Goal: Transaction & Acquisition: Purchase product/service

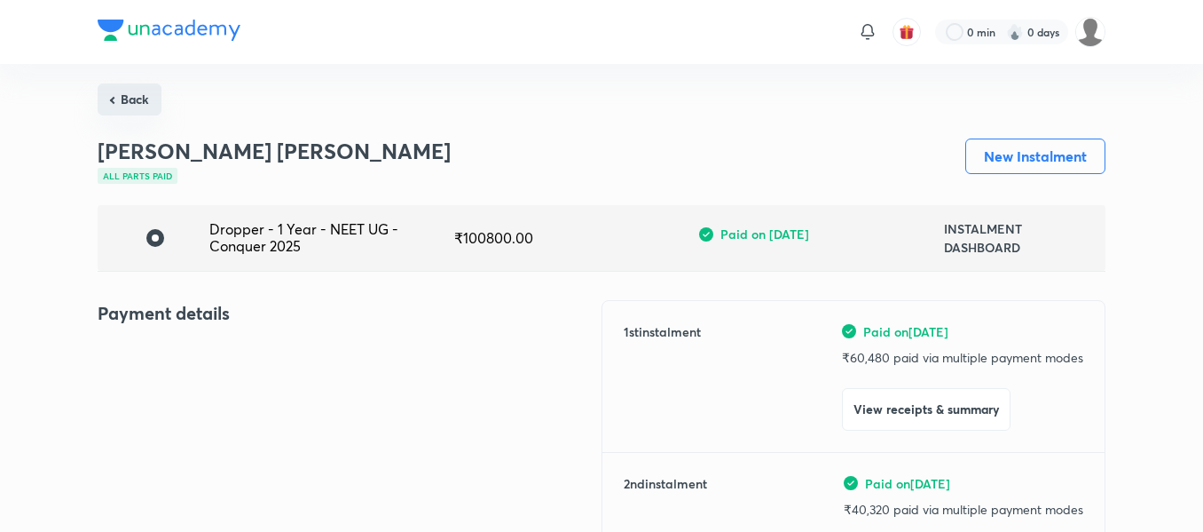
click at [123, 99] on button "Back" at bounding box center [130, 99] width 64 height 32
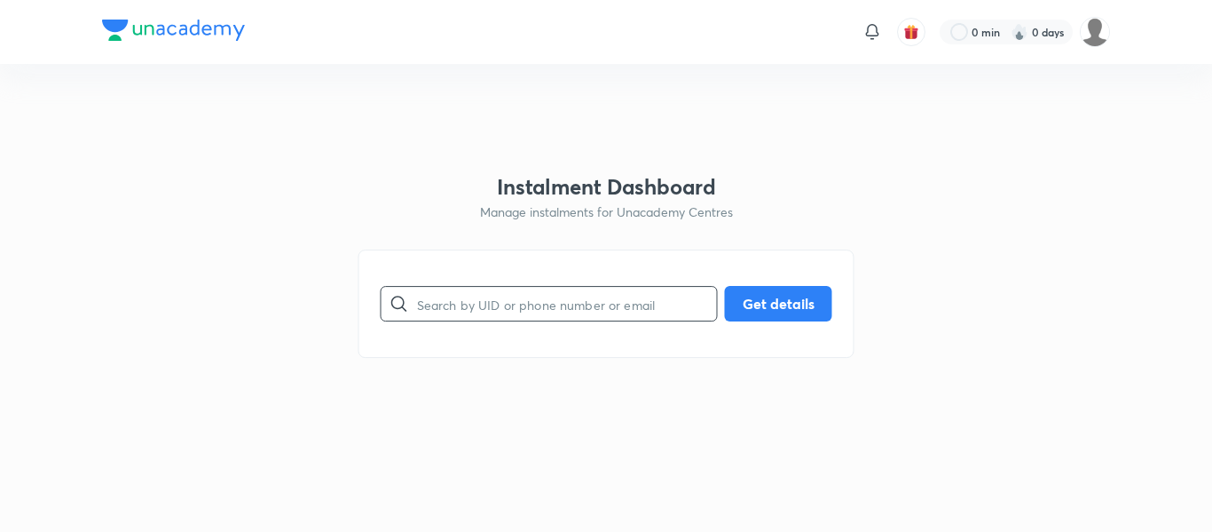
click at [492, 307] on input "text" at bounding box center [567, 303] width 300 height 45
paste input "[EMAIL_ADDRESS][DOMAIN_NAME]"
type input "[EMAIL_ADDRESS][DOMAIN_NAME]"
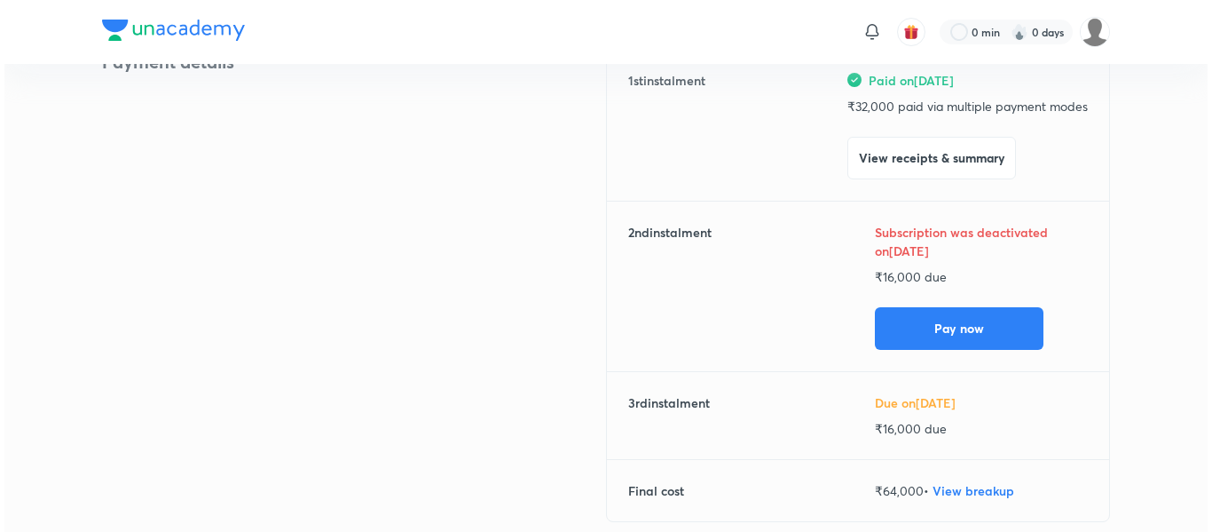
scroll to position [258, 0]
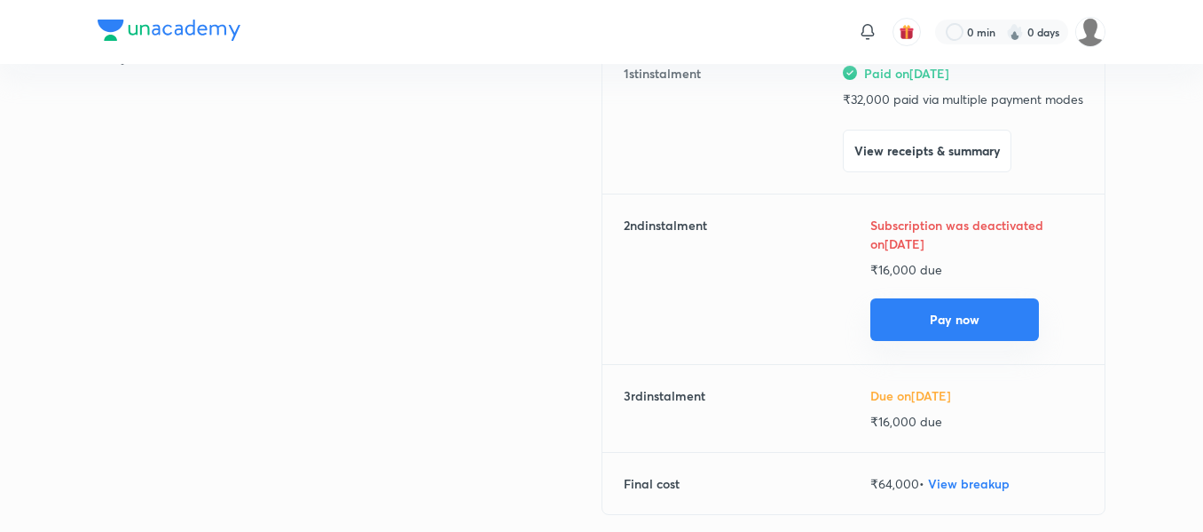
click at [933, 307] on button "Pay now" at bounding box center [954, 319] width 169 height 43
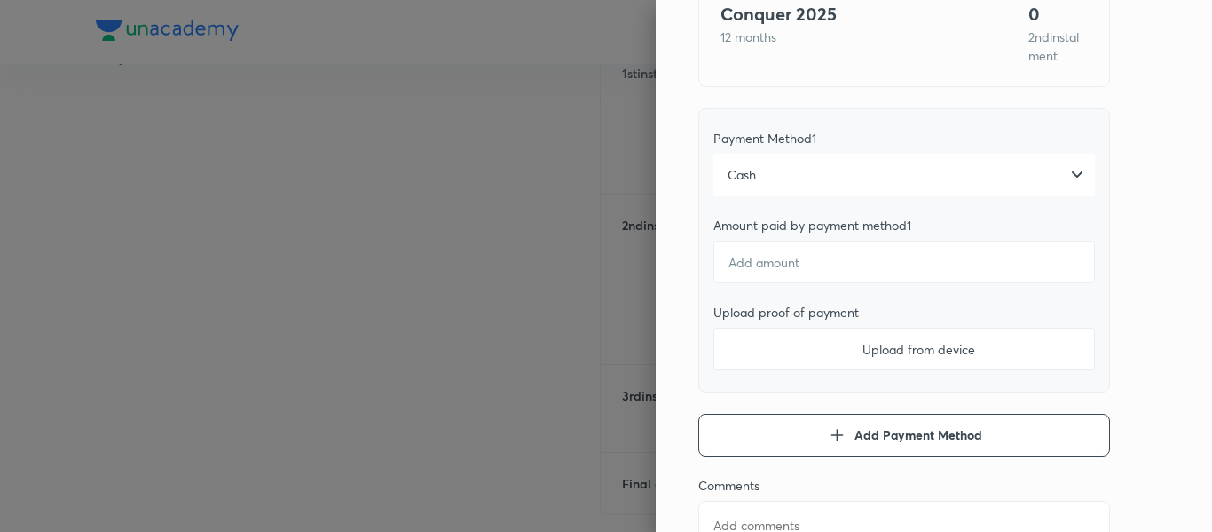
scroll to position [208, 0]
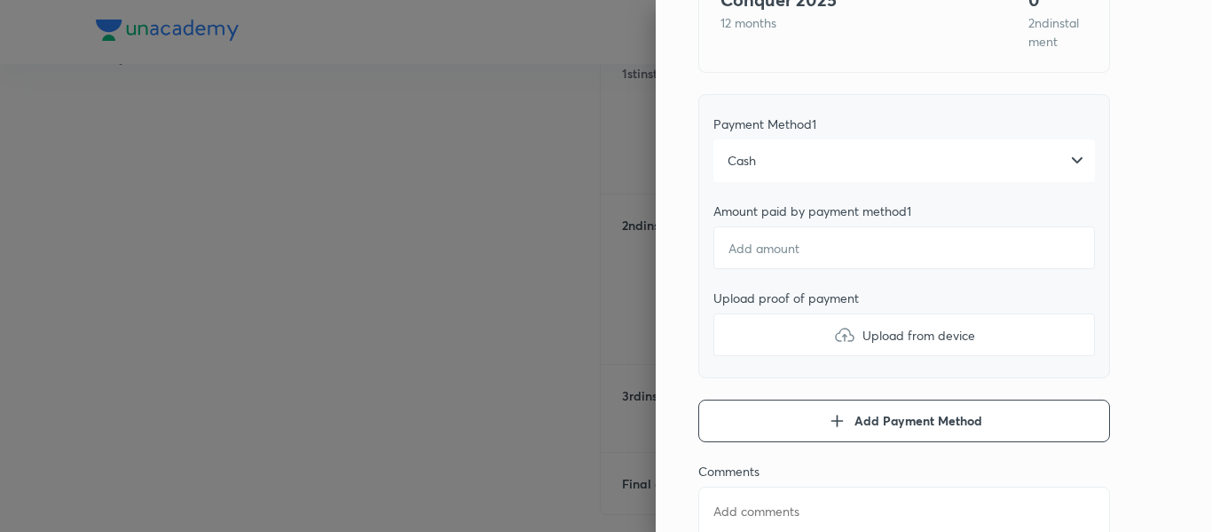
click at [795, 172] on div "Cash" at bounding box center [904, 160] width 382 height 43
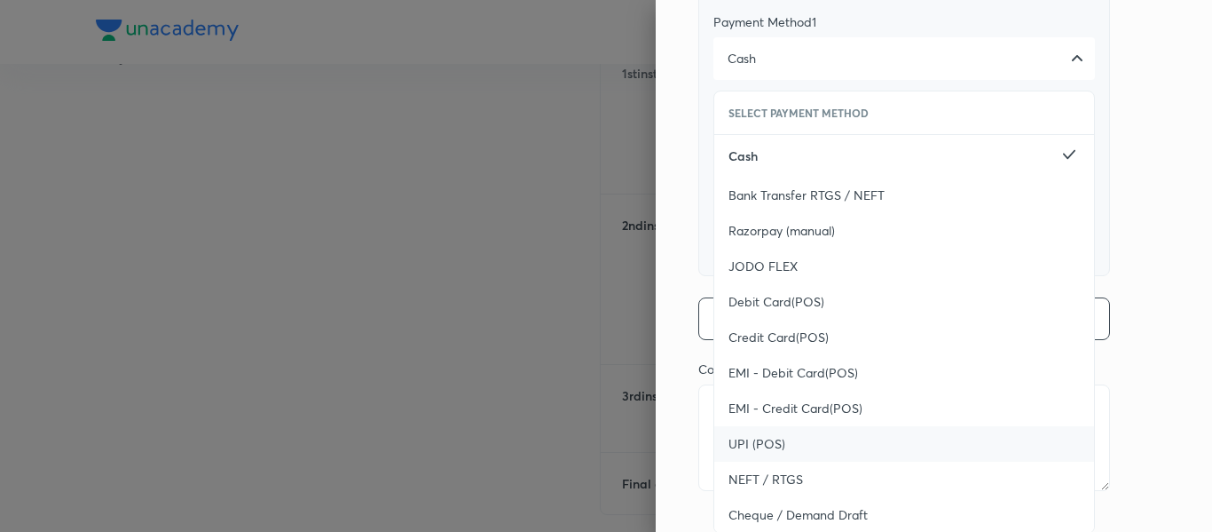
scroll to position [311, 0]
click at [776, 434] on div "UPI (POS)" at bounding box center [904, 442] width 380 height 35
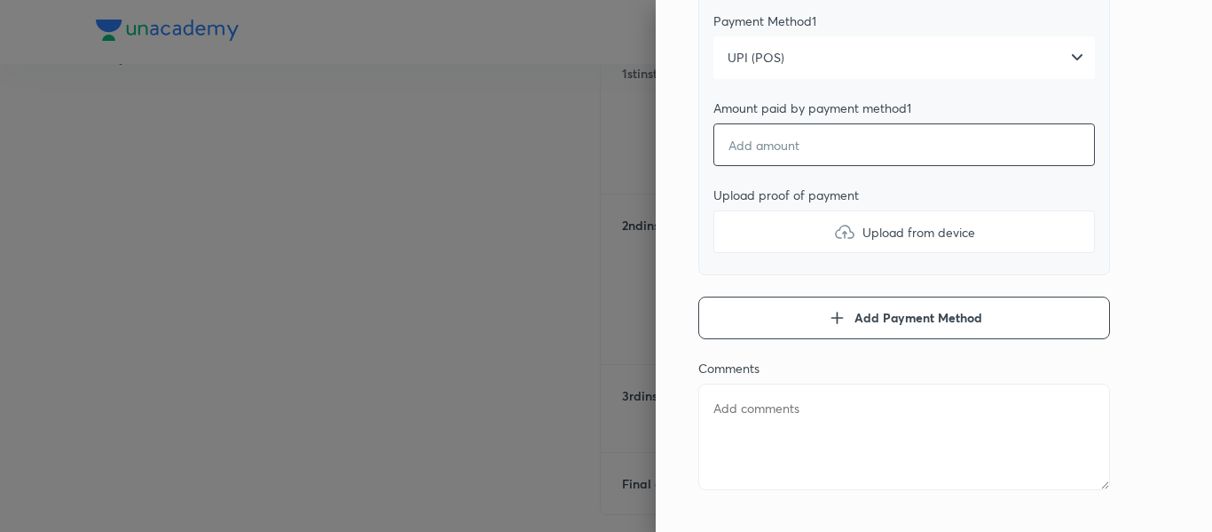
click at [797, 162] on input "number" at bounding box center [904, 144] width 382 height 43
type textarea "x"
type input "1"
type textarea "x"
type input "16"
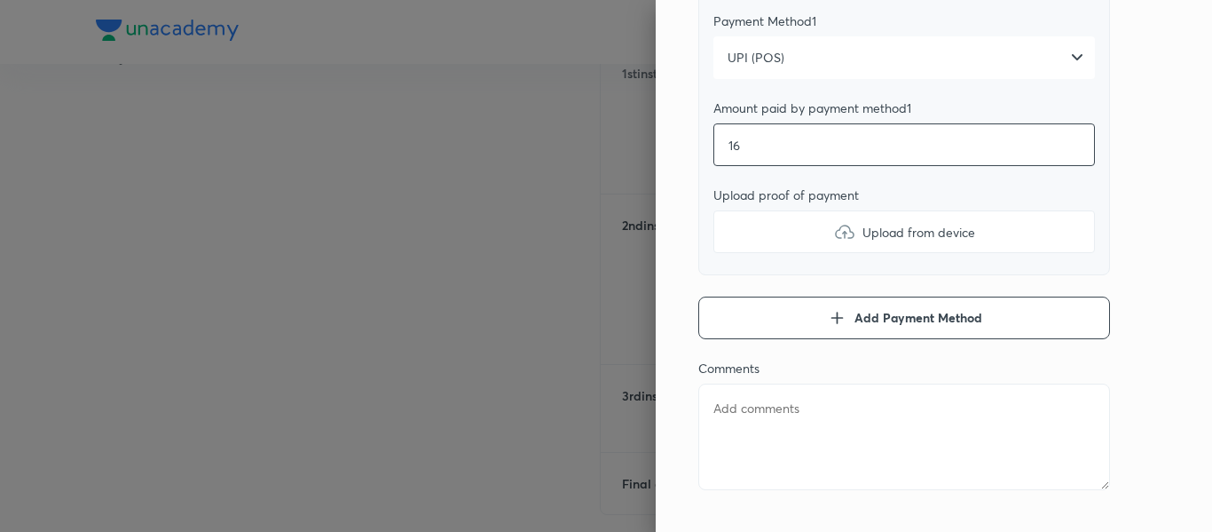
type textarea "x"
type input "160"
type textarea "x"
type input "1600"
type textarea "x"
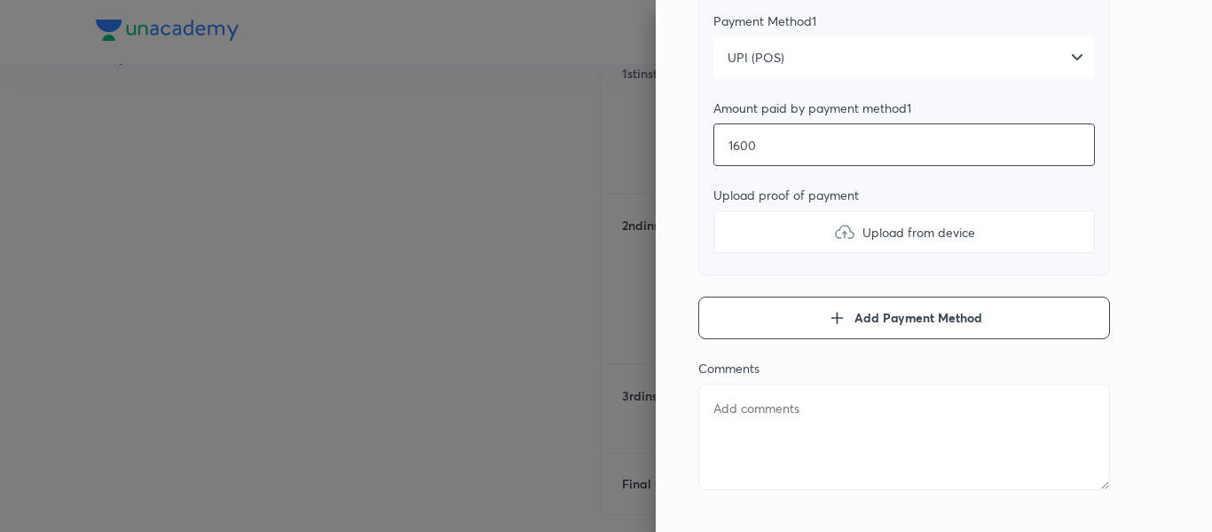
type input "16000"
type textarea "x"
type input "16000"
click at [771, 235] on label "Upload from device" at bounding box center [904, 231] width 382 height 43
click at [0, 0] on input "Upload from device" at bounding box center [0, 0] width 0 height 0
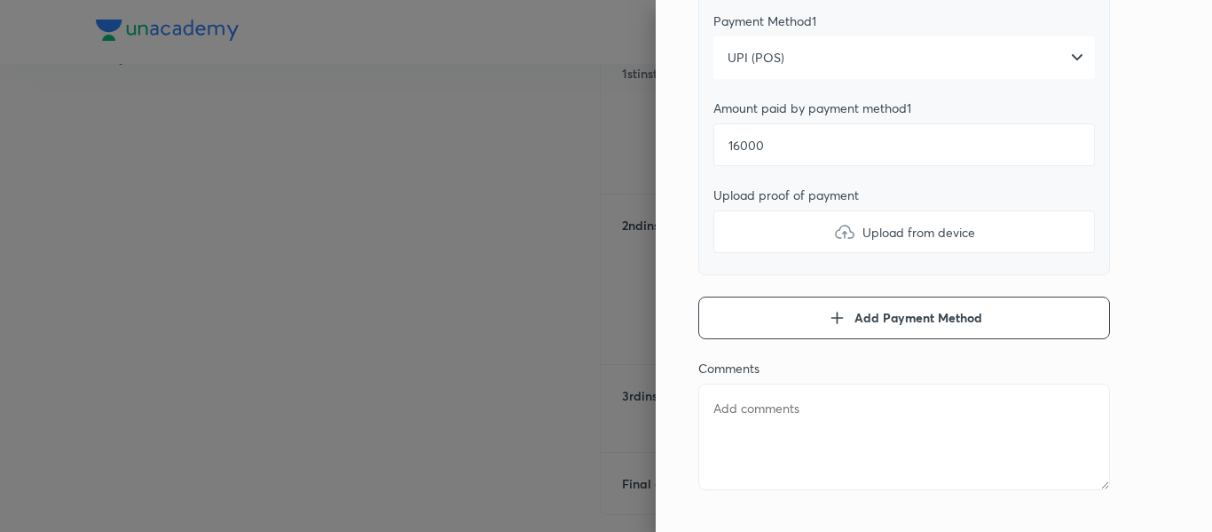
type textarea "x"
click at [839, 431] on textarea at bounding box center [904, 436] width 412 height 106
type textarea "2"
type textarea "x"
type textarea "2n"
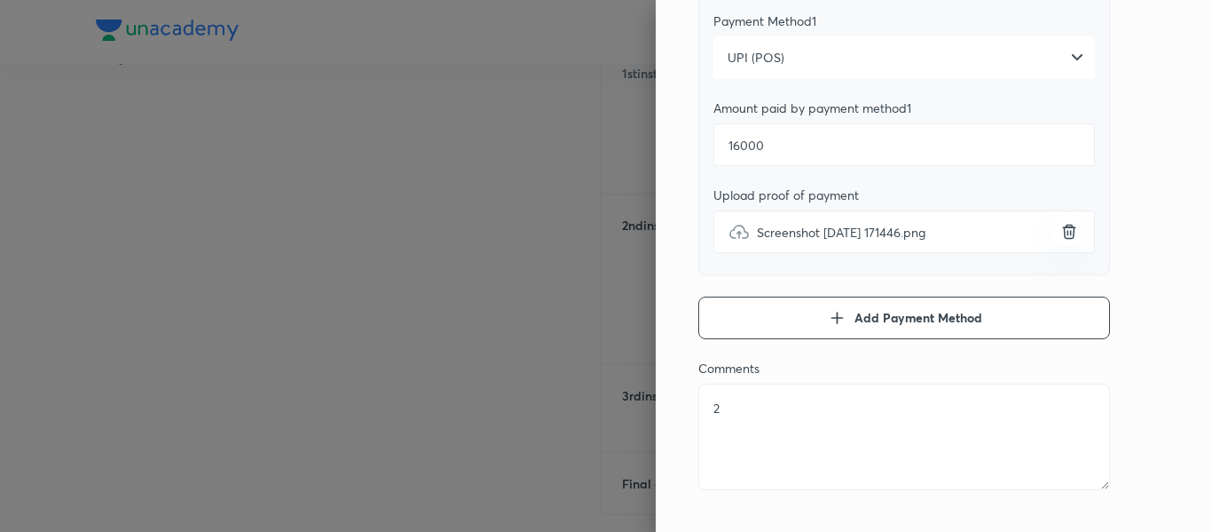
type textarea "x"
type textarea "2nd"
type textarea "x"
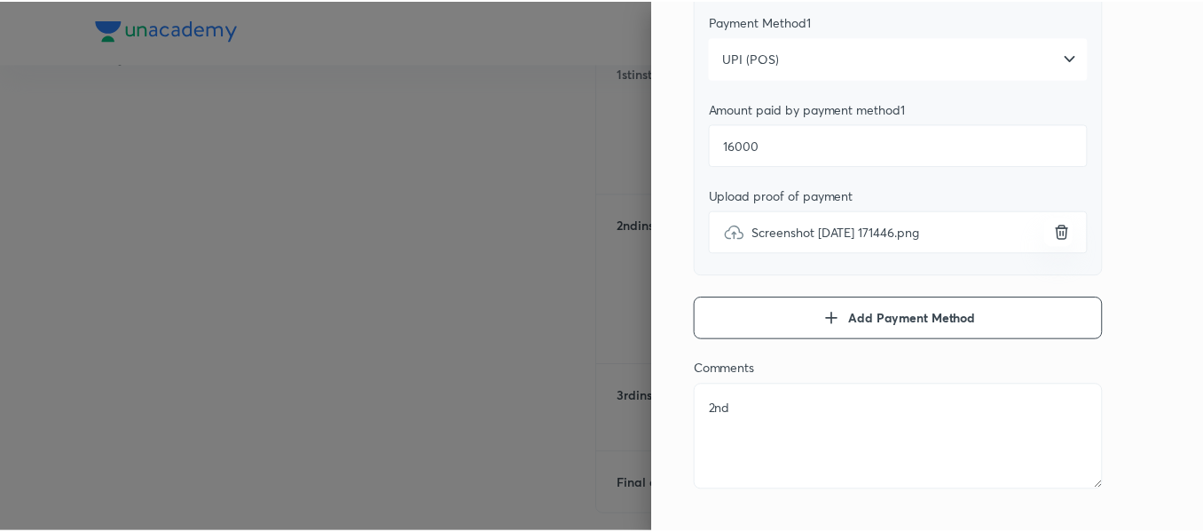
scroll to position [0, 0]
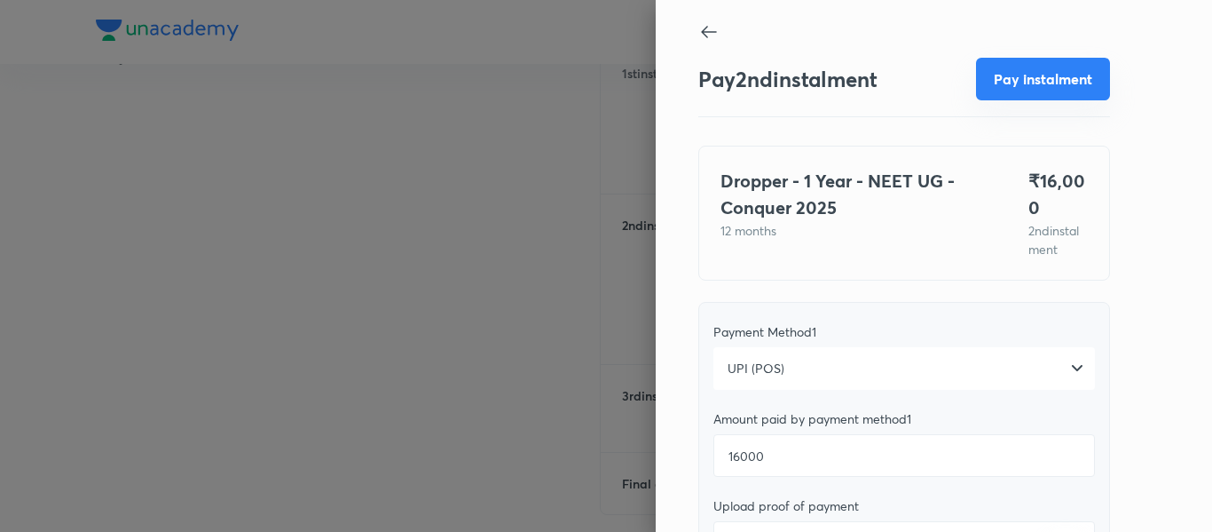
type textarea "2nd"
click at [1001, 80] on button "Pay instalment" at bounding box center [1043, 79] width 134 height 43
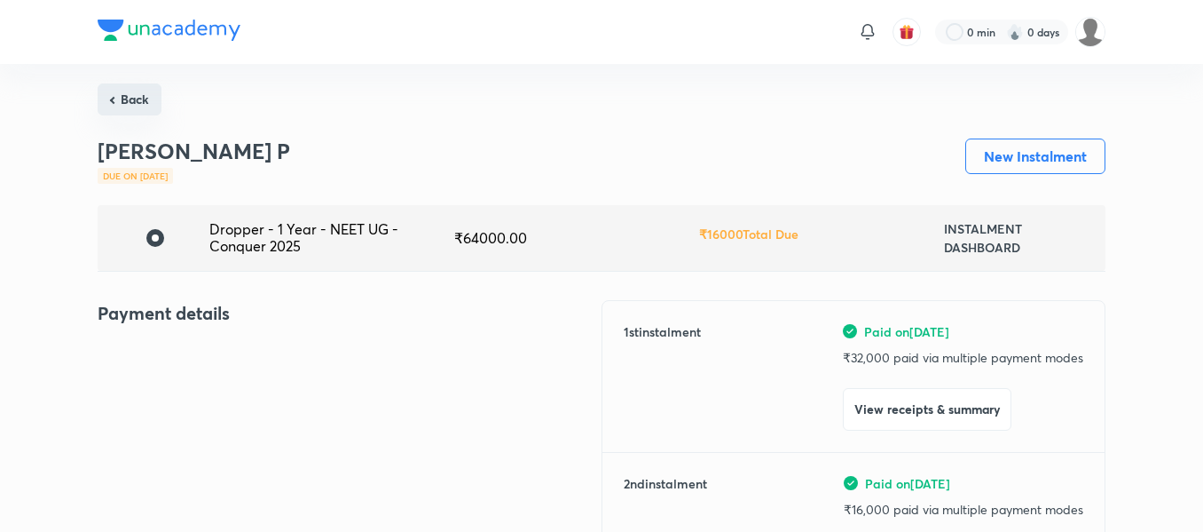
click at [144, 105] on button "Back" at bounding box center [130, 99] width 64 height 32
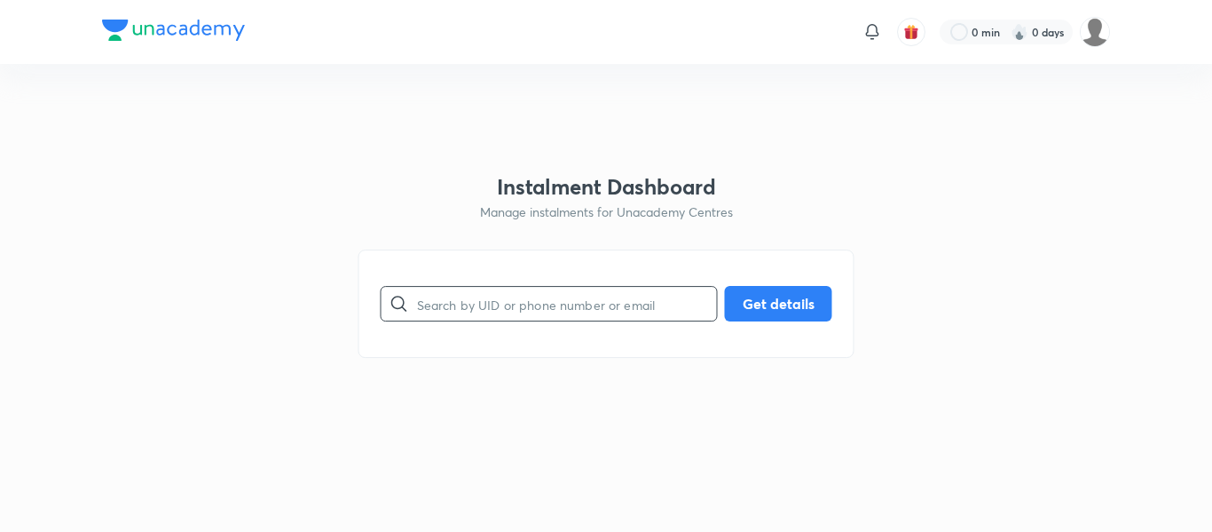
click at [510, 303] on input "text" at bounding box center [567, 303] width 300 height 45
paste input "[EMAIL_ADDRESS][DOMAIN_NAME]"
type input "[EMAIL_ADDRESS][DOMAIN_NAME]"
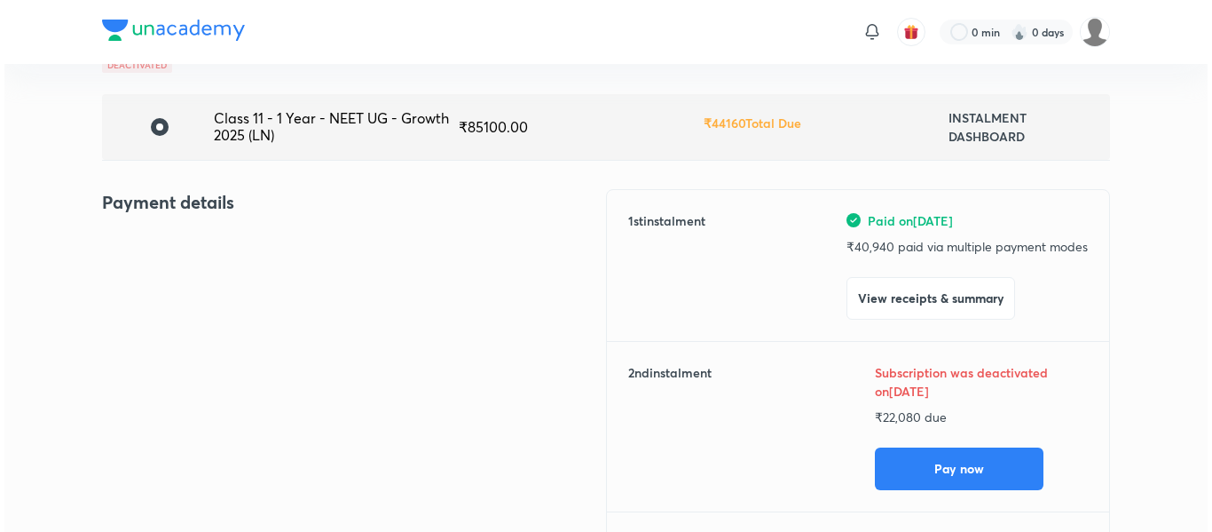
scroll to position [114, 0]
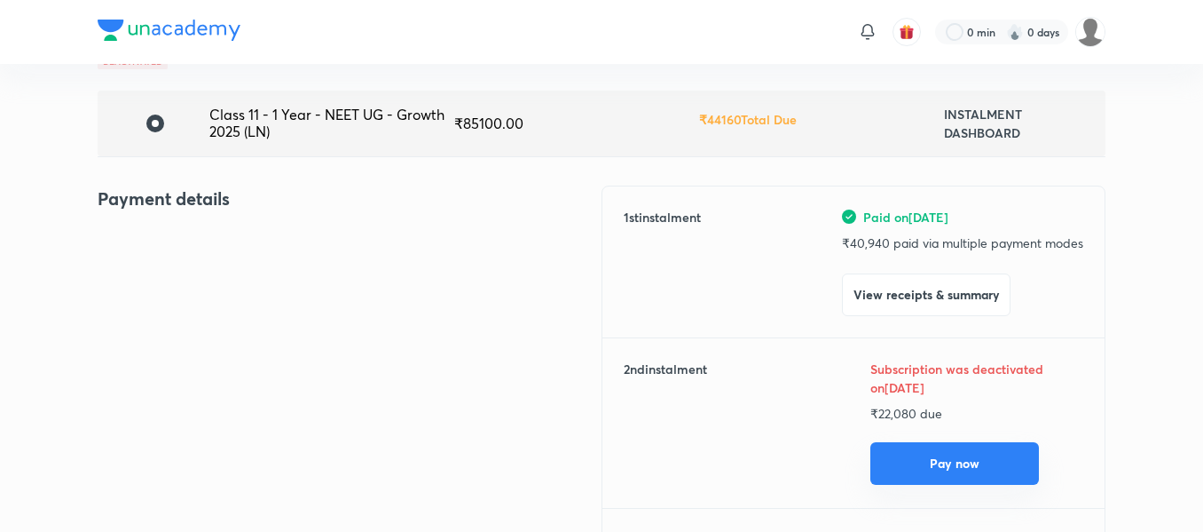
click at [888, 457] on button "Pay now" at bounding box center [954, 463] width 169 height 43
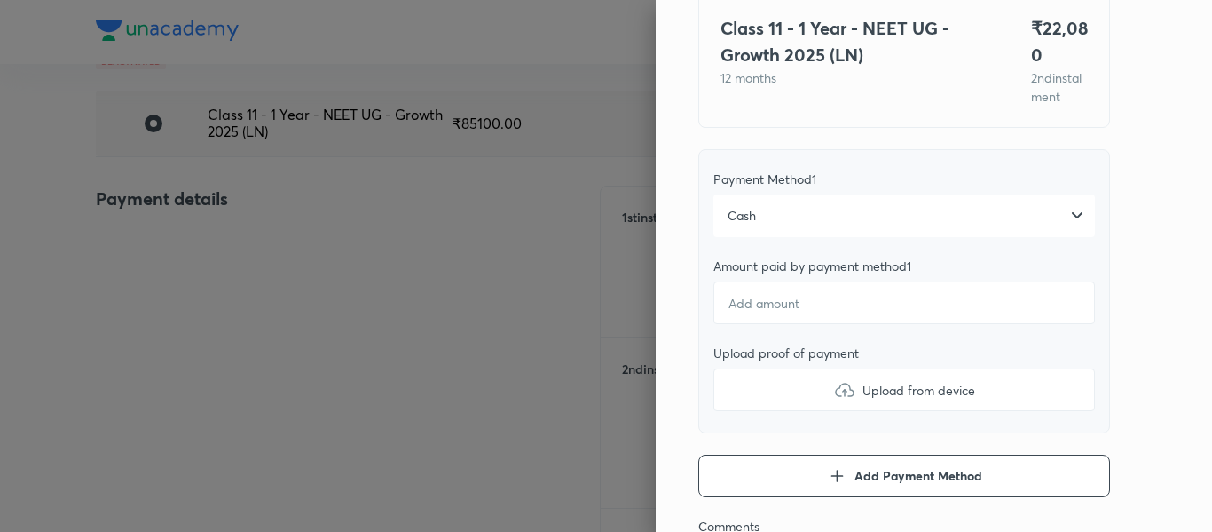
scroll to position [154, 0]
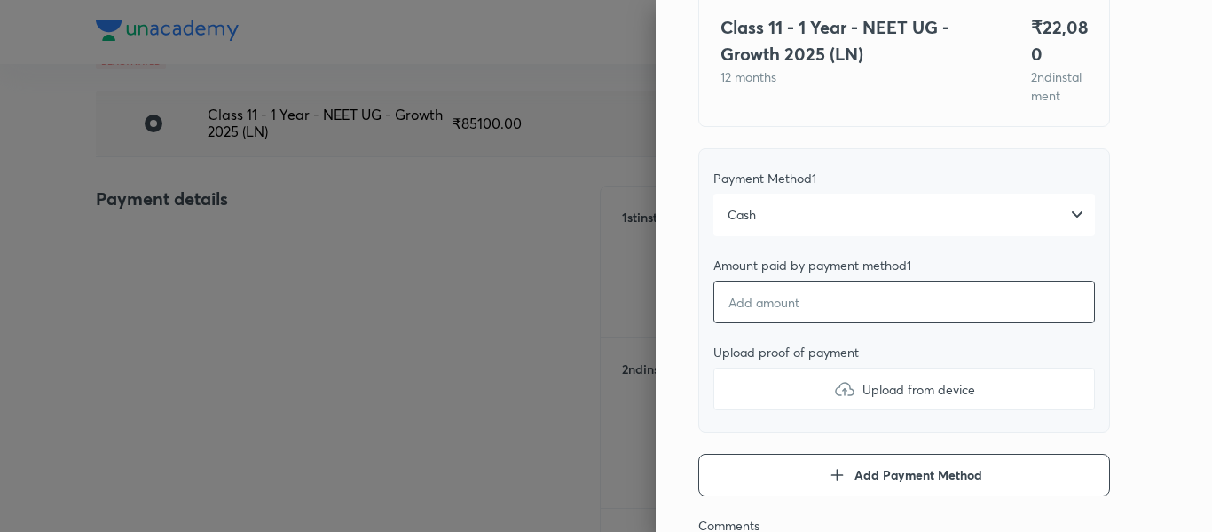
click at [855, 323] on input "number" at bounding box center [904, 301] width 382 height 43
type textarea "x"
type input "2"
type textarea "x"
type input "22"
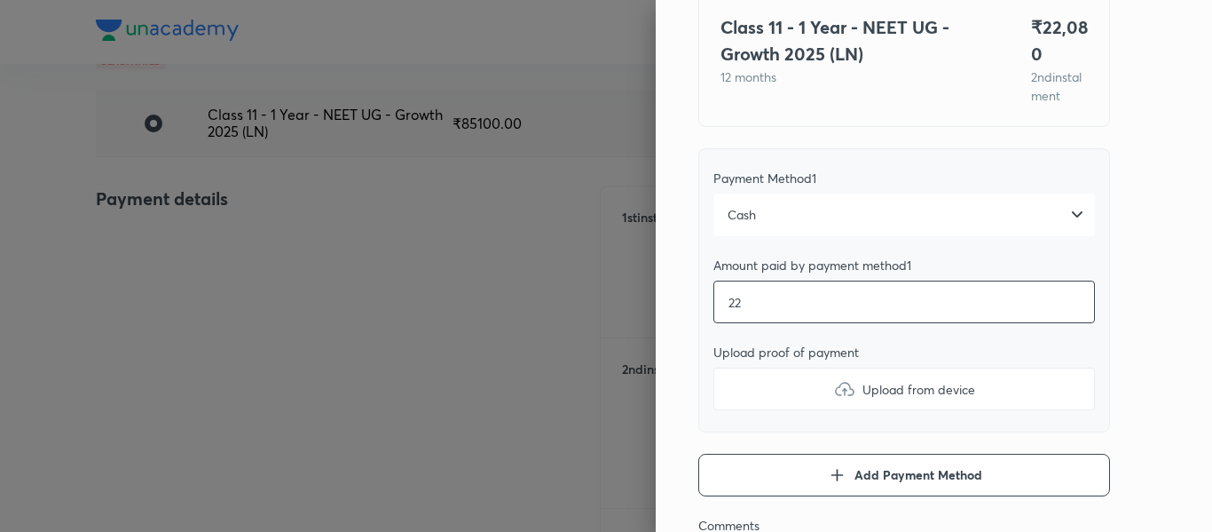
type textarea "x"
type input "220"
type textarea "x"
type input "2208"
type textarea "x"
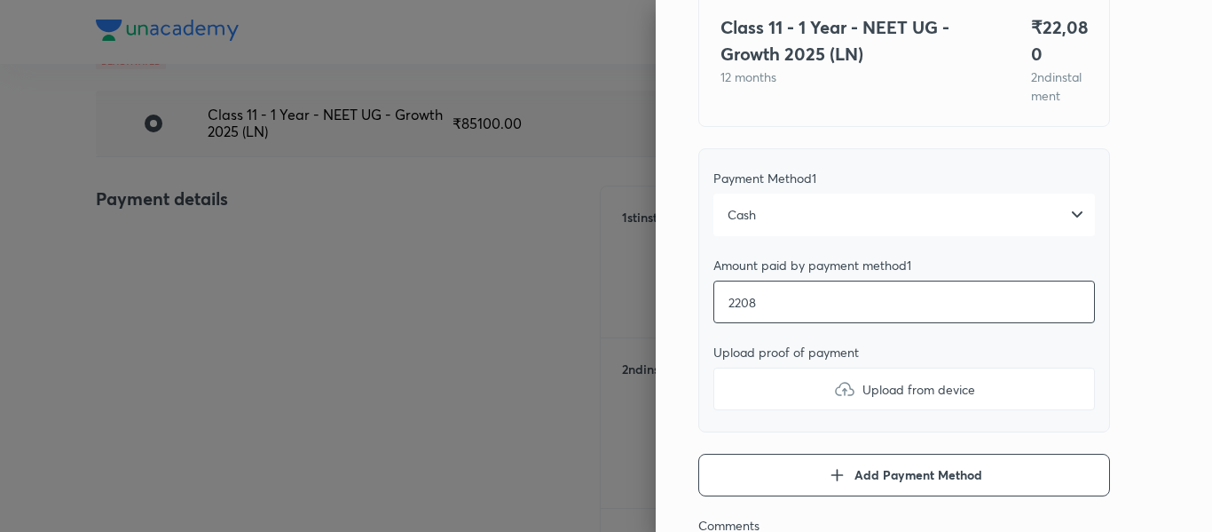
type input "22080"
type textarea "x"
type input "22080"
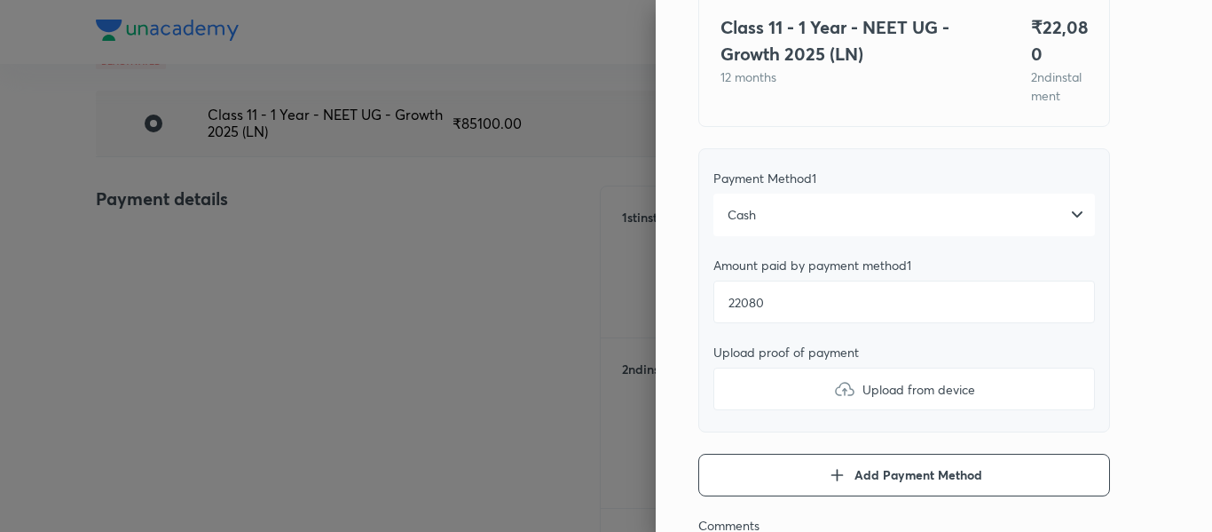
click at [834, 398] on img at bounding box center [844, 388] width 21 height 21
click at [0, 0] on input "Upload from device" at bounding box center [0, 0] width 0 height 0
type textarea "x"
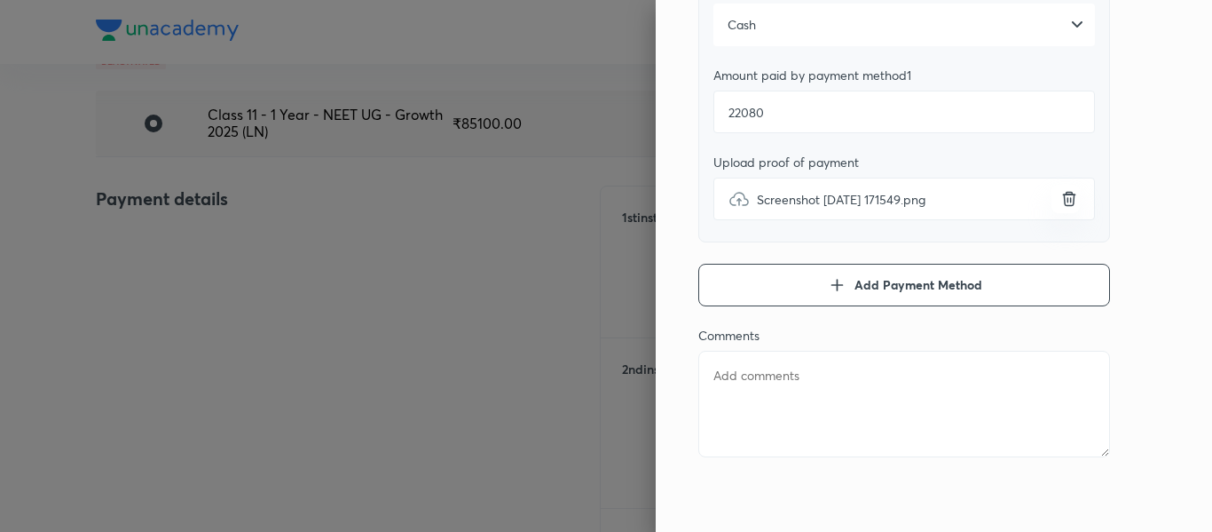
click at [863, 414] on textarea at bounding box center [904, 404] width 412 height 106
type textarea "2"
type textarea "x"
type textarea "2n"
type textarea "x"
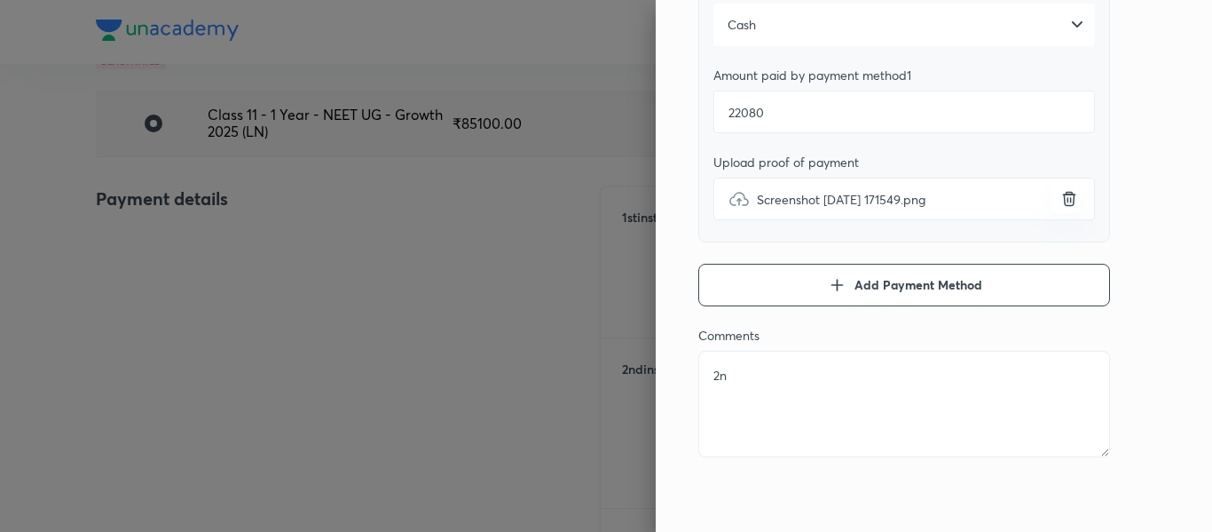
type textarea "2nd"
type textarea "x"
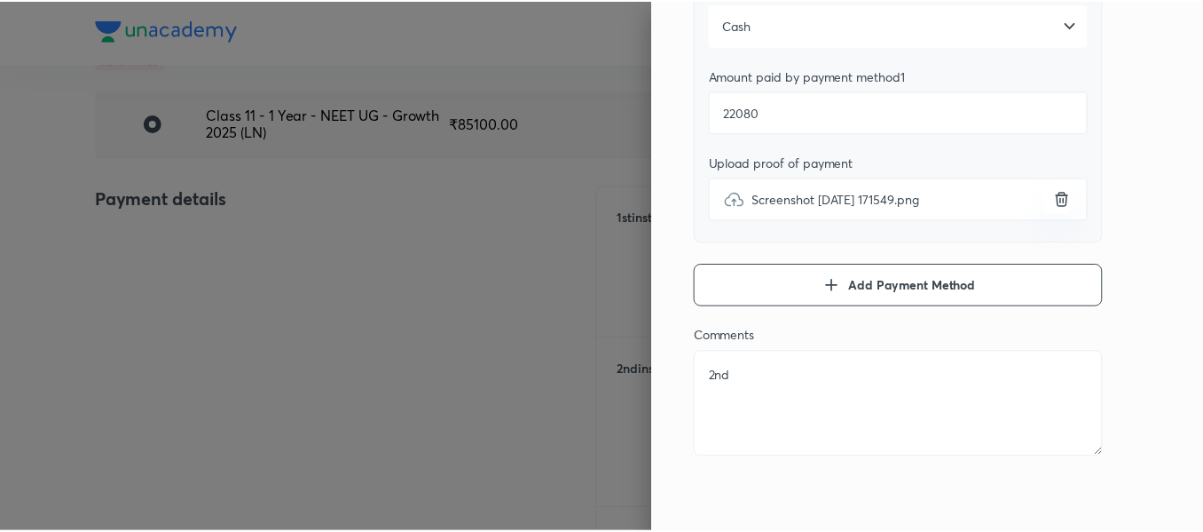
scroll to position [0, 0]
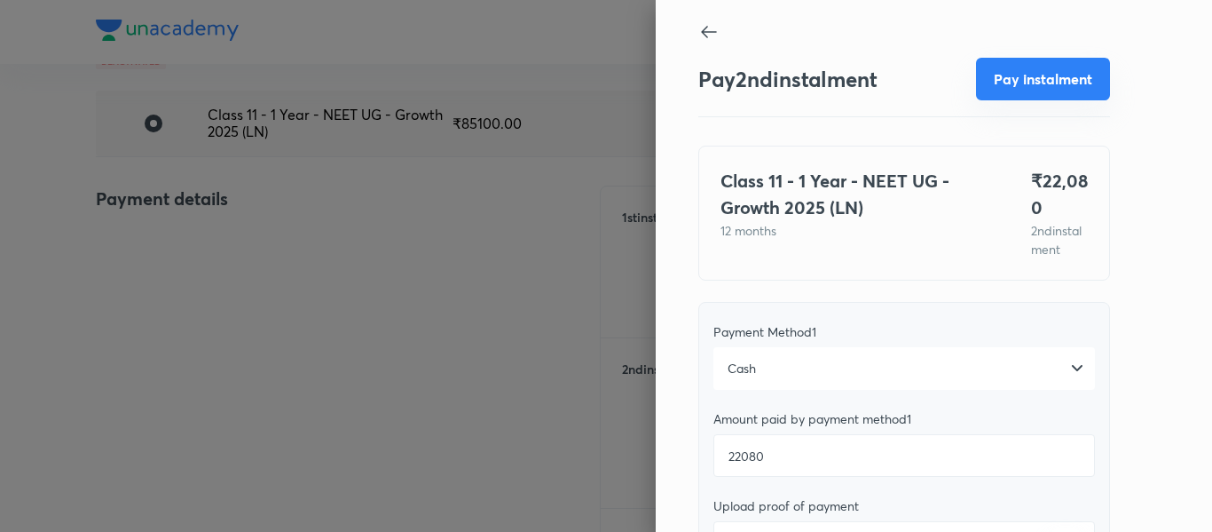
type textarea "2nd"
click at [1023, 60] on button "Pay instalment" at bounding box center [1043, 79] width 134 height 43
type textarea "x"
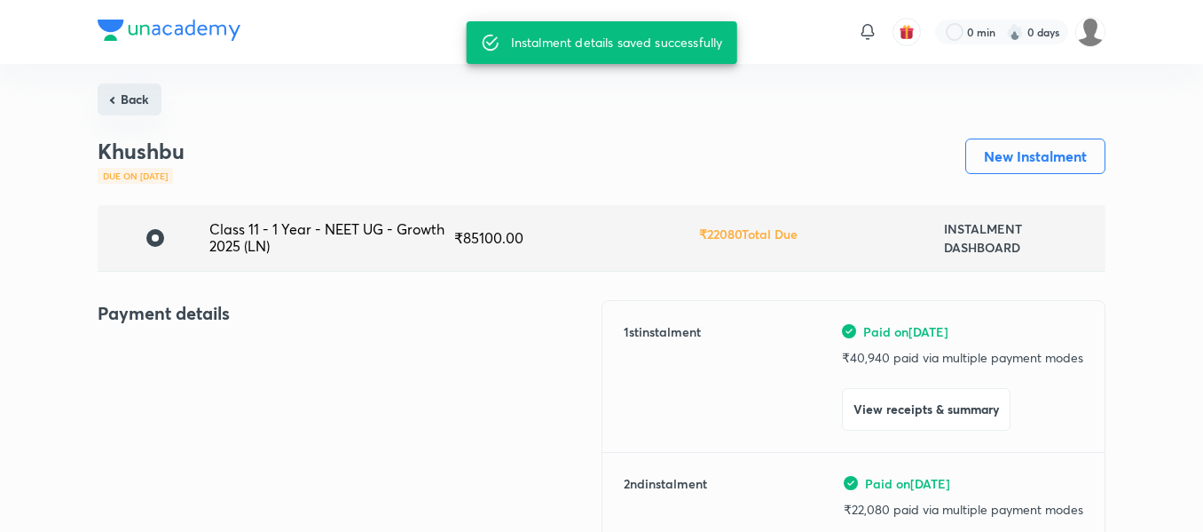
click at [146, 106] on button "Back" at bounding box center [130, 99] width 64 height 32
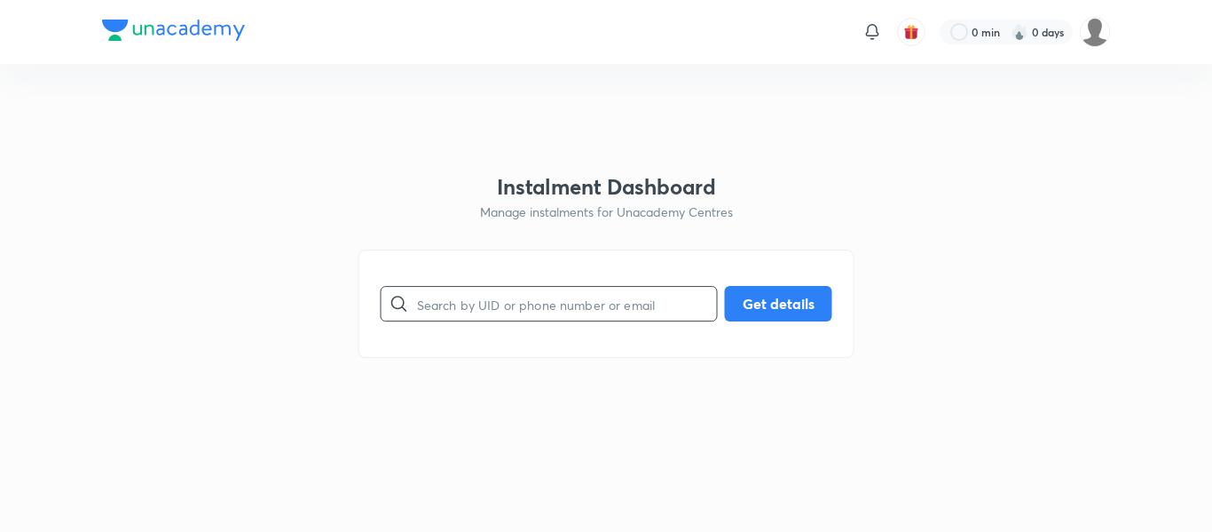
click at [459, 308] on input "text" at bounding box center [567, 303] width 300 height 45
paste input "[EMAIL_ADDRESS][DOMAIN_NAME]"
type input "[EMAIL_ADDRESS][DOMAIN_NAME]"
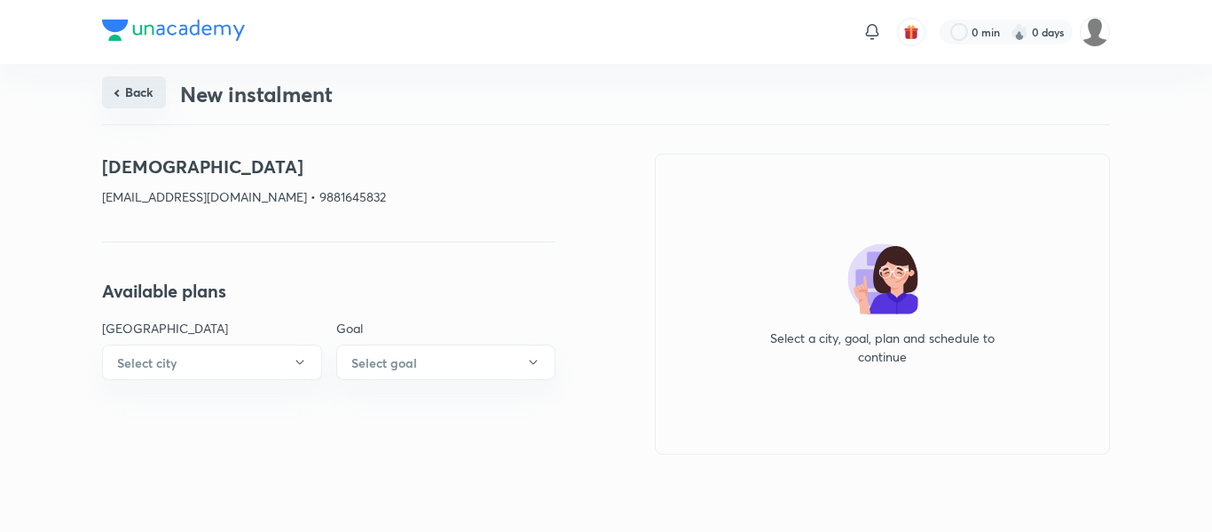
click at [131, 89] on button "Back" at bounding box center [134, 92] width 64 height 32
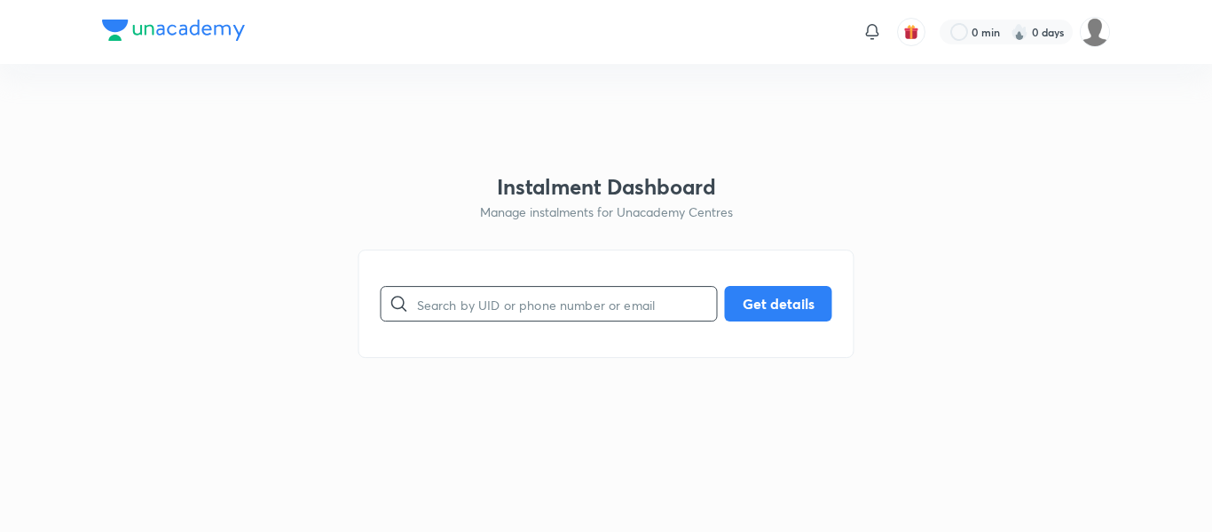
click at [470, 320] on input "text" at bounding box center [567, 303] width 300 height 45
paste input "9096130030"
type input "9096130030"
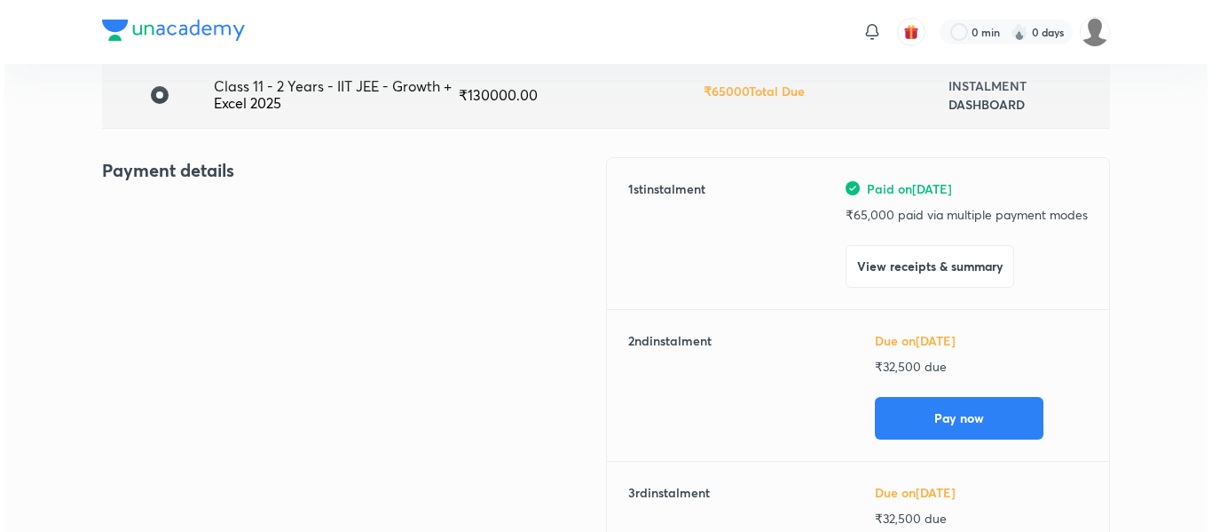
scroll to position [144, 0]
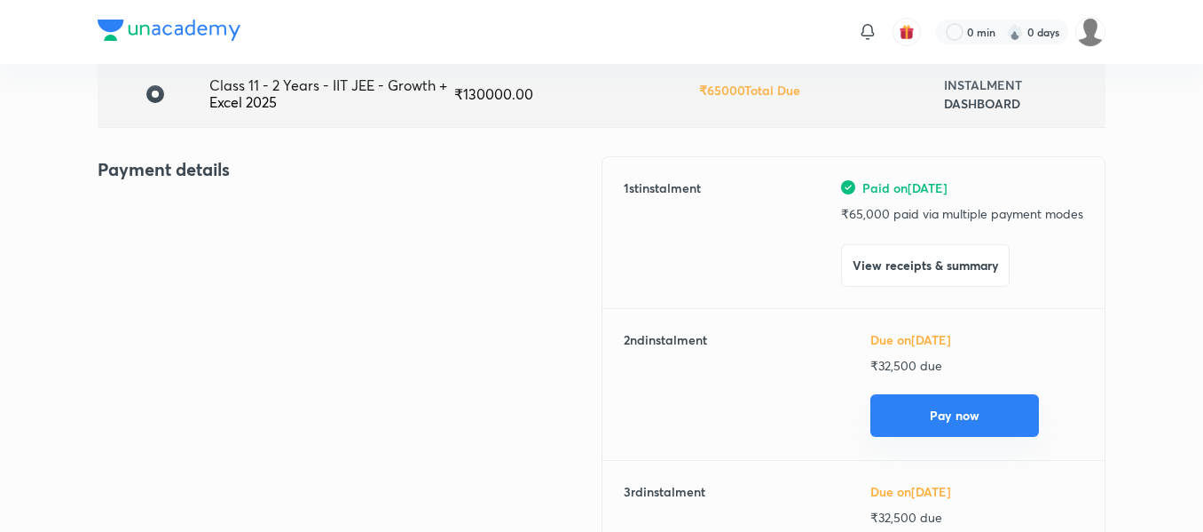
click at [910, 403] on button "Pay now" at bounding box center [954, 415] width 169 height 43
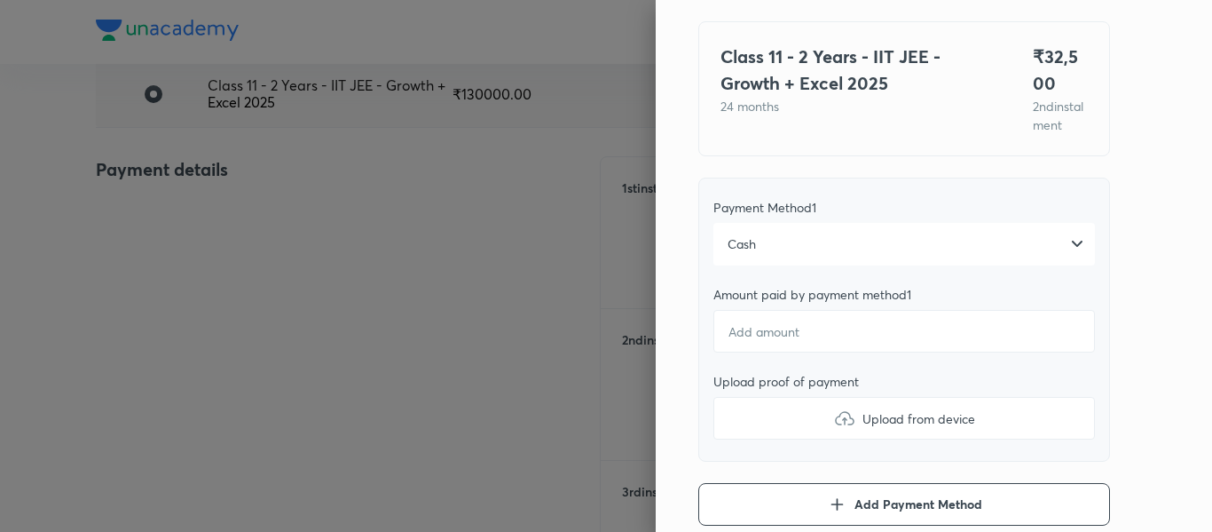
scroll to position [126, 0]
click at [847, 264] on div "Cash" at bounding box center [904, 242] width 382 height 43
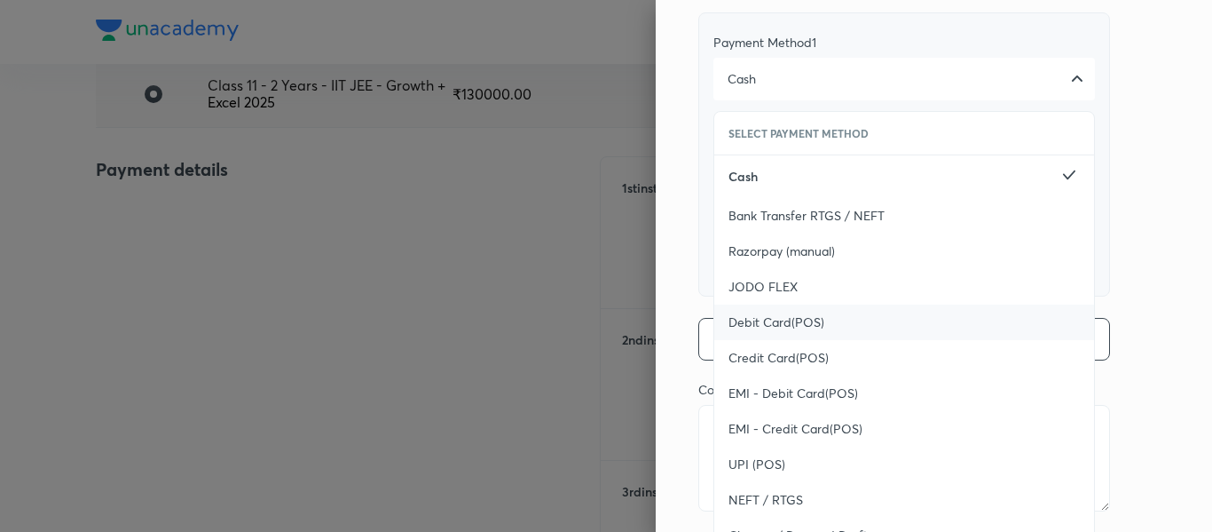
scroll to position [290, 0]
click at [788, 366] on span "Credit Card(POS)" at bounding box center [779, 357] width 100 height 18
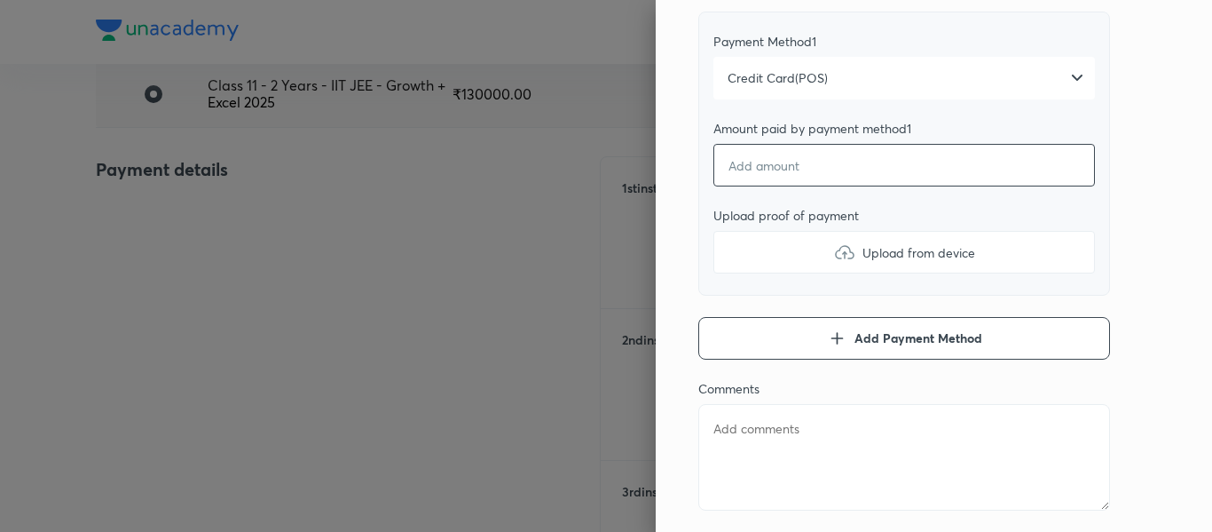
click at [784, 186] on input "number" at bounding box center [904, 165] width 382 height 43
type textarea "x"
type input "3"
type textarea "x"
type input "32"
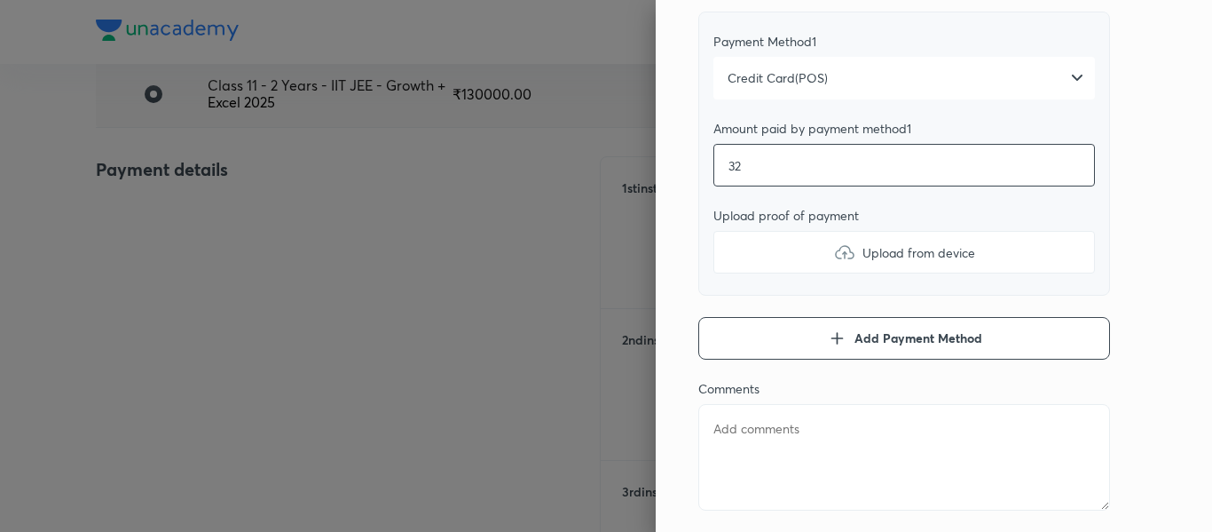
type textarea "x"
type input "325"
type textarea "x"
type input "3250"
type textarea "x"
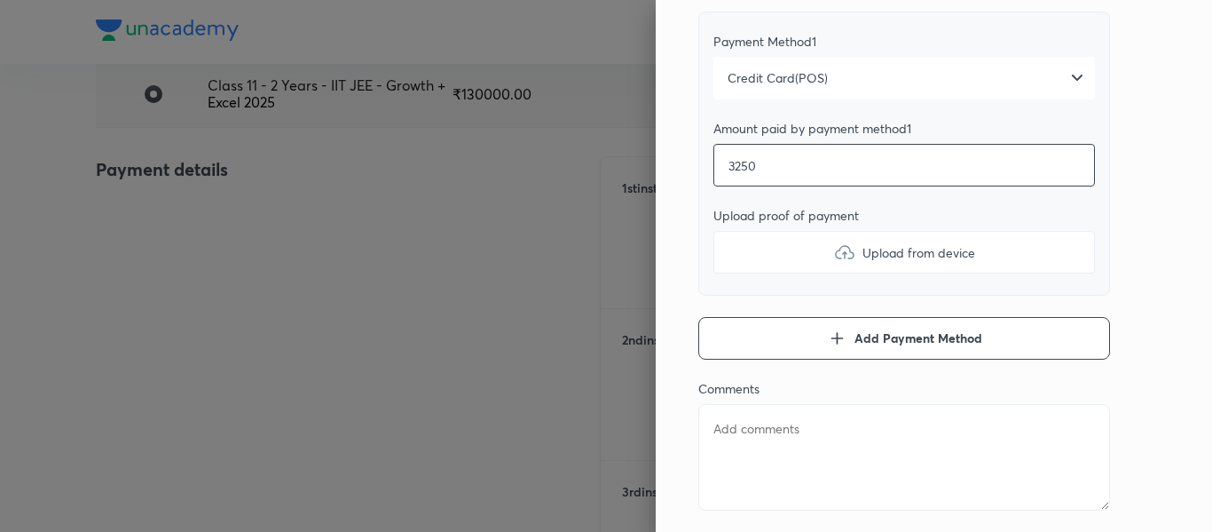
type input "32500"
type textarea "x"
type input "32500"
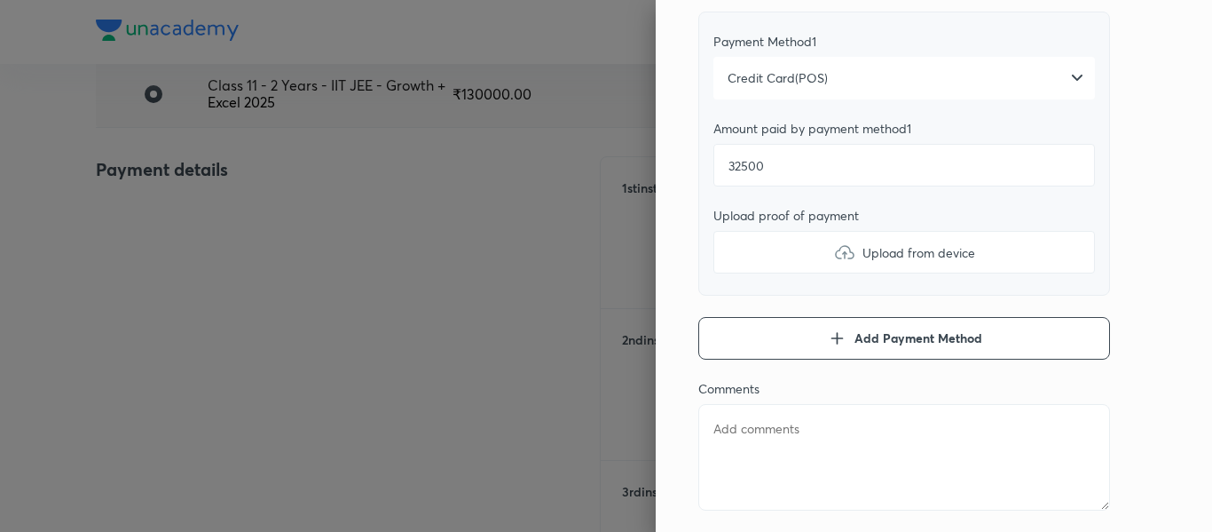
click at [774, 259] on label "Upload from device" at bounding box center [904, 252] width 382 height 43
click at [0, 0] on input "Upload from device" at bounding box center [0, 0] width 0 height 0
type textarea "x"
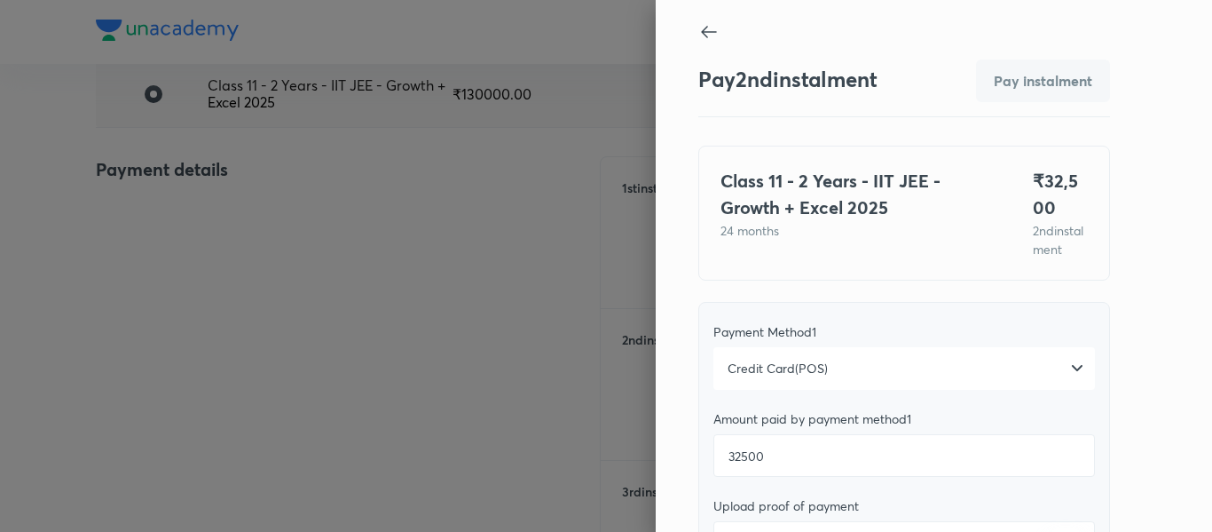
scroll to position [362, 0]
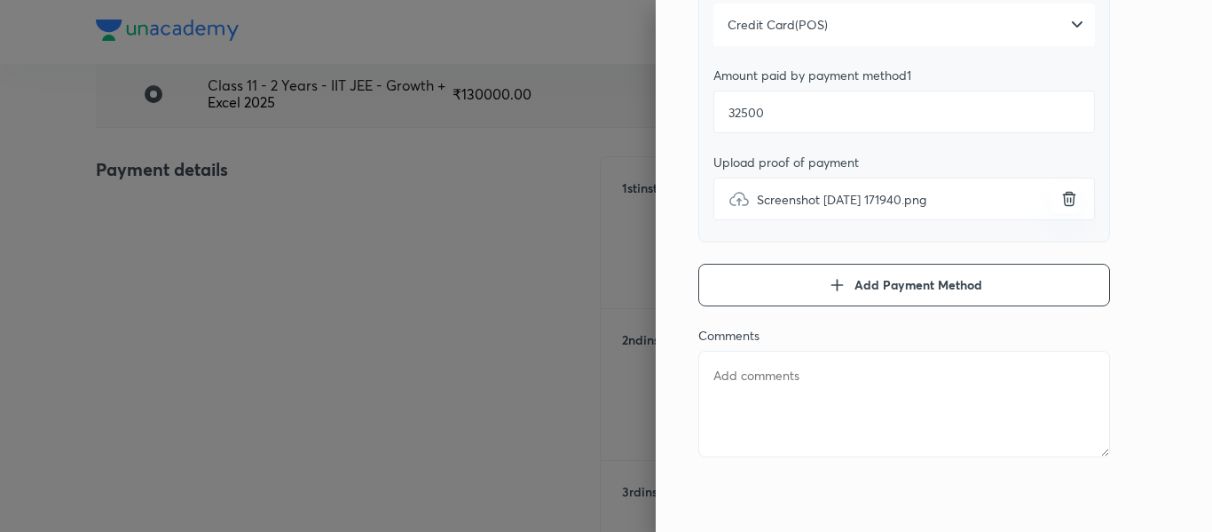
click at [712, 387] on textarea at bounding box center [904, 404] width 412 height 106
type textarea "2"
type textarea "x"
type textarea "2n"
type textarea "x"
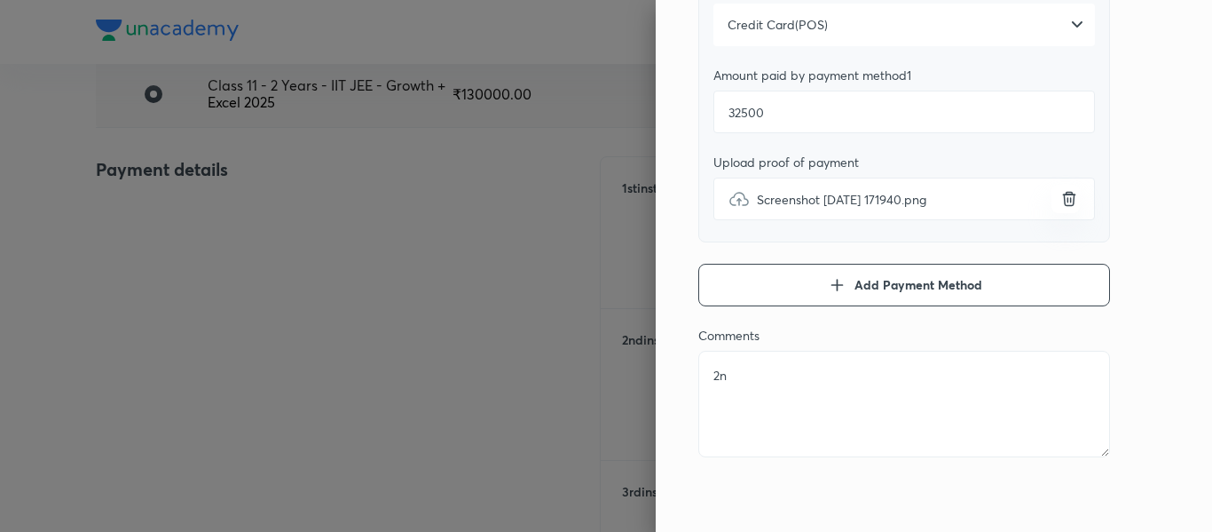
type textarea "2nd"
type textarea "x"
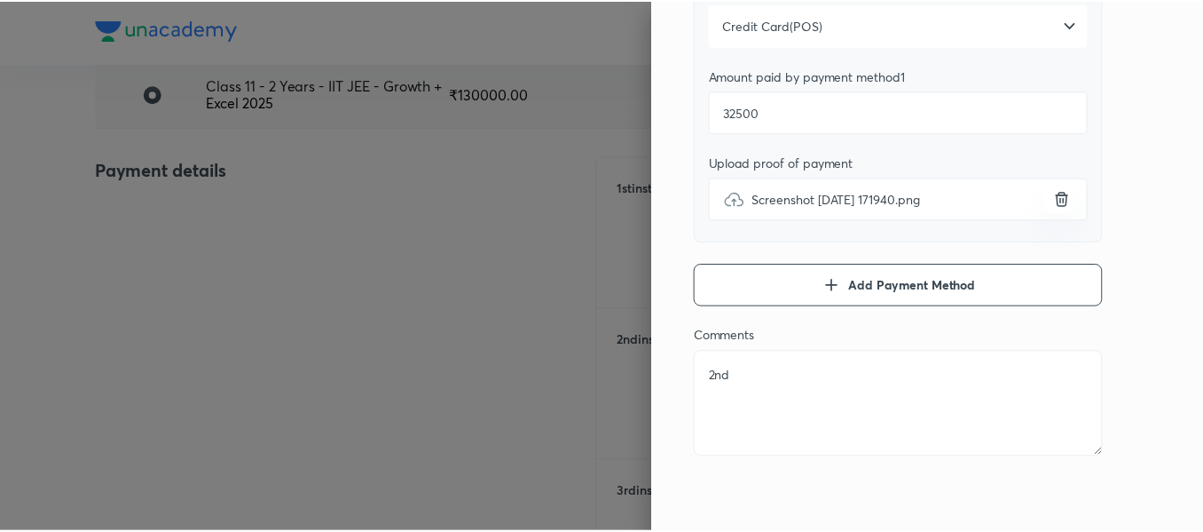
scroll to position [0, 0]
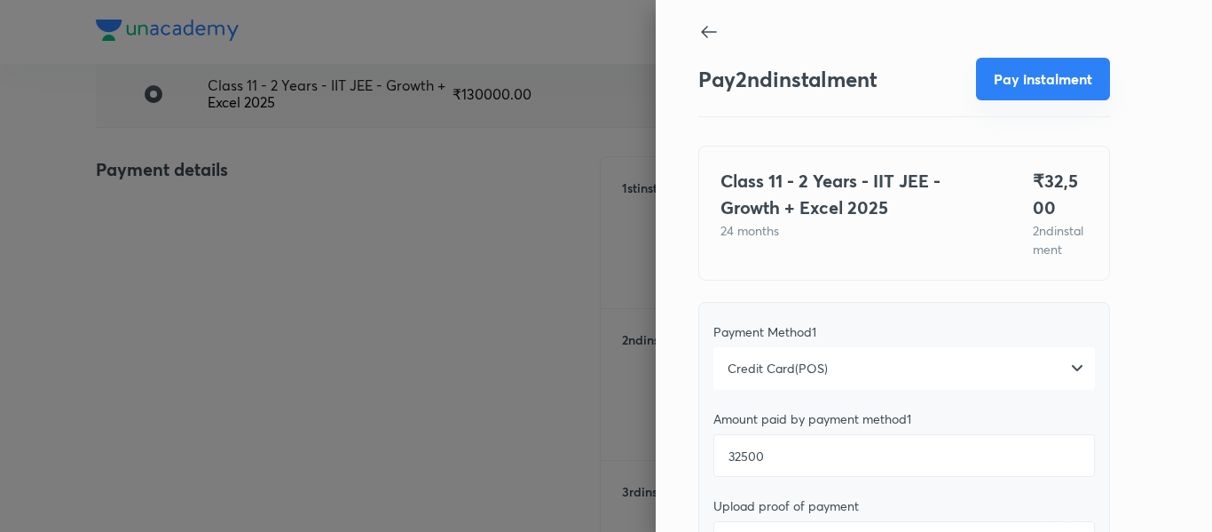
type textarea "2nd"
click at [1063, 74] on button "Pay instalment" at bounding box center [1043, 79] width 134 height 43
type textarea "x"
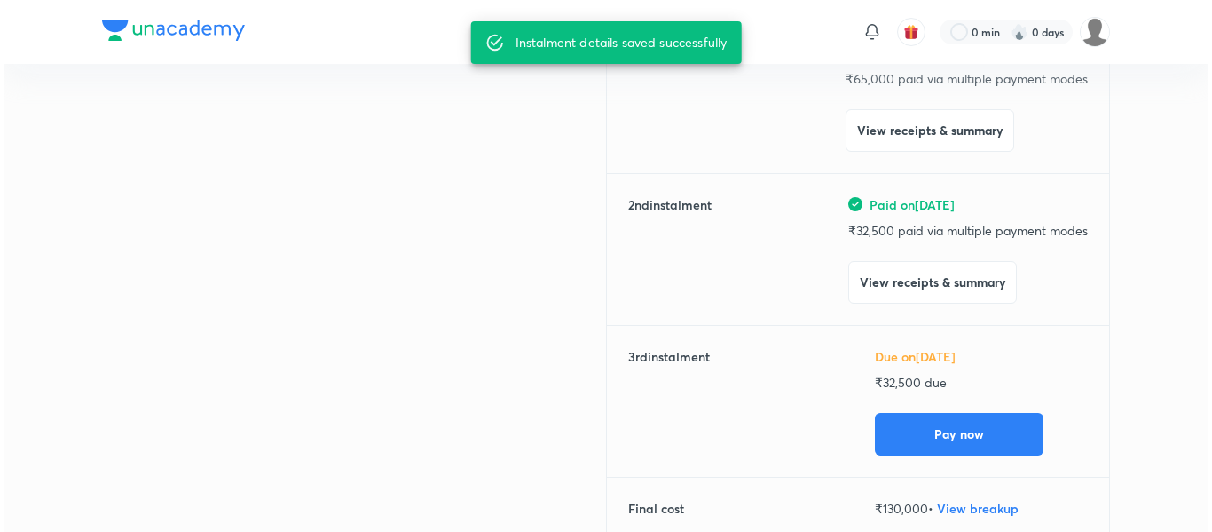
scroll to position [319, 0]
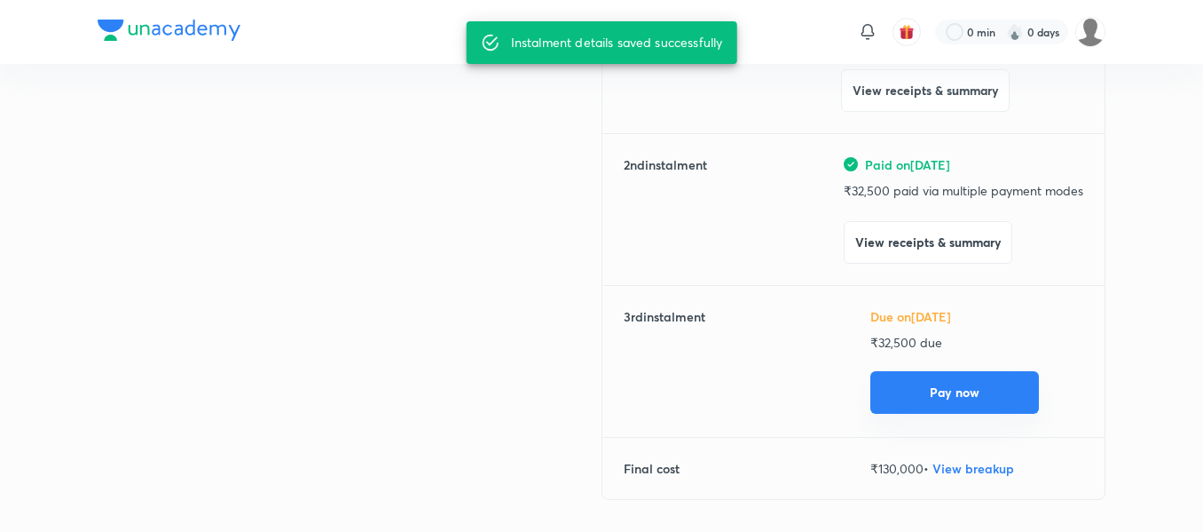
click at [952, 385] on button "Pay now" at bounding box center [954, 392] width 169 height 43
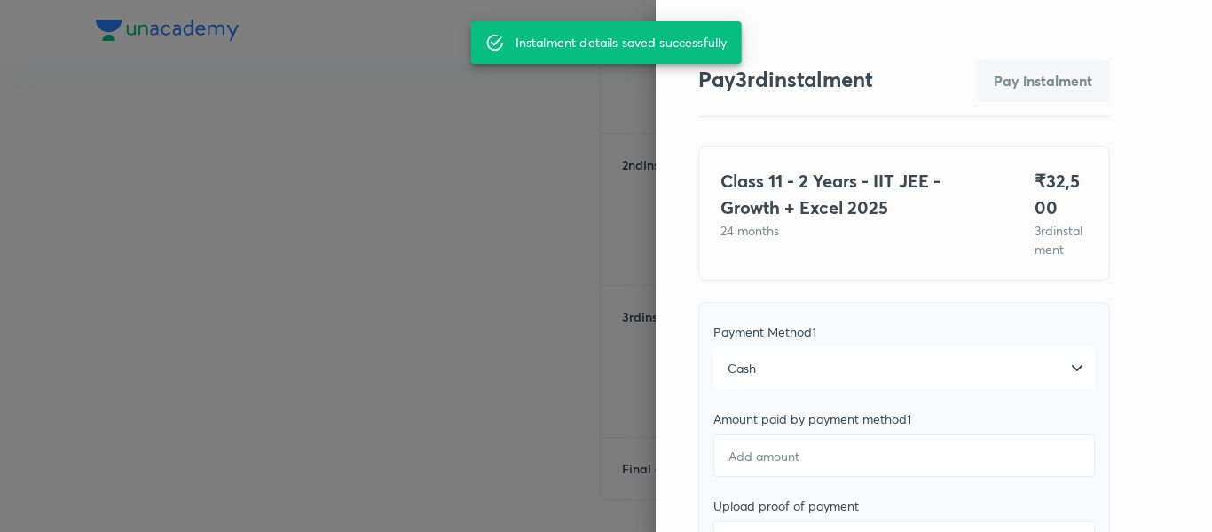
click at [829, 381] on div "Cash" at bounding box center [904, 368] width 382 height 43
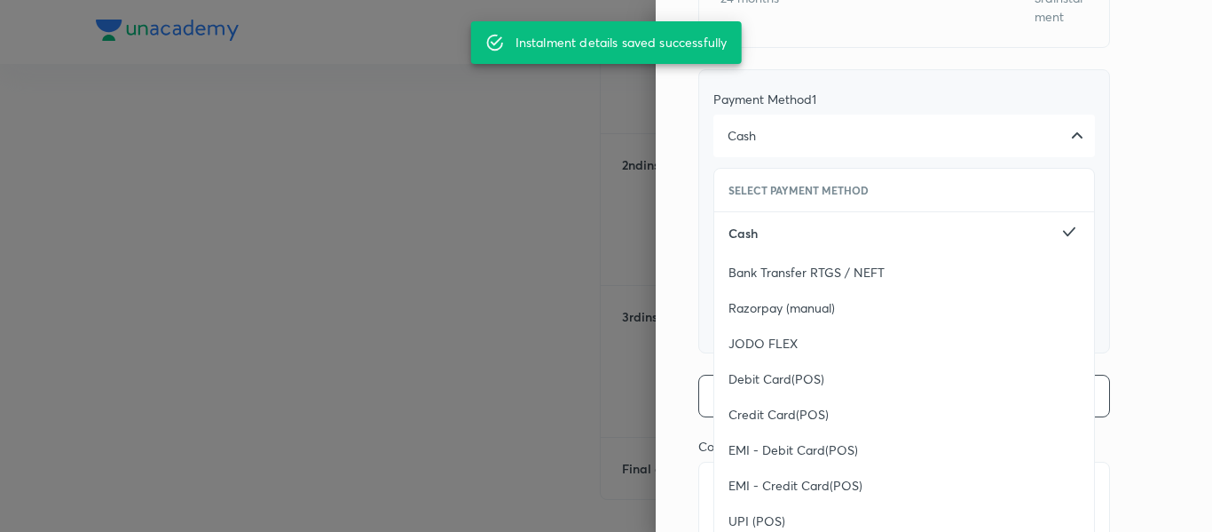
scroll to position [362, 0]
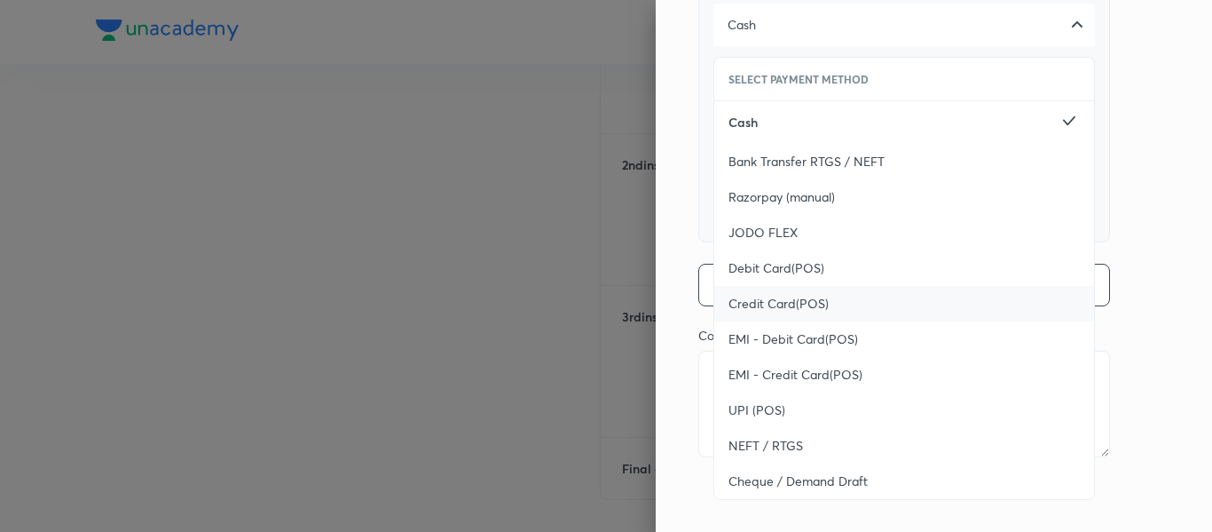
click at [804, 295] on span "Credit Card(POS)" at bounding box center [779, 304] width 100 height 18
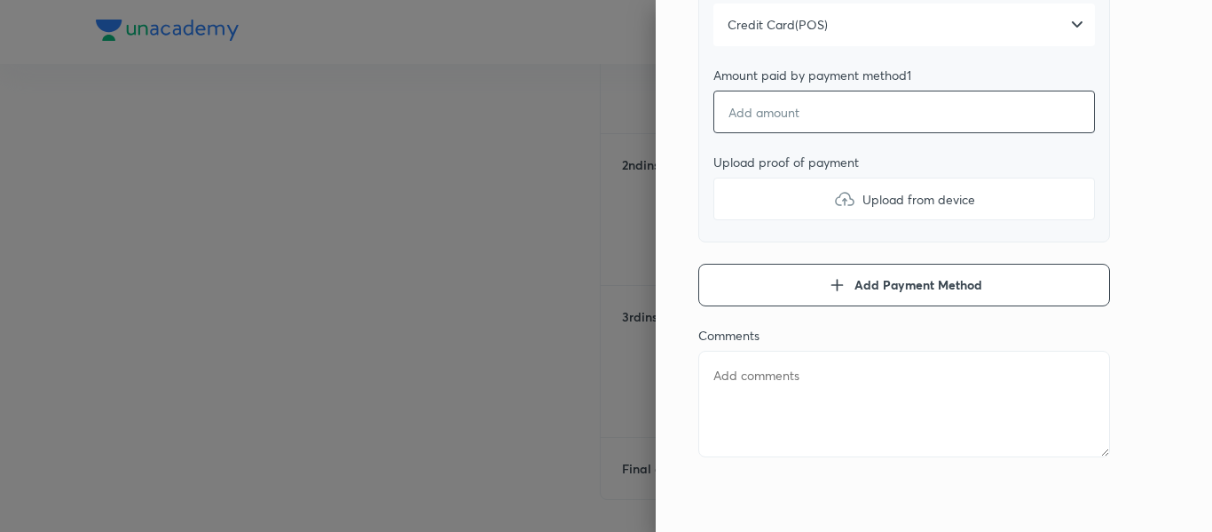
click at [792, 122] on input "number" at bounding box center [904, 112] width 382 height 43
type textarea "x"
type input "3"
type textarea "x"
type input "32"
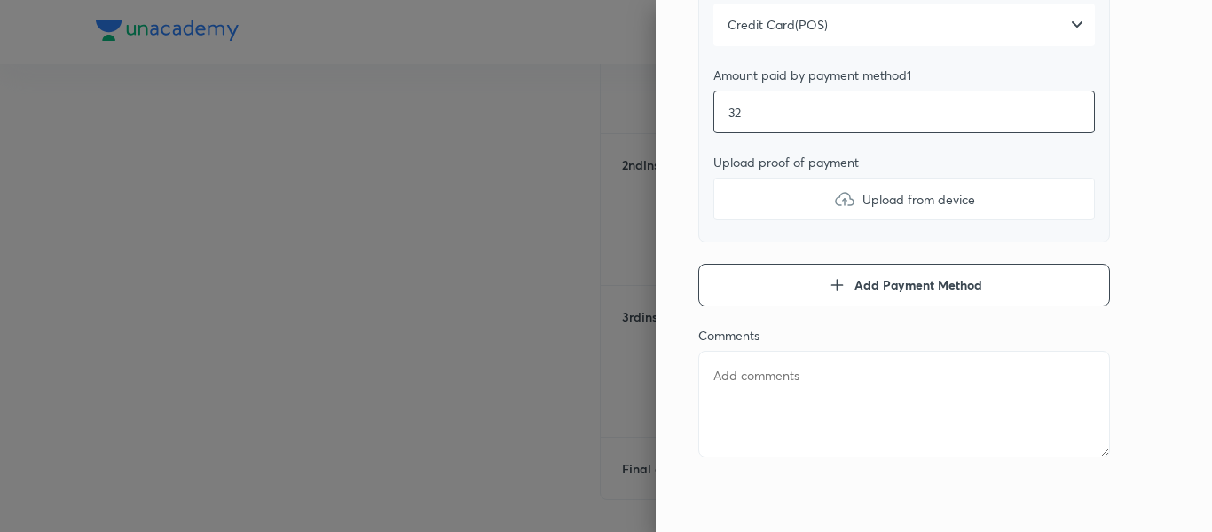
type textarea "x"
type input "325"
type textarea "x"
type input "3250"
type textarea "x"
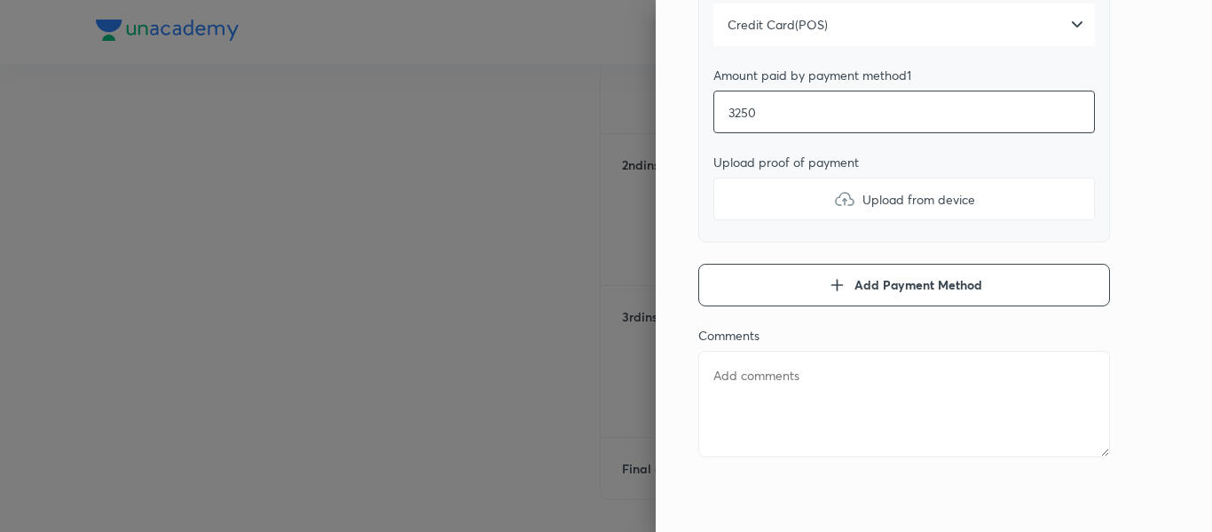
type input "32500"
type textarea "x"
type input "32500"
click at [792, 206] on label "Upload from device" at bounding box center [904, 198] width 382 height 43
click at [0, 0] on input "Upload from device" at bounding box center [0, 0] width 0 height 0
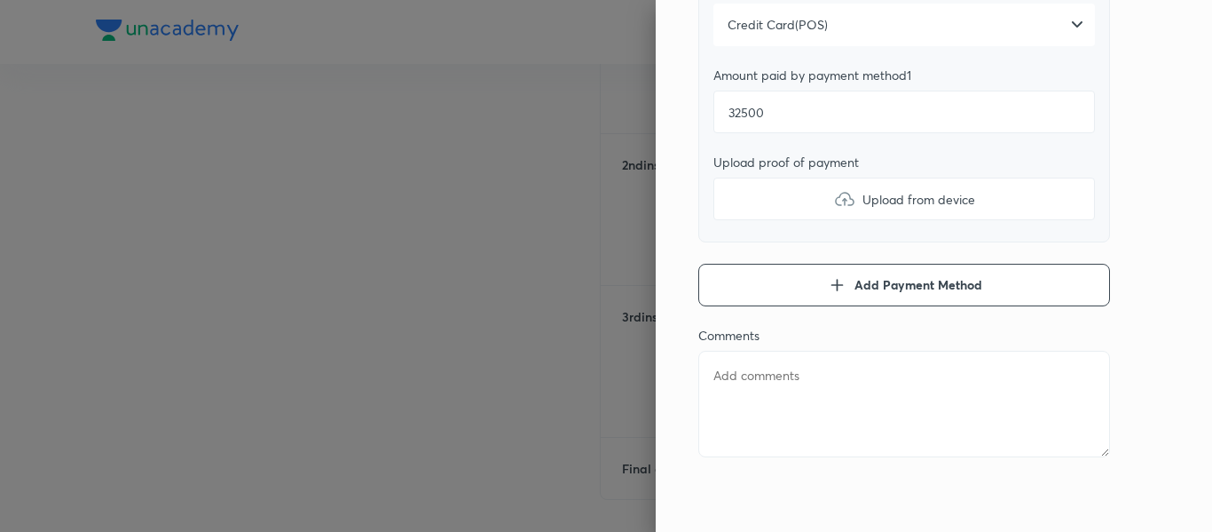
type textarea "x"
click at [803, 402] on textarea at bounding box center [904, 404] width 412 height 106
type textarea "3"
type textarea "x"
type textarea "3r"
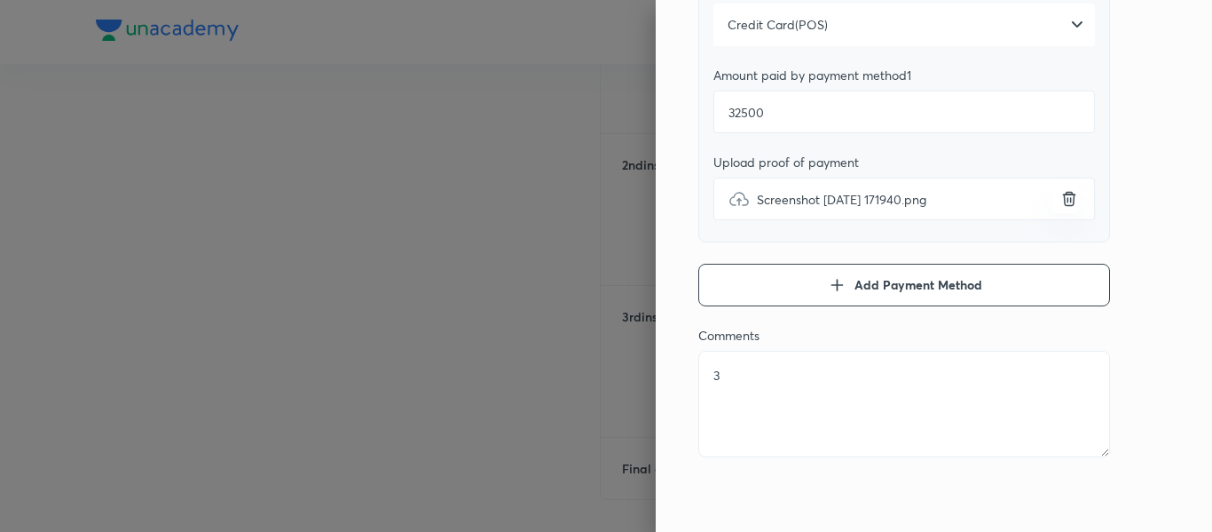
type textarea "x"
type textarea "3rd"
type textarea "x"
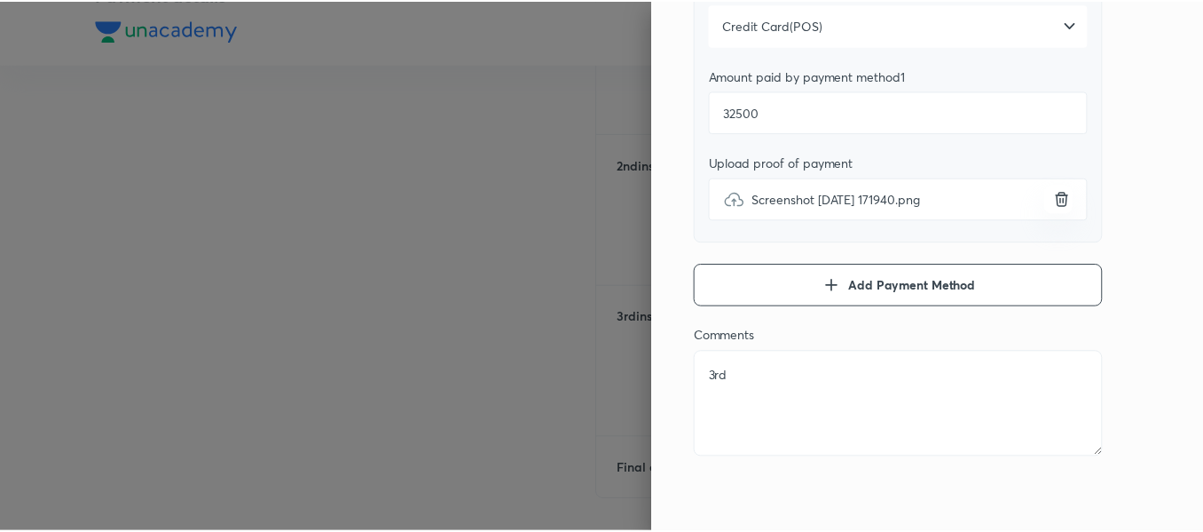
scroll to position [0, 0]
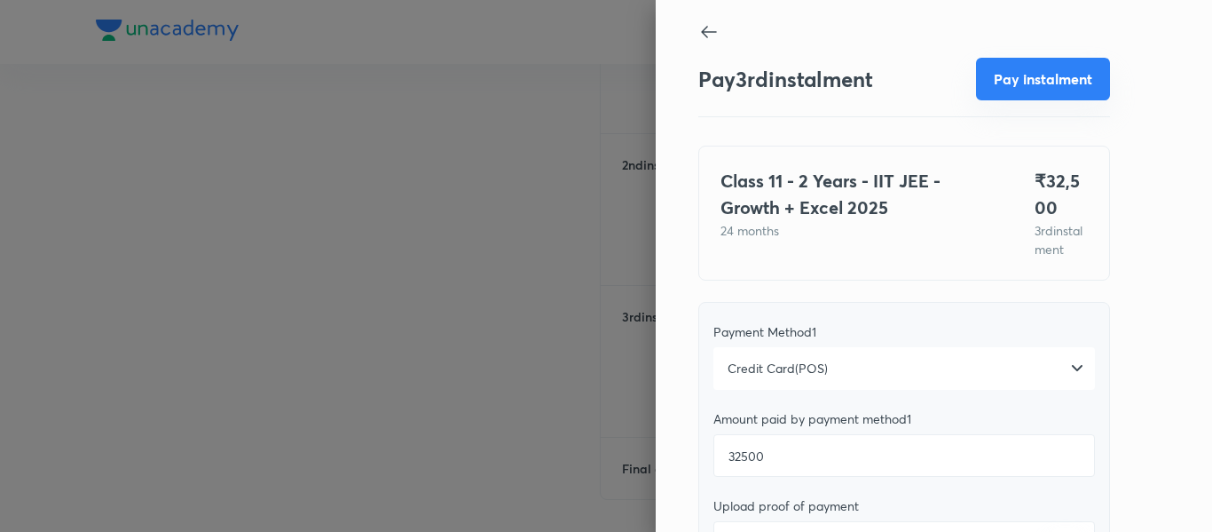
type textarea "3rd"
click at [1004, 89] on button "Pay instalment" at bounding box center [1043, 79] width 134 height 43
type textarea "x"
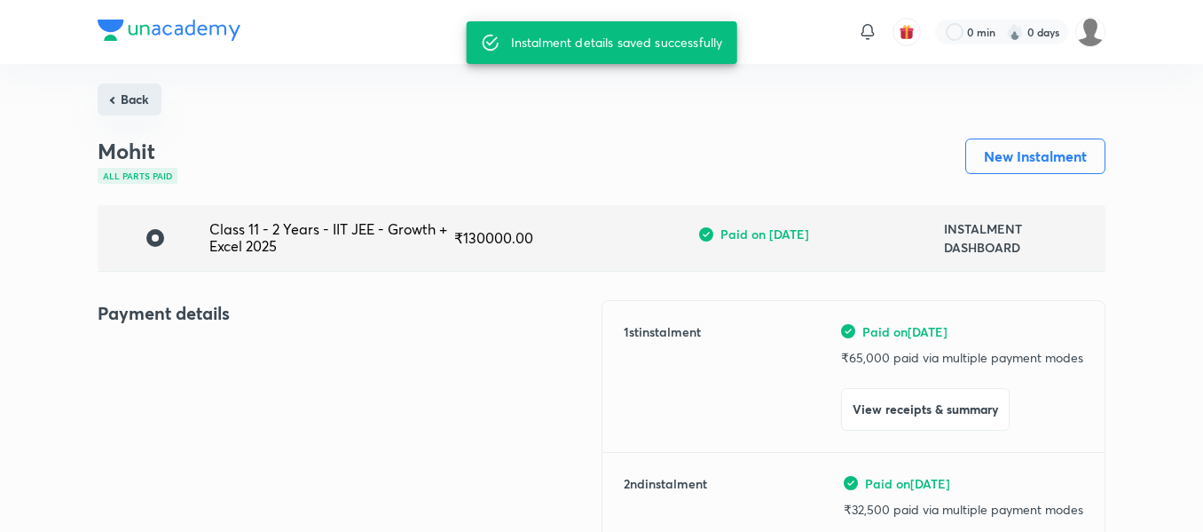
click at [118, 109] on button "Back" at bounding box center [130, 99] width 64 height 32
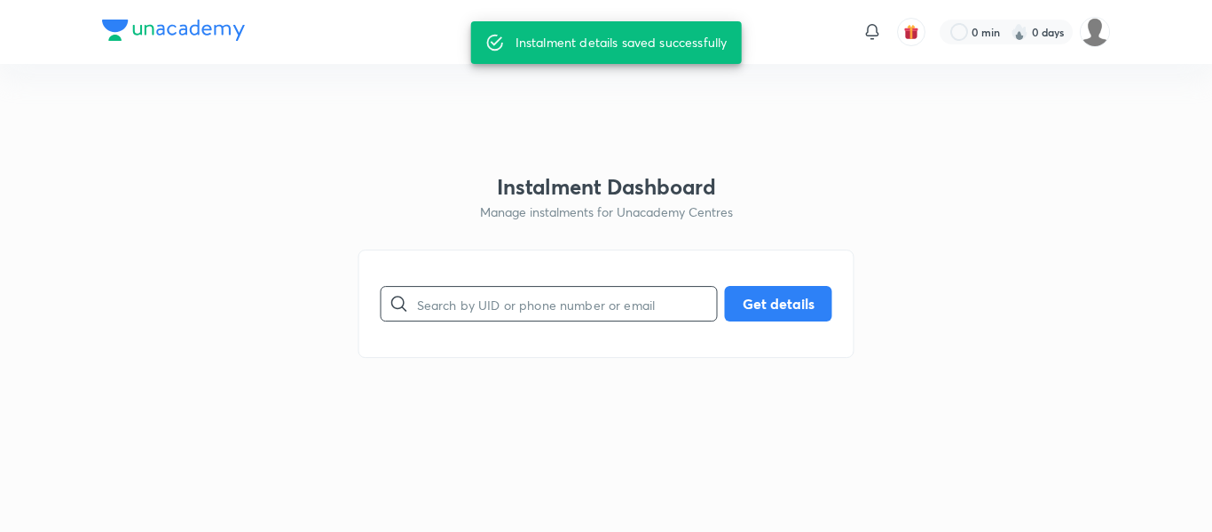
click at [484, 296] on input "text" at bounding box center [567, 303] width 300 height 45
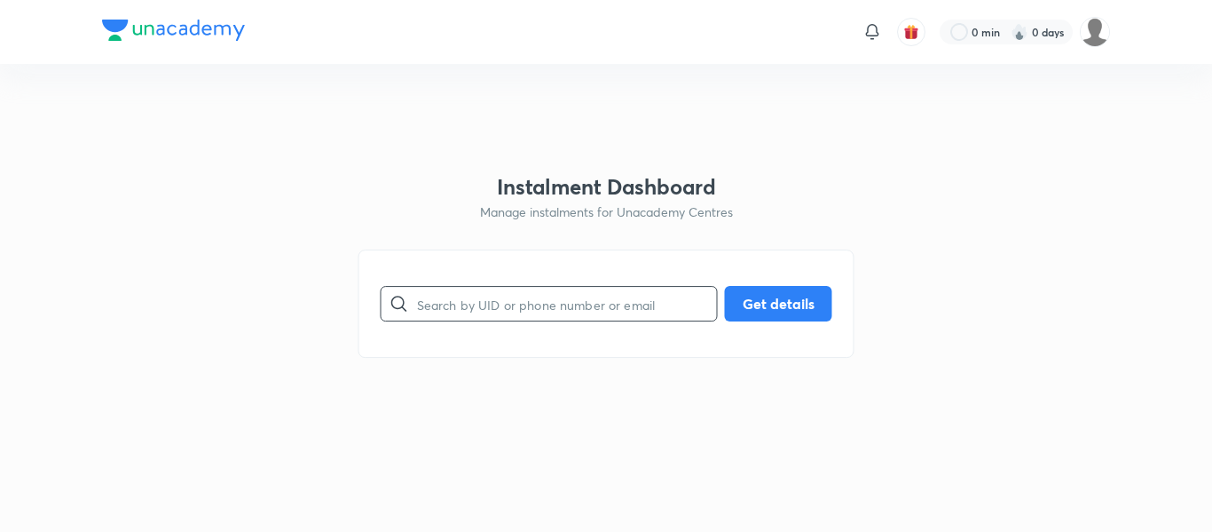
paste input "[EMAIL_ADDRESS][DOMAIN_NAME]"
type input "[EMAIL_ADDRESS][DOMAIN_NAME]"
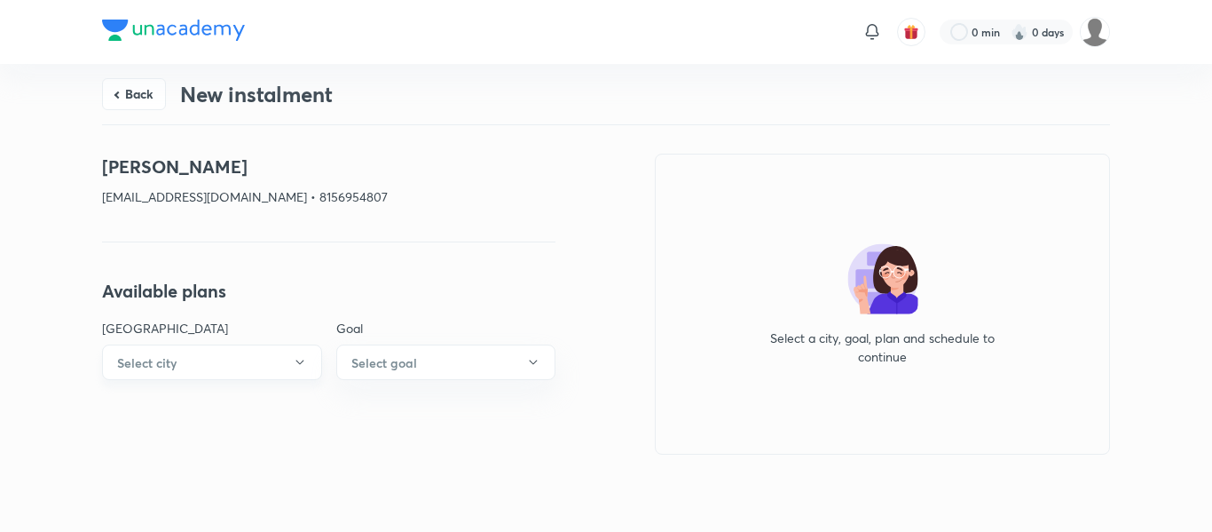
click at [294, 364] on icon "button" at bounding box center [300, 362] width 14 height 14
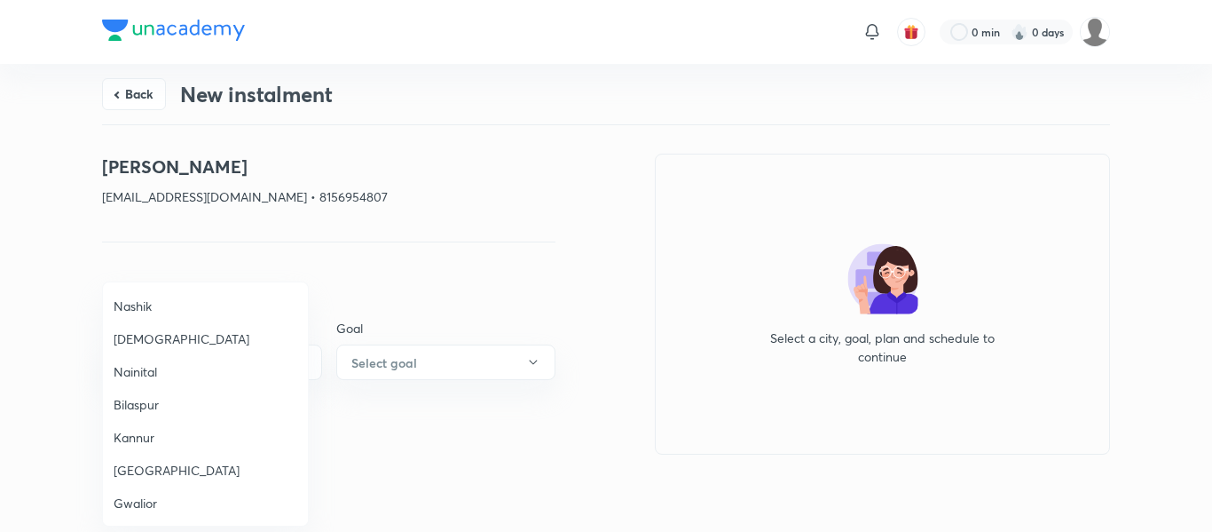
click at [161, 347] on span "[DEMOGRAPHIC_DATA]" at bounding box center [206, 338] width 184 height 19
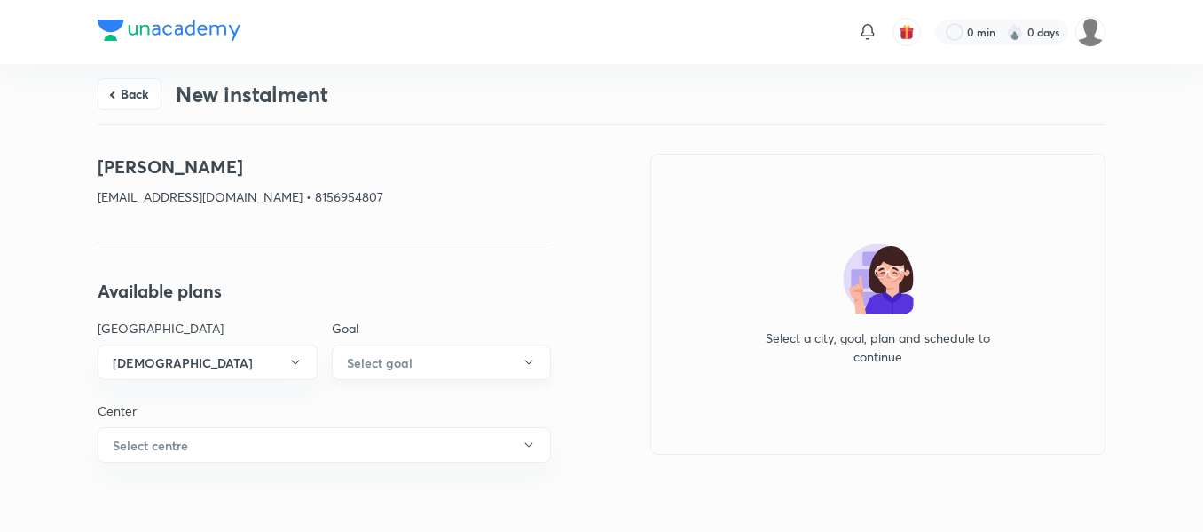
click at [398, 351] on button "Select goal" at bounding box center [442, 361] width 220 height 35
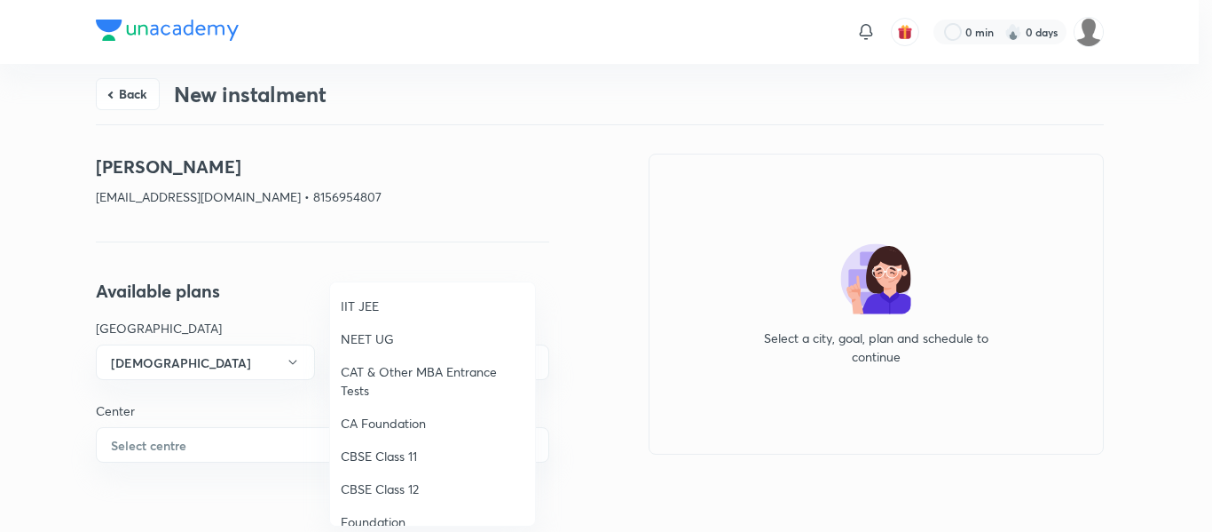
click at [373, 336] on span "NEET UG" at bounding box center [433, 338] width 184 height 19
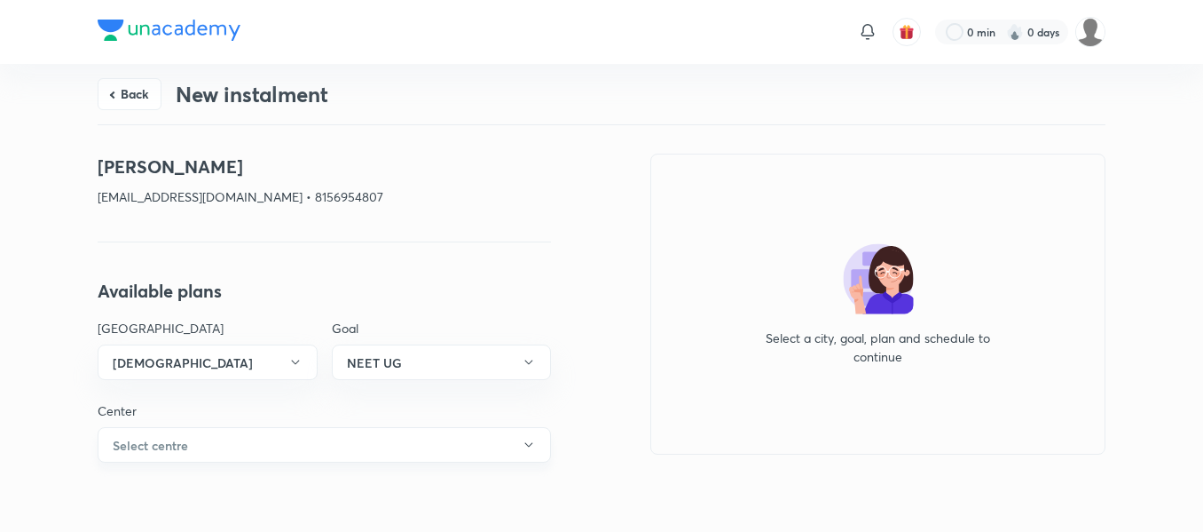
click at [264, 428] on button "Select centre" at bounding box center [324, 444] width 453 height 35
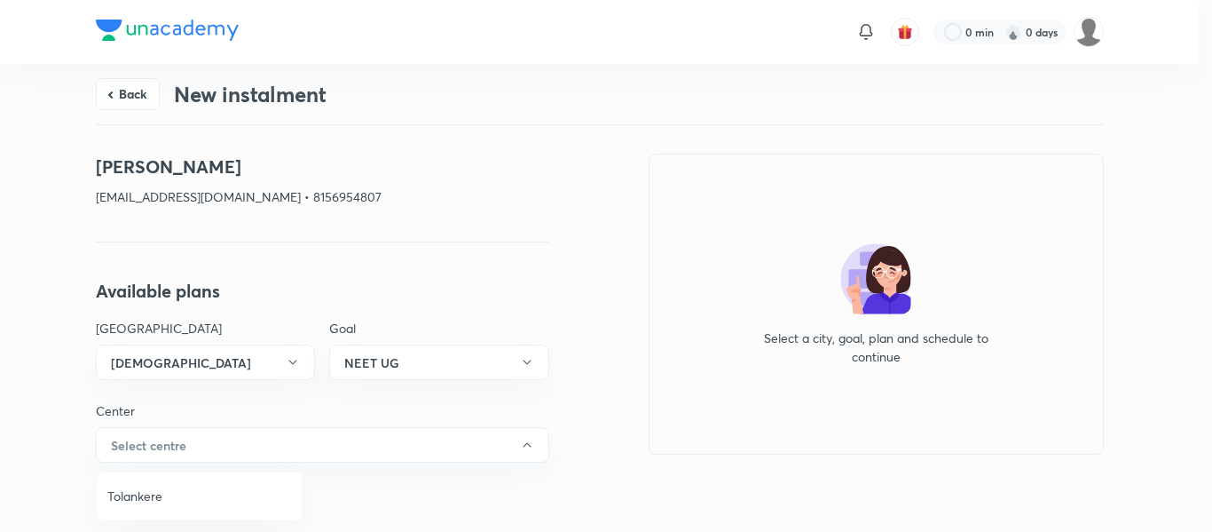
click at [172, 492] on span "Tolankere" at bounding box center [199, 495] width 184 height 19
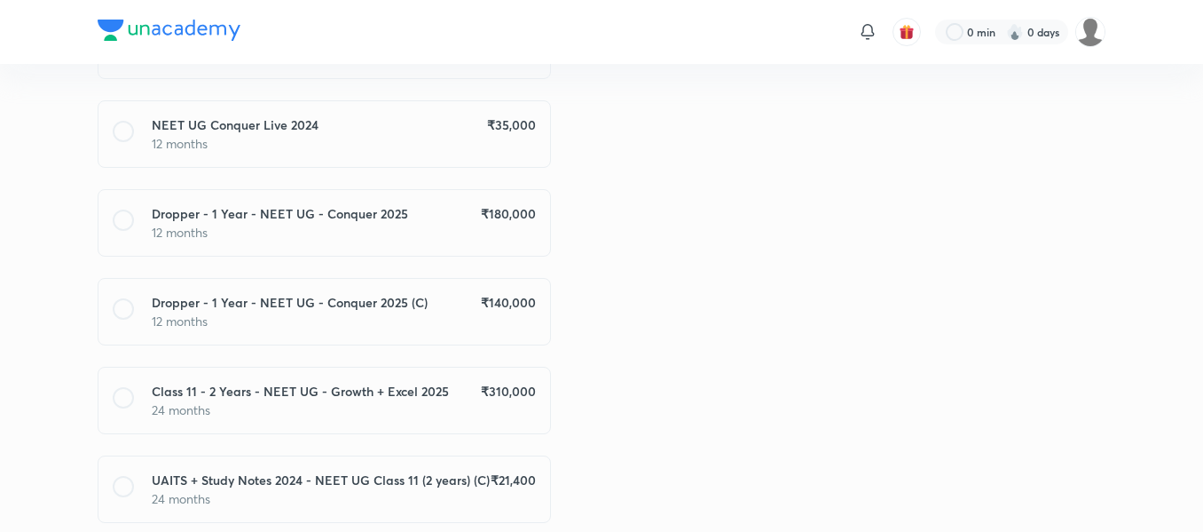
scroll to position [1006, 0]
click at [520, 335] on div "Dropper - 1 Year - NEET UG - Conquer 2025 (C) ₹ 140,000 12 months" at bounding box center [324, 309] width 453 height 67
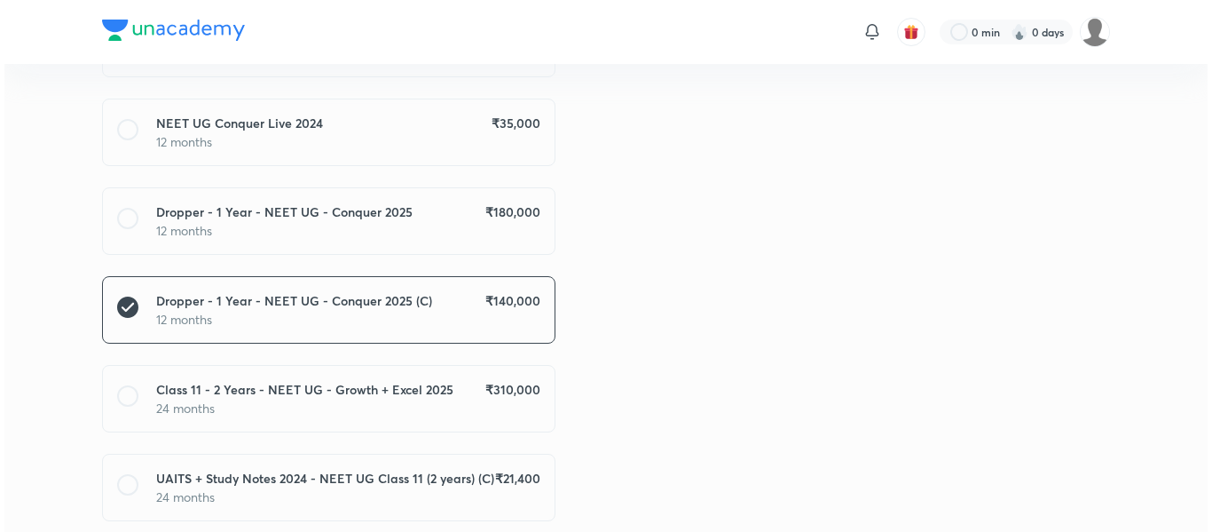
scroll to position [1238, 0]
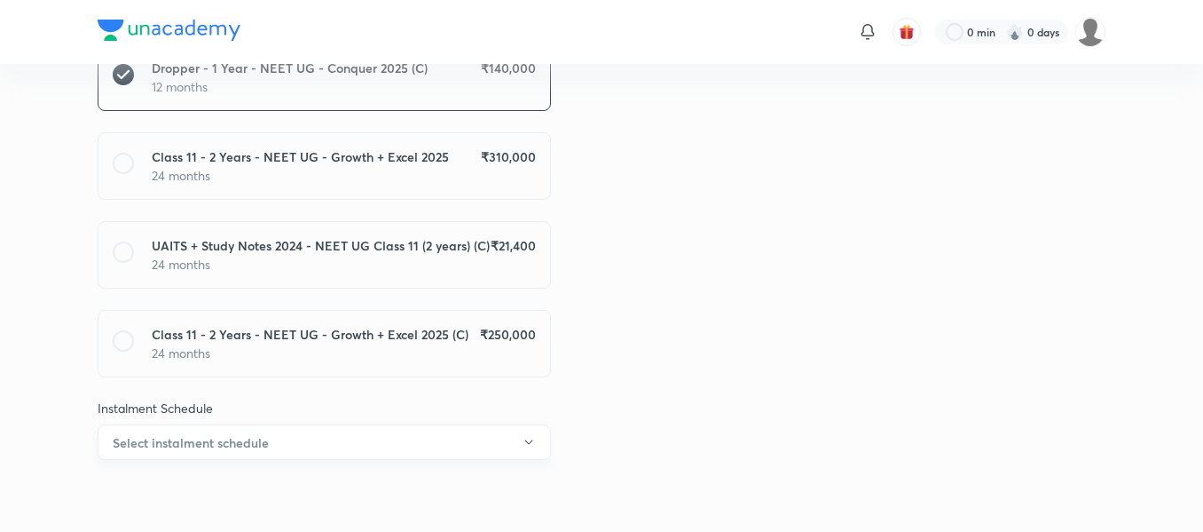
click at [403, 454] on button "Select instalment schedule" at bounding box center [324, 441] width 453 height 35
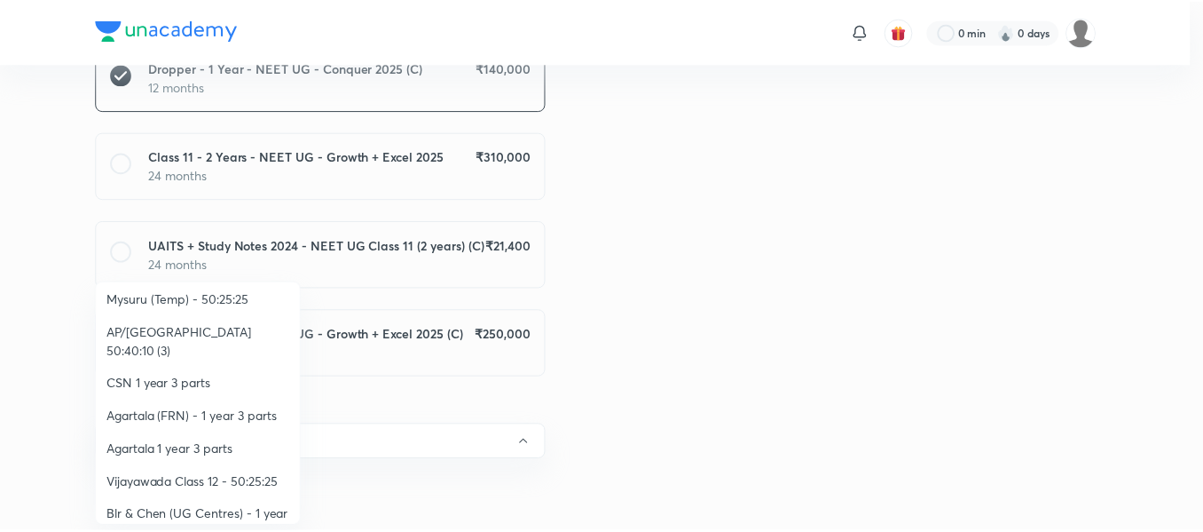
scroll to position [335, 0]
click at [179, 472] on span "Vijayawada Class 12 - 50:25:25" at bounding box center [199, 481] width 184 height 19
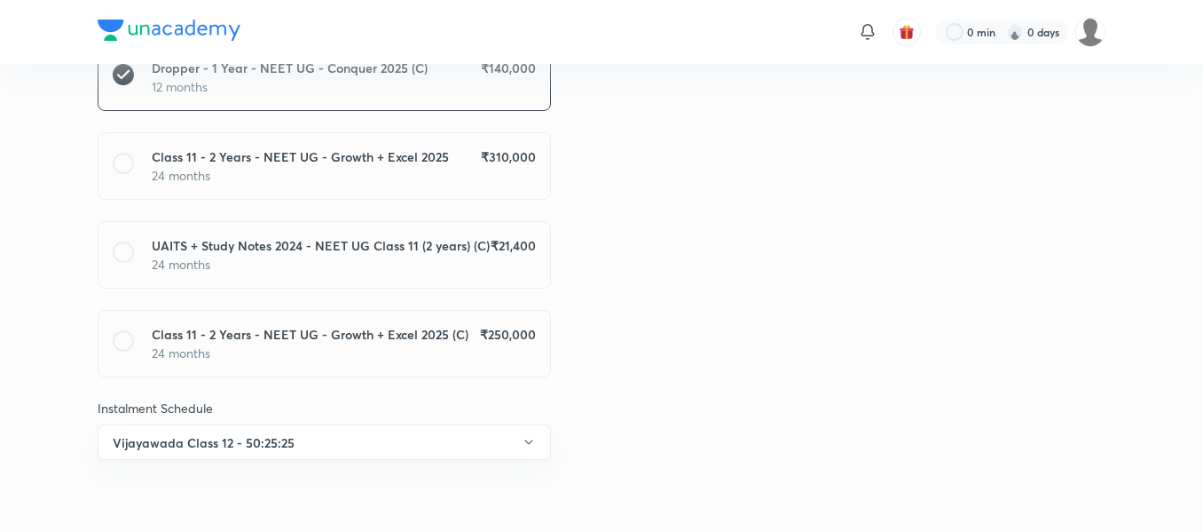
scroll to position [0, 0]
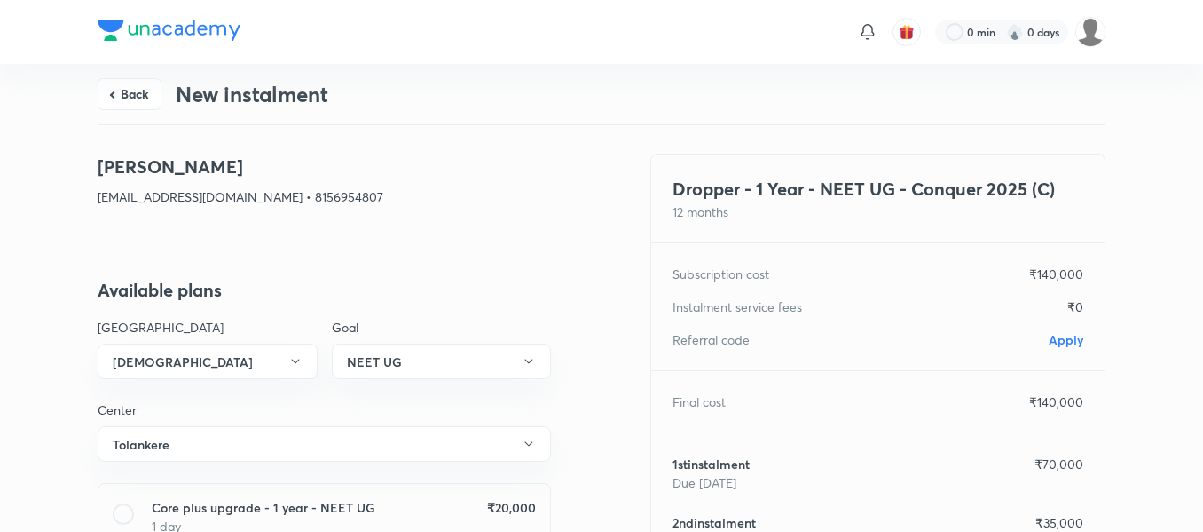
click at [1057, 338] on span "Apply" at bounding box center [1066, 339] width 35 height 17
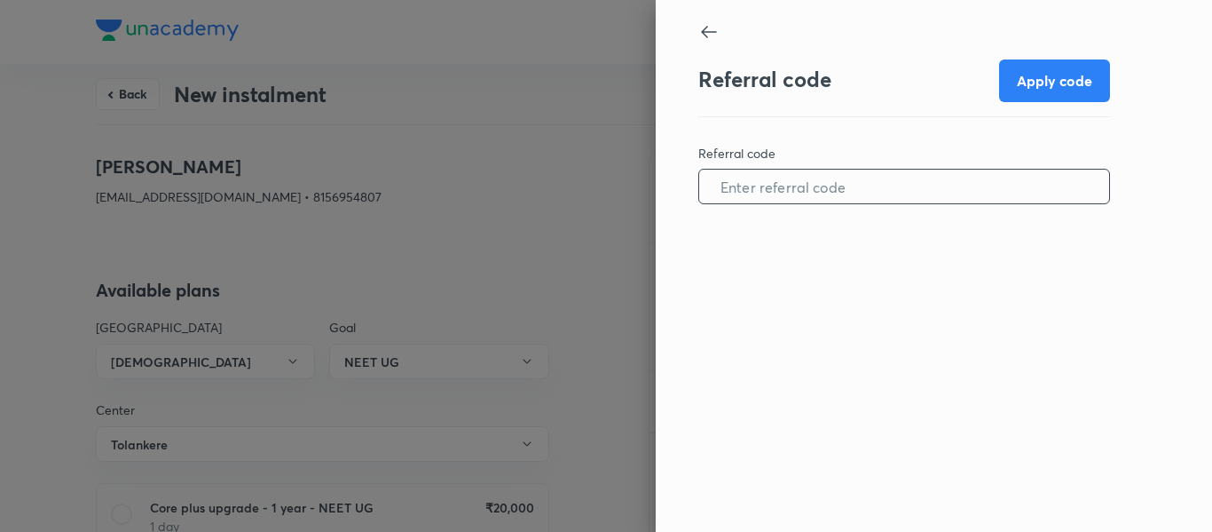
click at [854, 193] on input "text" at bounding box center [904, 186] width 410 height 45
paste input "HUBB0960PCYM04"
type input "HUBB0960PCYM04"
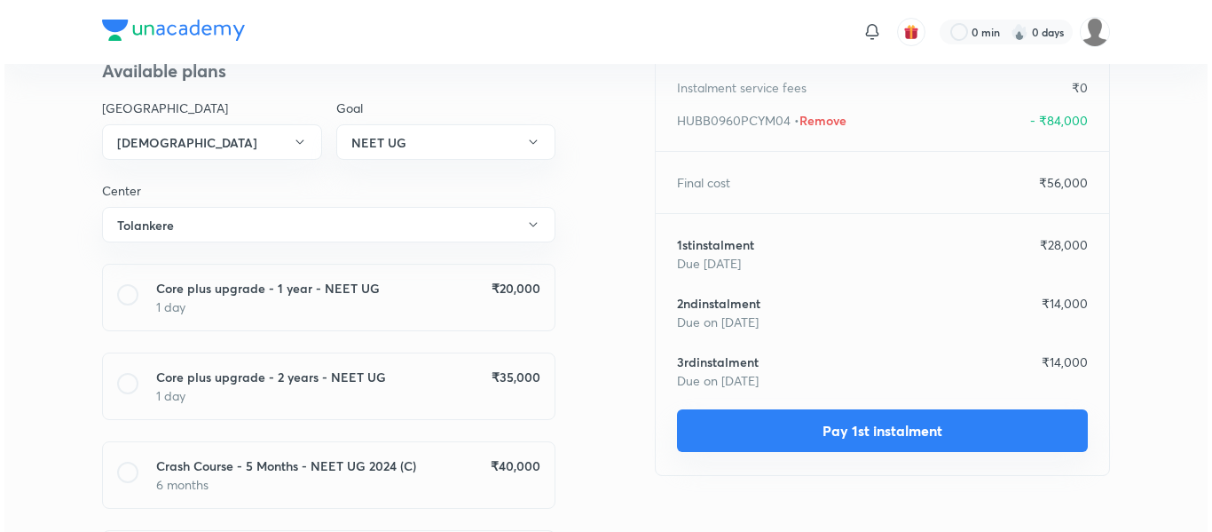
scroll to position [227, 0]
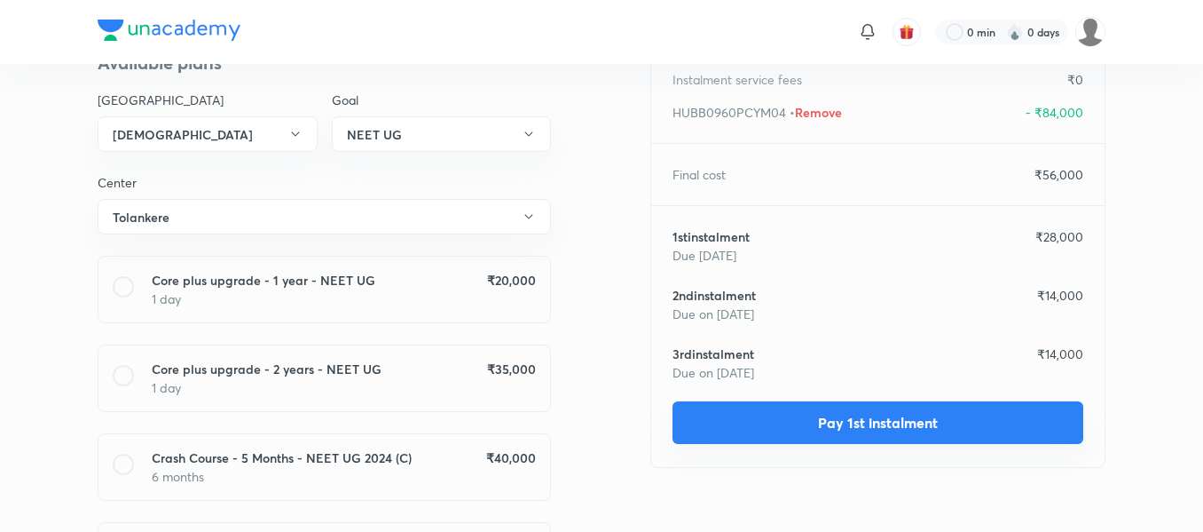
click at [791, 438] on button "Pay 1st instalment" at bounding box center [878, 422] width 411 height 43
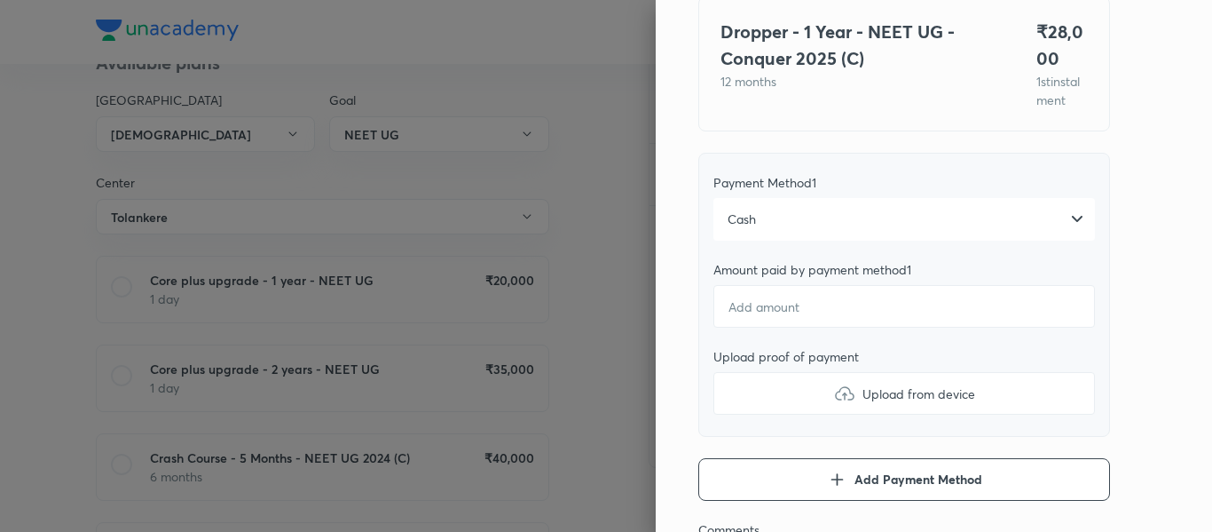
scroll to position [162, 0]
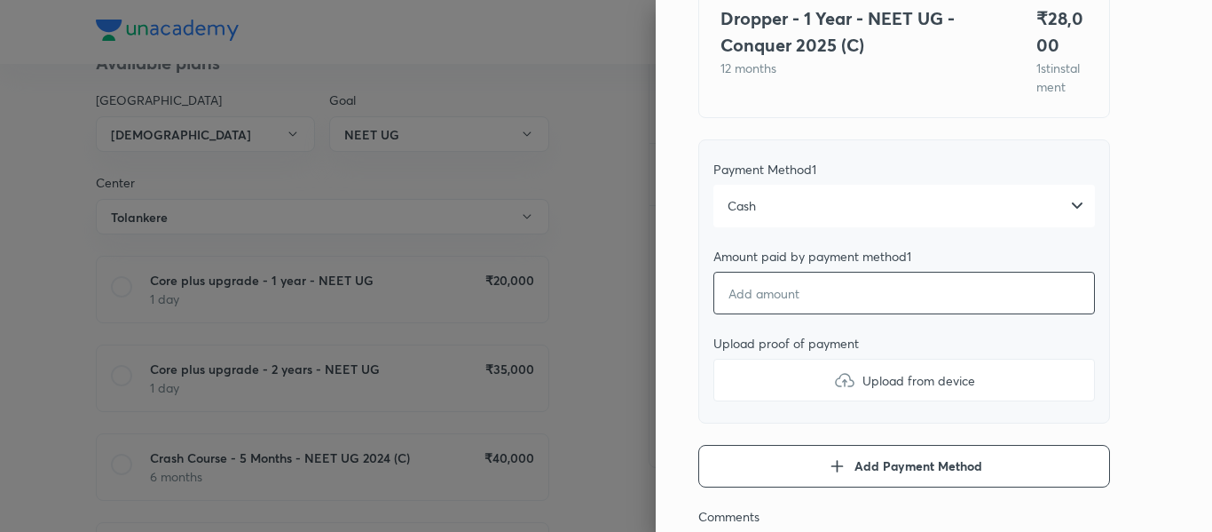
click at [820, 310] on input "number" at bounding box center [904, 293] width 382 height 43
type textarea "x"
type input "2"
type textarea "x"
type input "28"
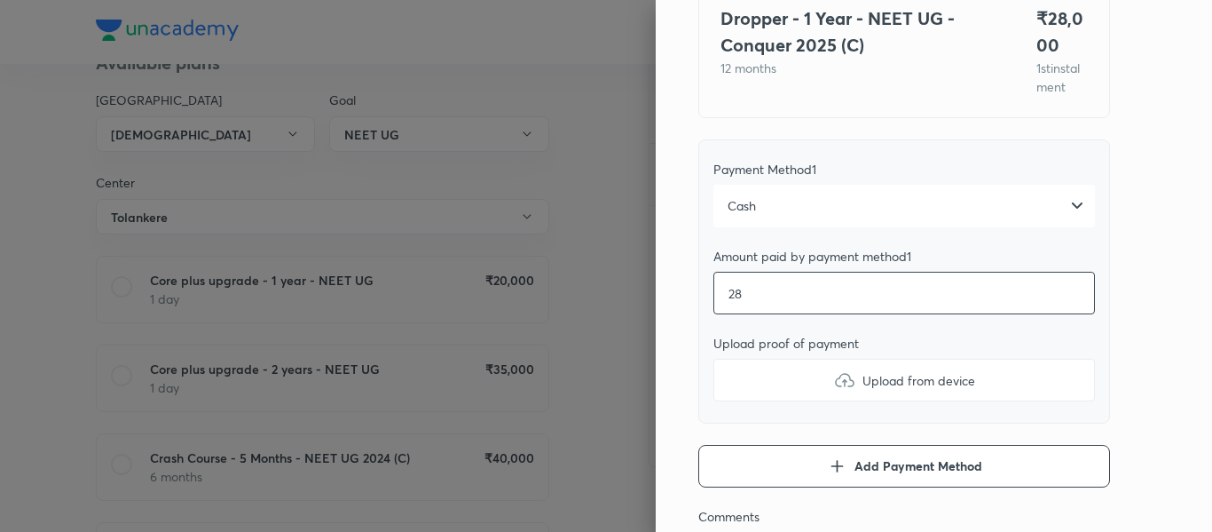
type textarea "x"
type input "280"
type textarea "x"
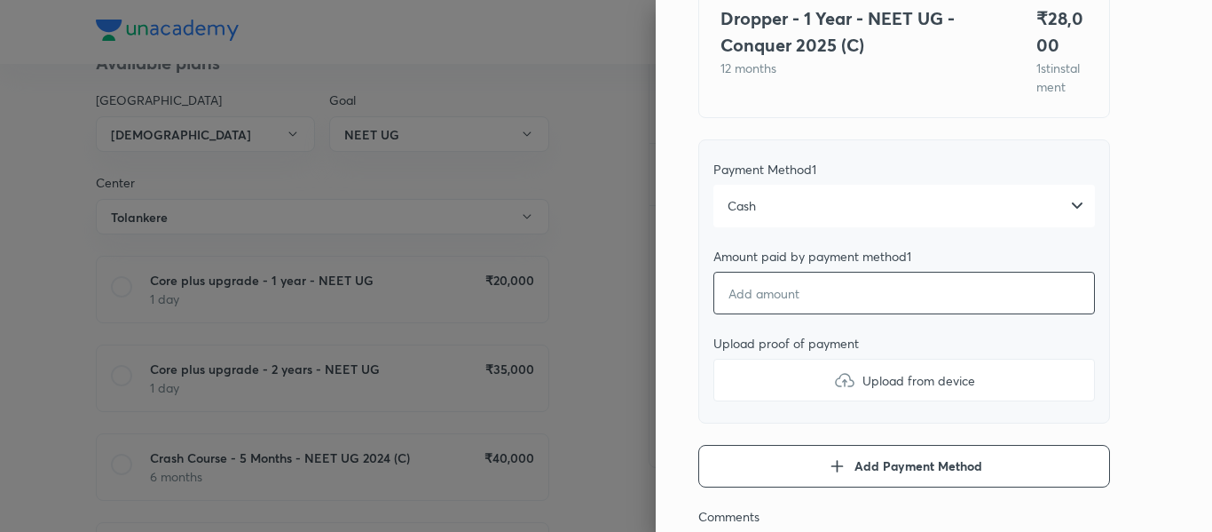
type input "0"
type textarea "x"
type input "2"
type textarea "x"
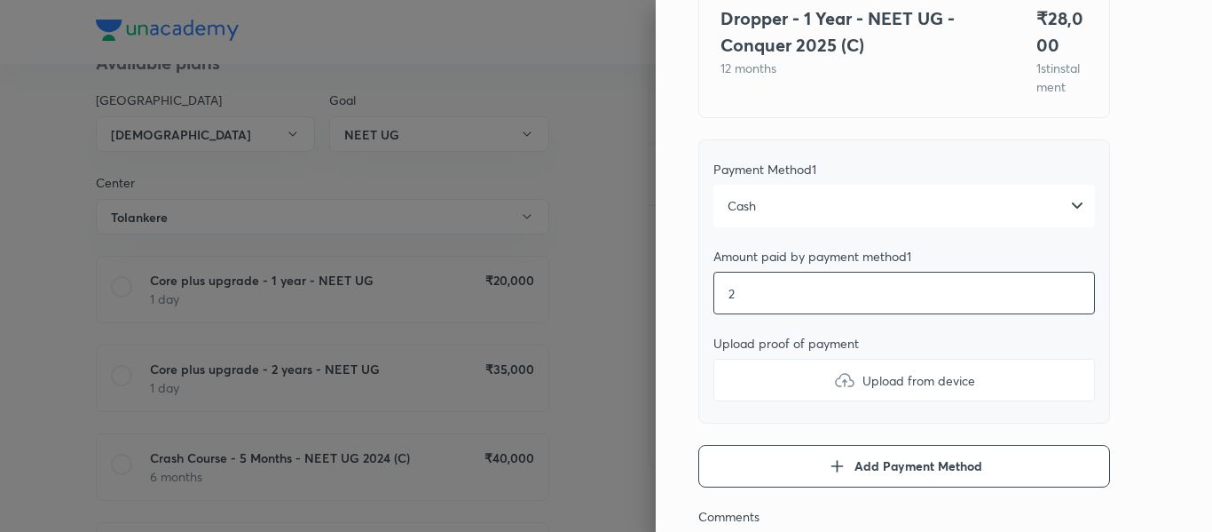
type input "28"
type textarea "x"
type input "280"
type textarea "x"
type input "2800"
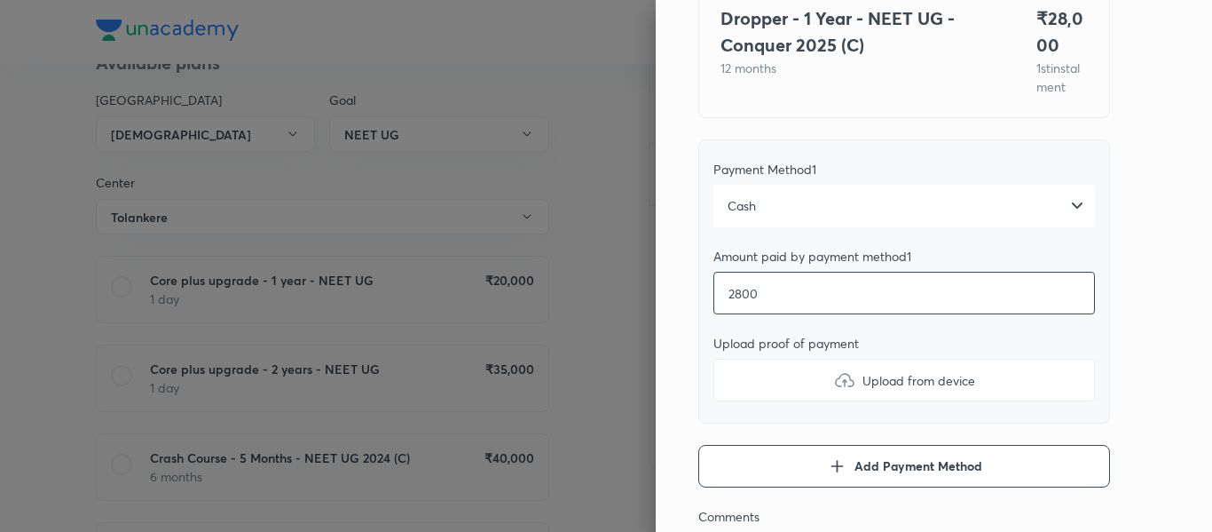
type textarea "x"
type input "28000"
type textarea "x"
type input "28000"
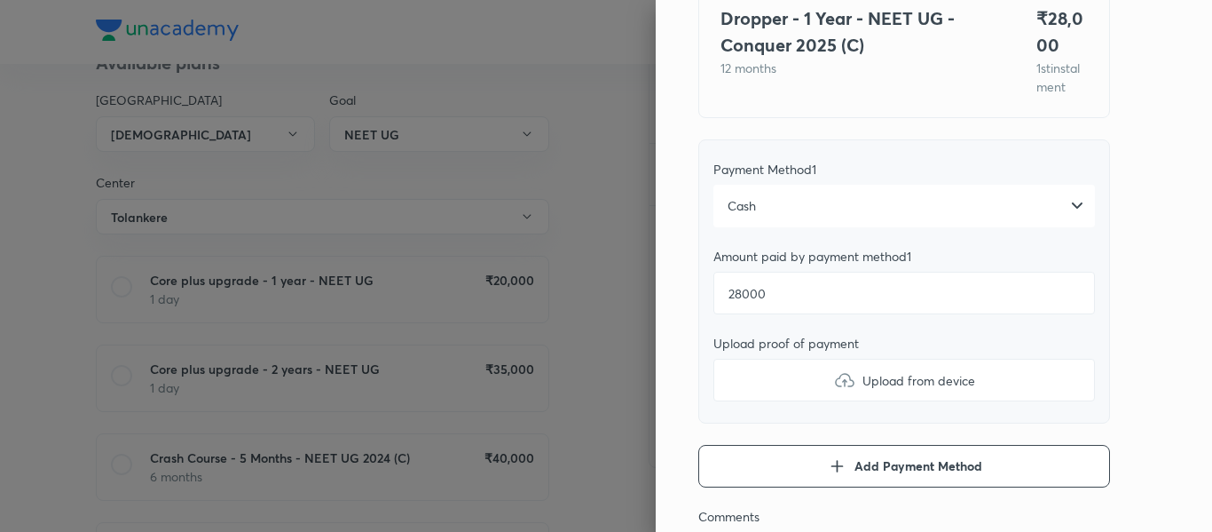
click at [790, 400] on label "Upload from device" at bounding box center [904, 379] width 382 height 43
click at [0, 0] on input "Upload from device" at bounding box center [0, 0] width 0 height 0
type textarea "x"
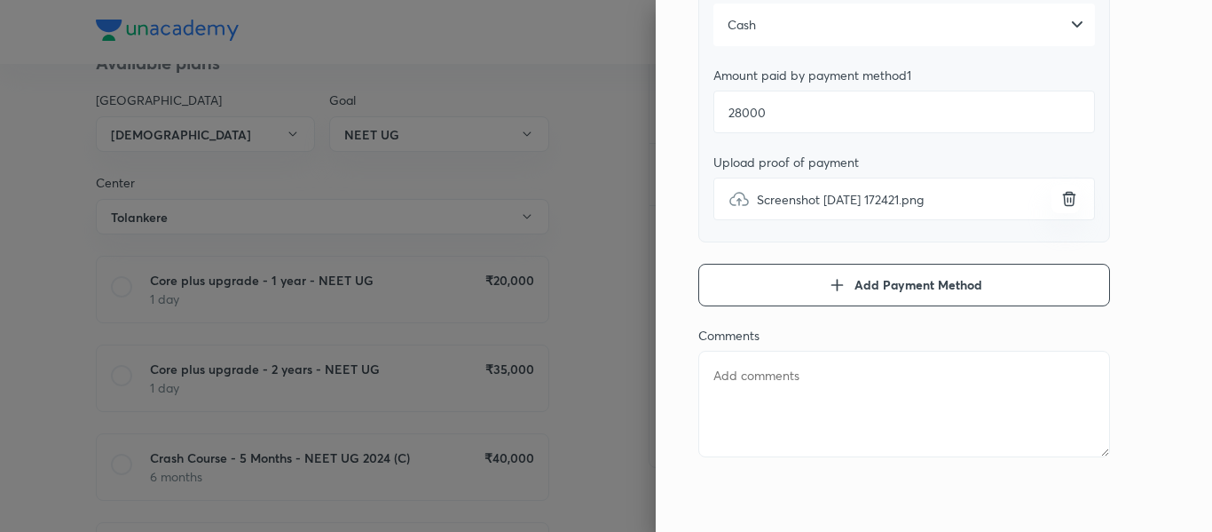
click at [742, 390] on textarea at bounding box center [904, 404] width 412 height 106
type textarea "1"
type textarea "x"
type textarea "1s"
type textarea "x"
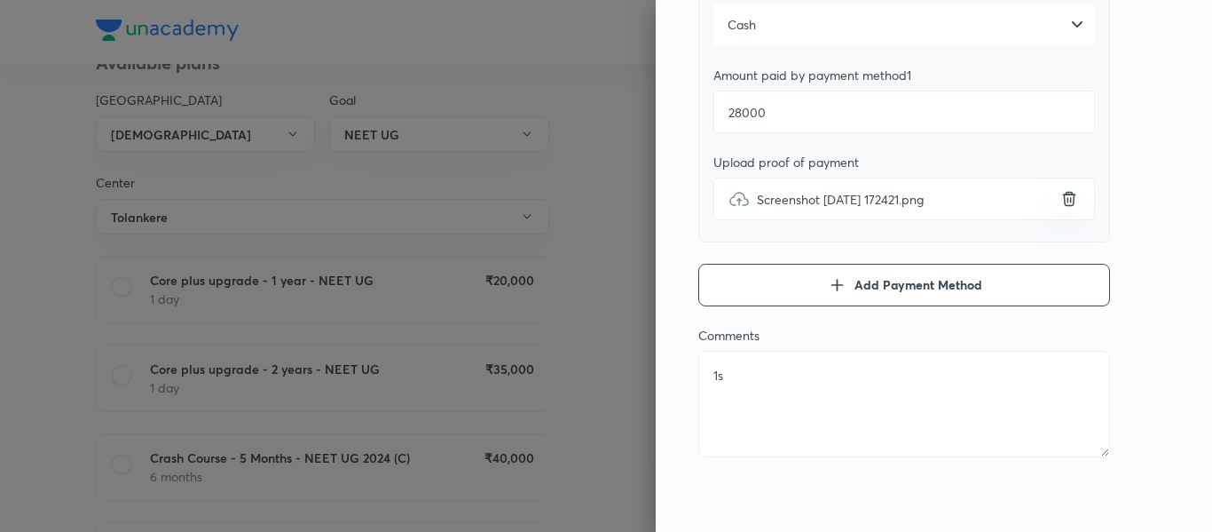
type textarea "1st"
type textarea "x"
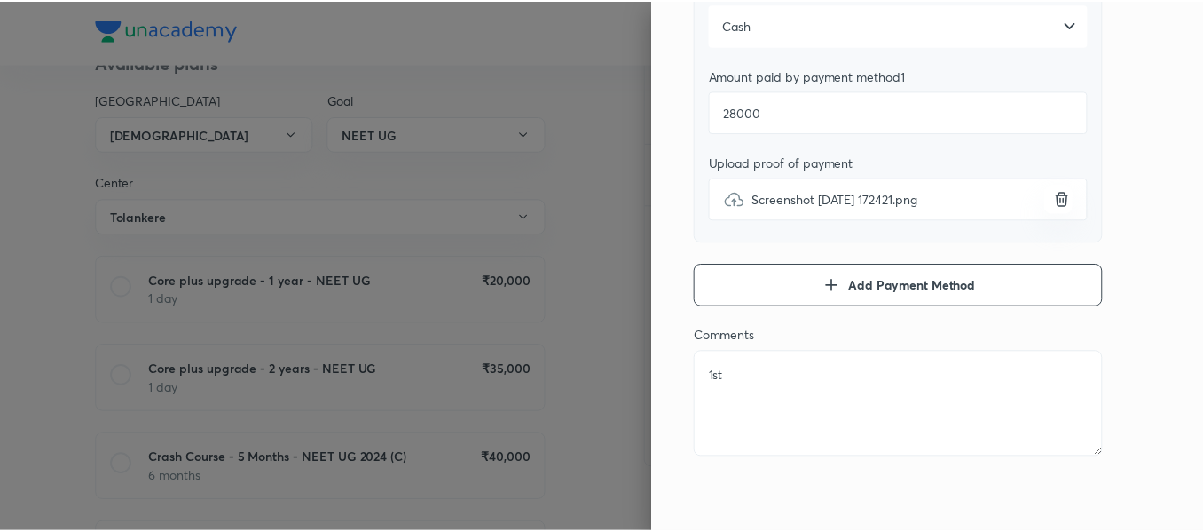
scroll to position [0, 0]
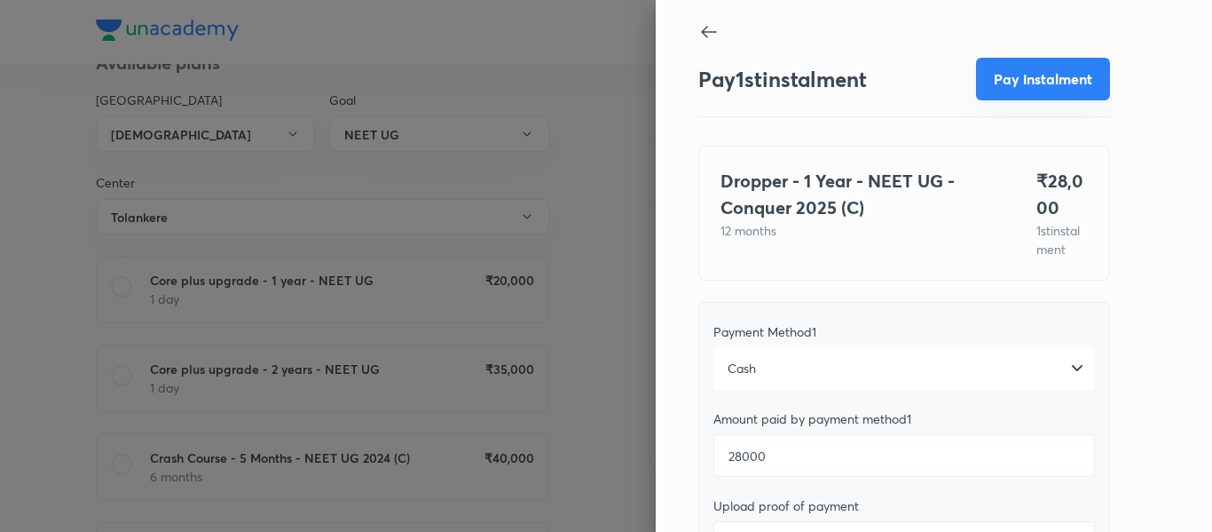
type textarea "1st"
click at [1015, 67] on button "Pay instalment" at bounding box center [1043, 79] width 134 height 43
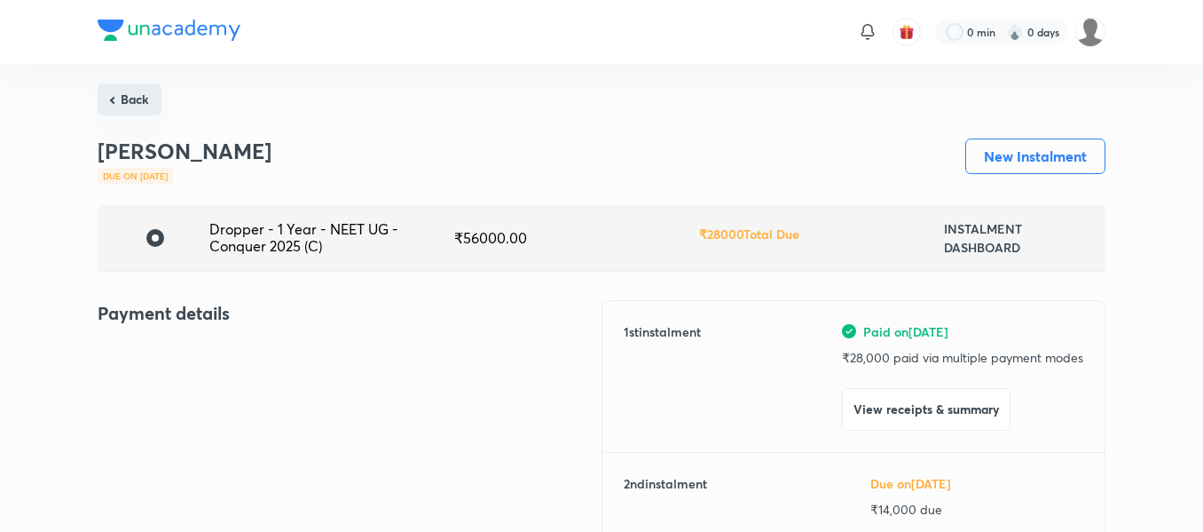
click at [138, 106] on button "Back" at bounding box center [130, 99] width 64 height 32
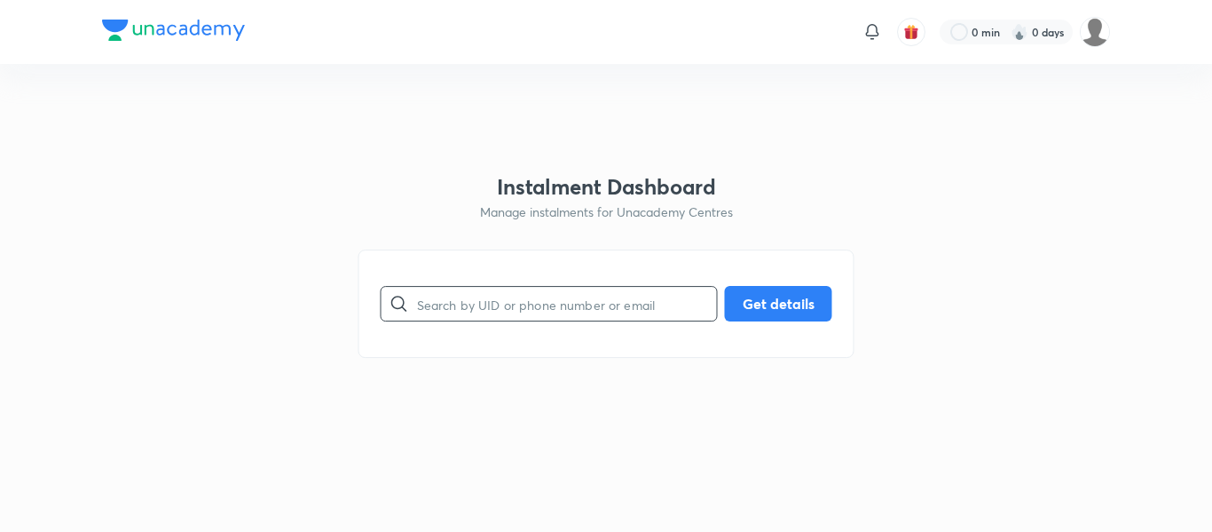
click at [484, 319] on input "text" at bounding box center [567, 303] width 300 height 45
paste input "[EMAIL_ADDRESS][DOMAIN_NAME]"
type input "[EMAIL_ADDRESS][DOMAIN_NAME]"
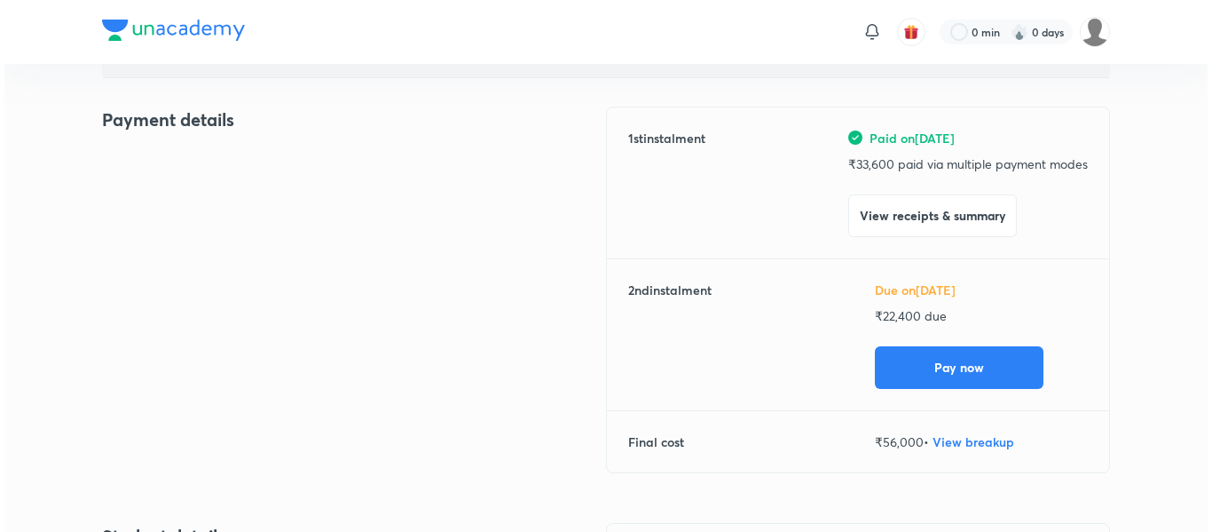
scroll to position [201, 0]
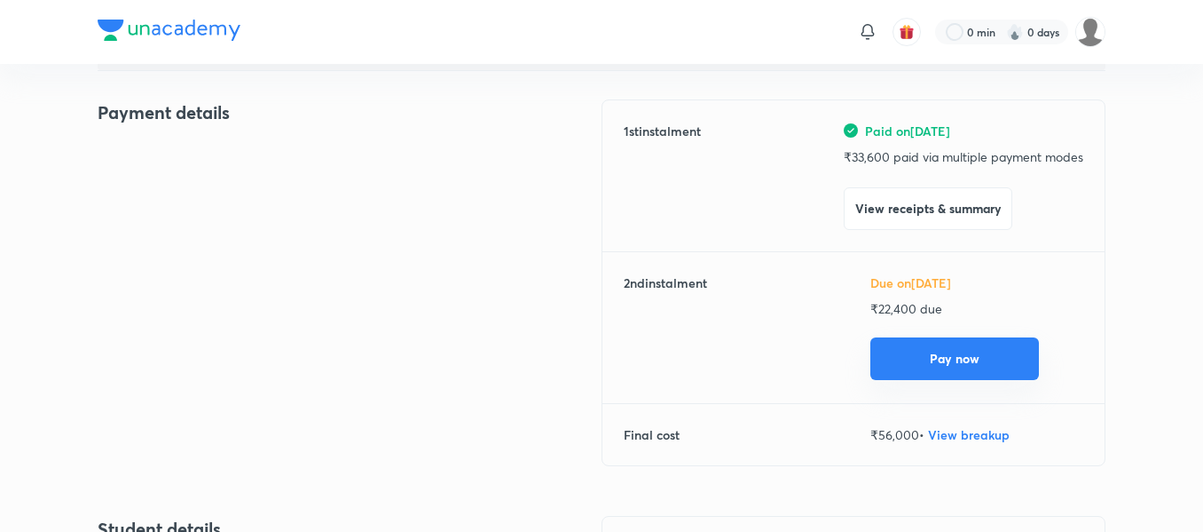
click at [888, 347] on button "Pay now" at bounding box center [954, 358] width 169 height 43
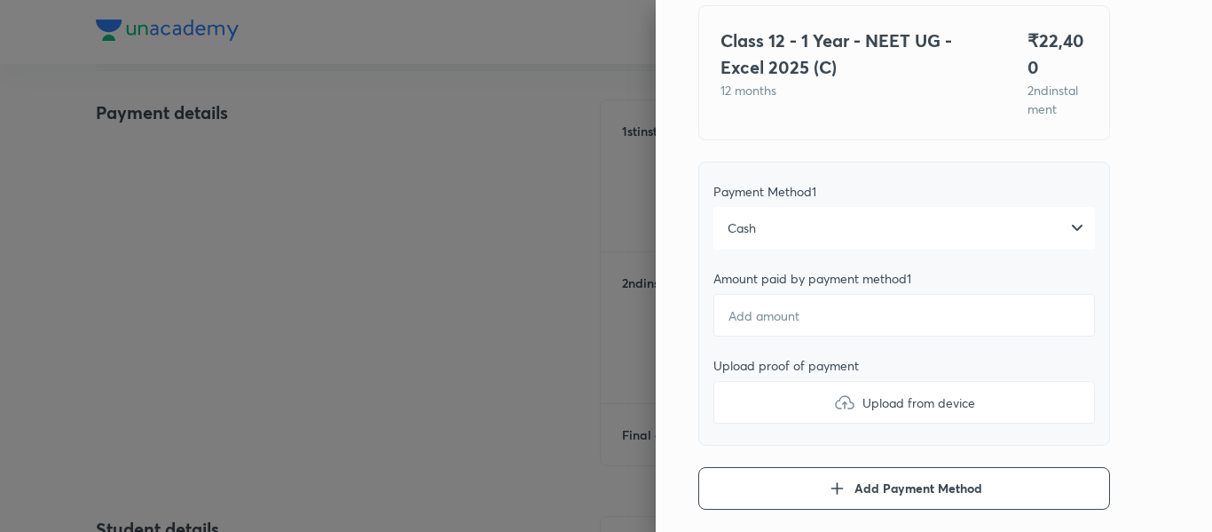
scroll to position [141, 0]
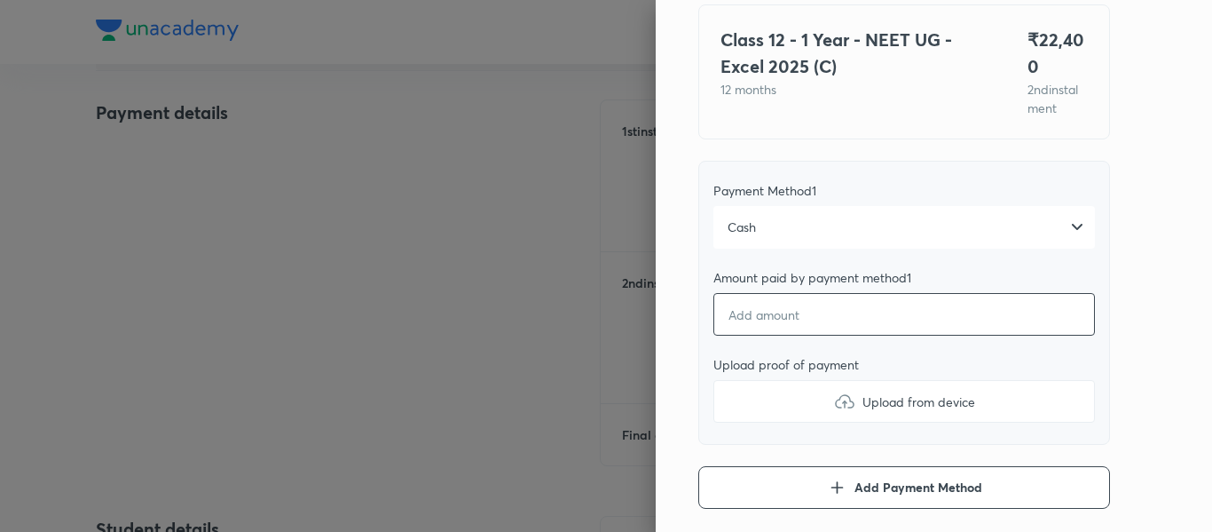
click at [891, 312] on input "number" at bounding box center [904, 314] width 382 height 43
type textarea "x"
type input "2"
type textarea "x"
type input "22"
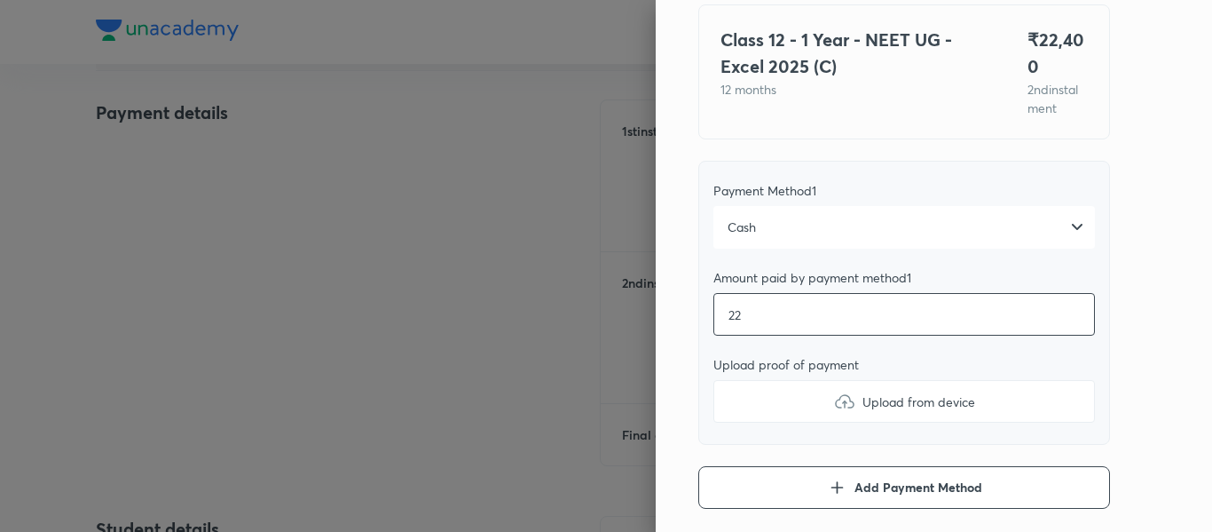
type textarea "x"
type input "224"
type textarea "x"
type input "2240"
type textarea "x"
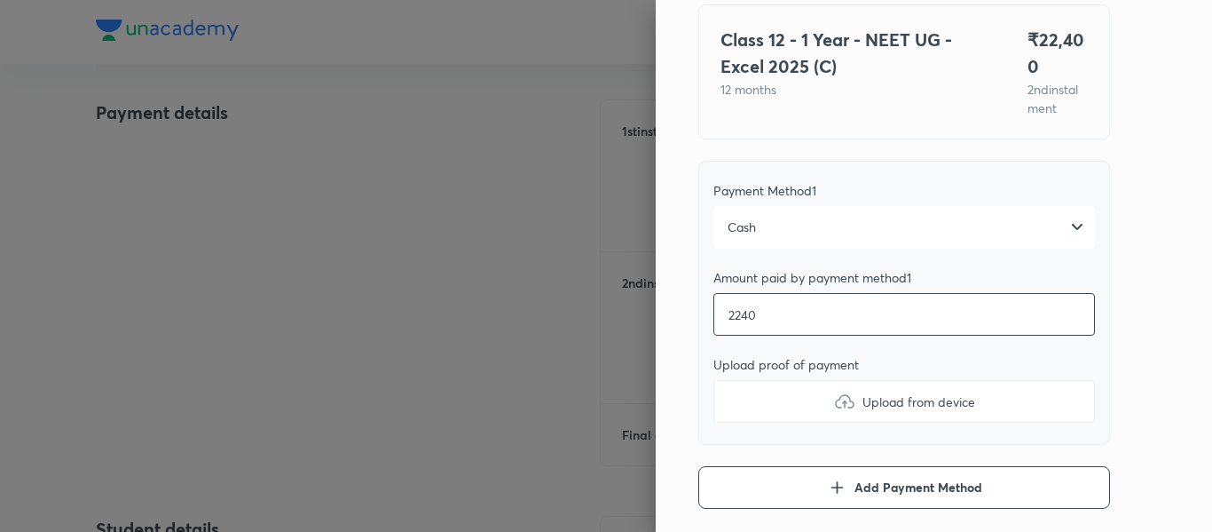
type input "22400"
type textarea "x"
type input "22400"
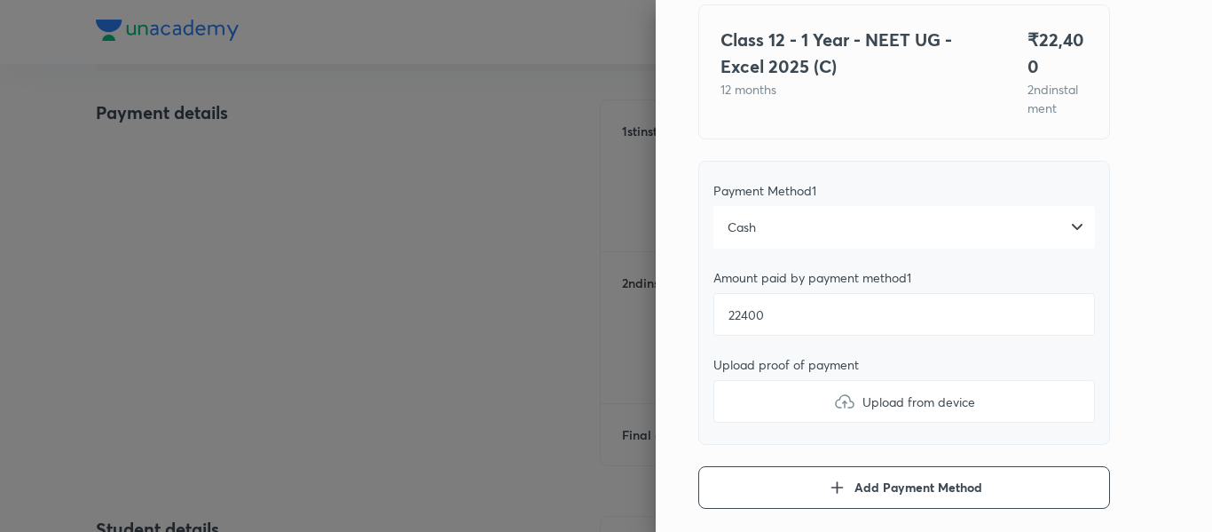
click at [840, 398] on img at bounding box center [844, 400] width 21 height 21
click at [0, 0] on input "Upload from device" at bounding box center [0, 0] width 0 height 0
type textarea "x"
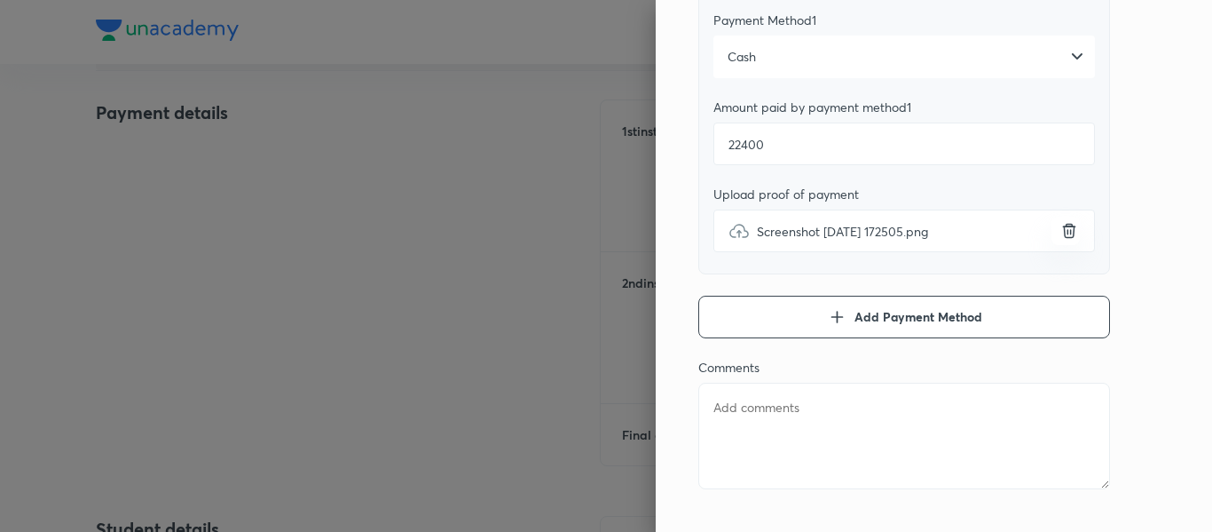
scroll to position [343, 0]
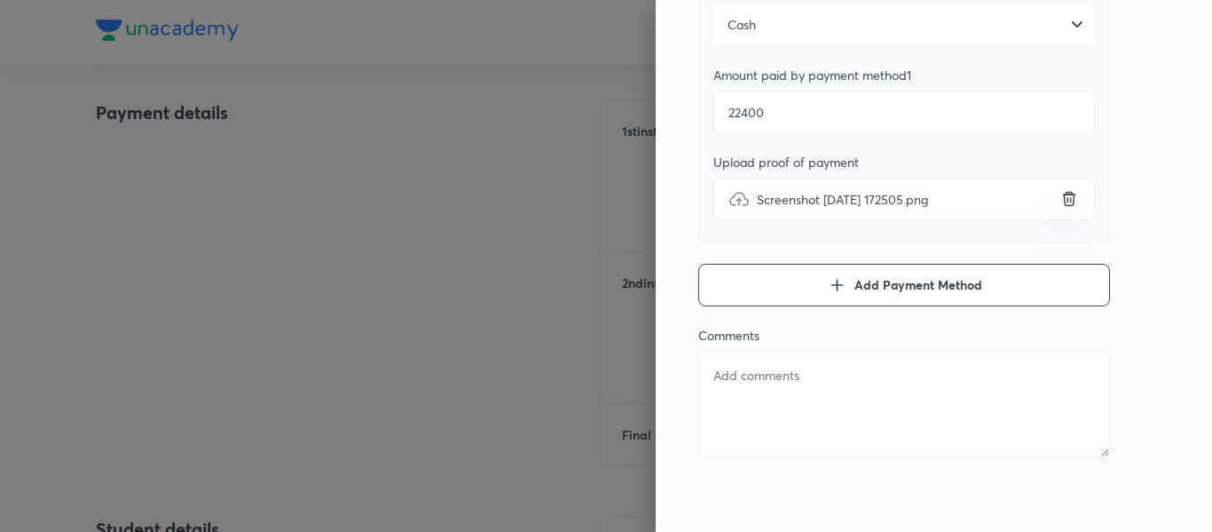
click at [784, 389] on textarea at bounding box center [904, 404] width 412 height 106
type textarea "2"
type textarea "x"
type textarea "2n"
type textarea "x"
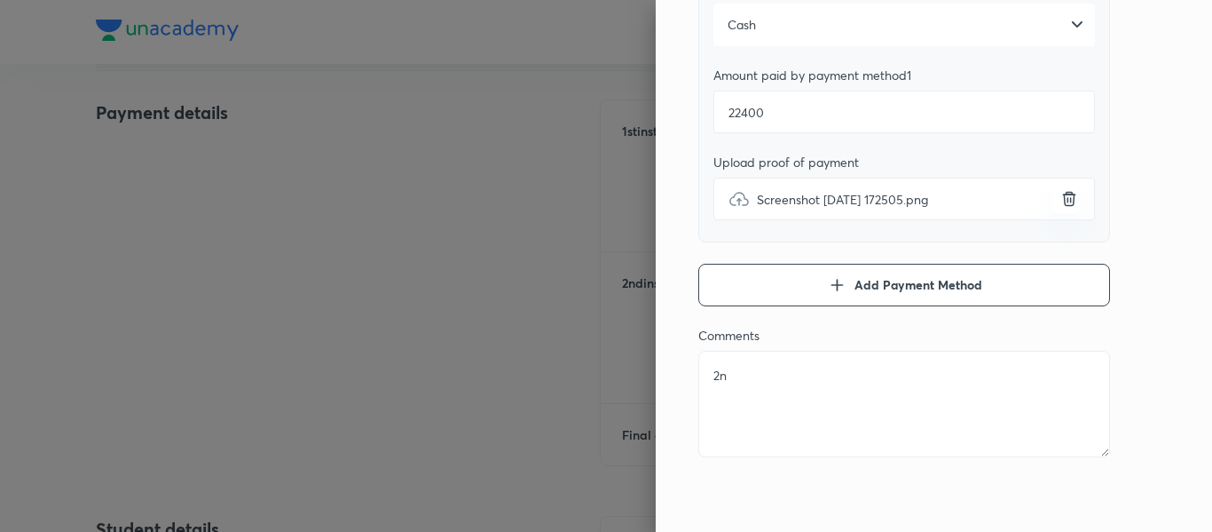
type textarea "2nd"
type textarea "x"
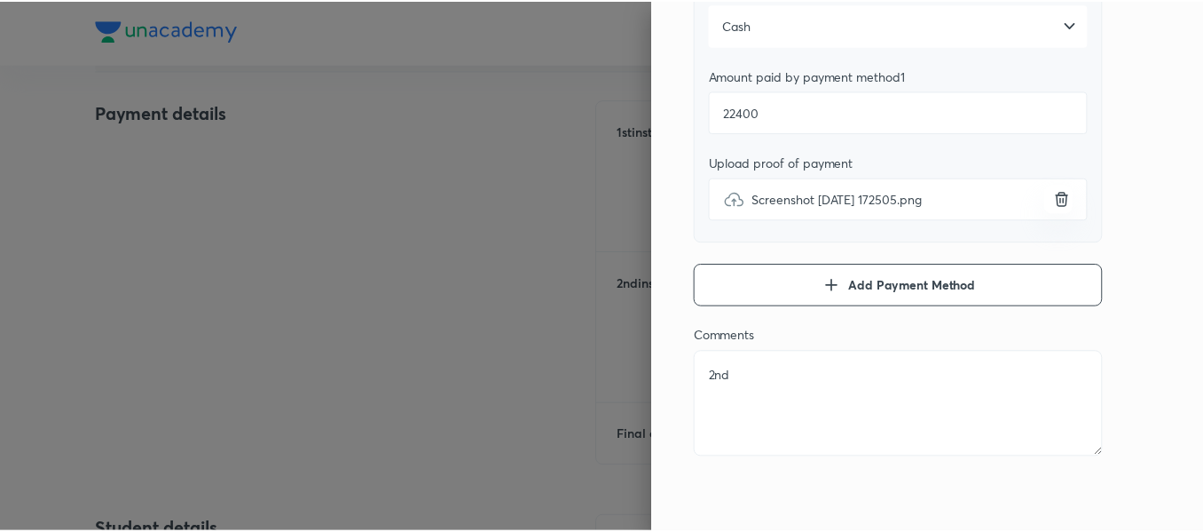
scroll to position [0, 0]
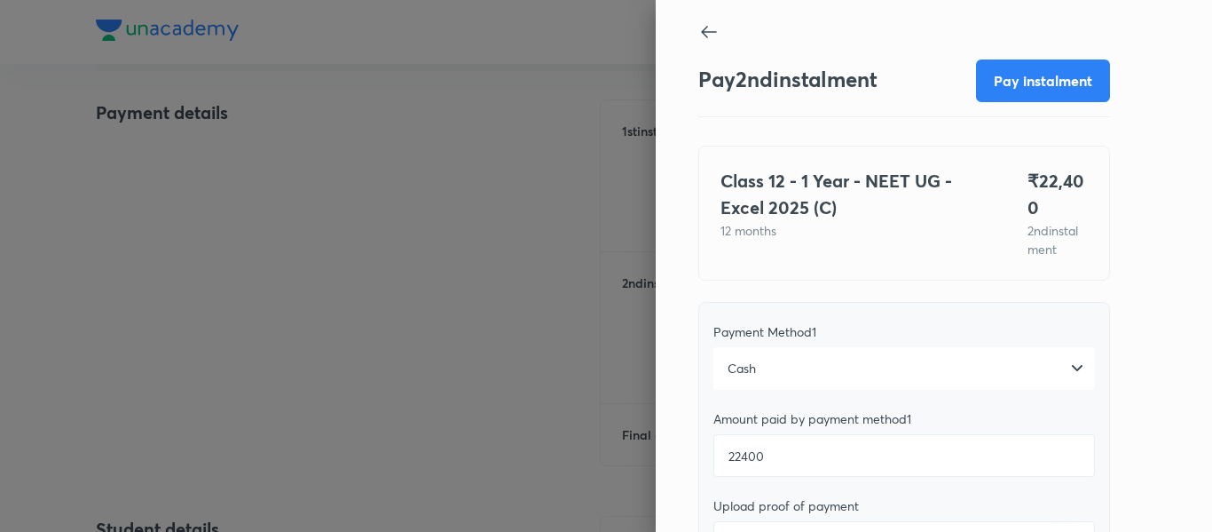
type textarea "2nd"
drag, startPoint x: 1016, startPoint y: 56, endPoint x: 1011, endPoint y: 75, distance: 19.4
click at [1011, 75] on div "Pay 2 nd instalment Pay instalment" at bounding box center [904, 80] width 412 height 71
click at [1011, 75] on button "Pay instalment" at bounding box center [1043, 79] width 134 height 43
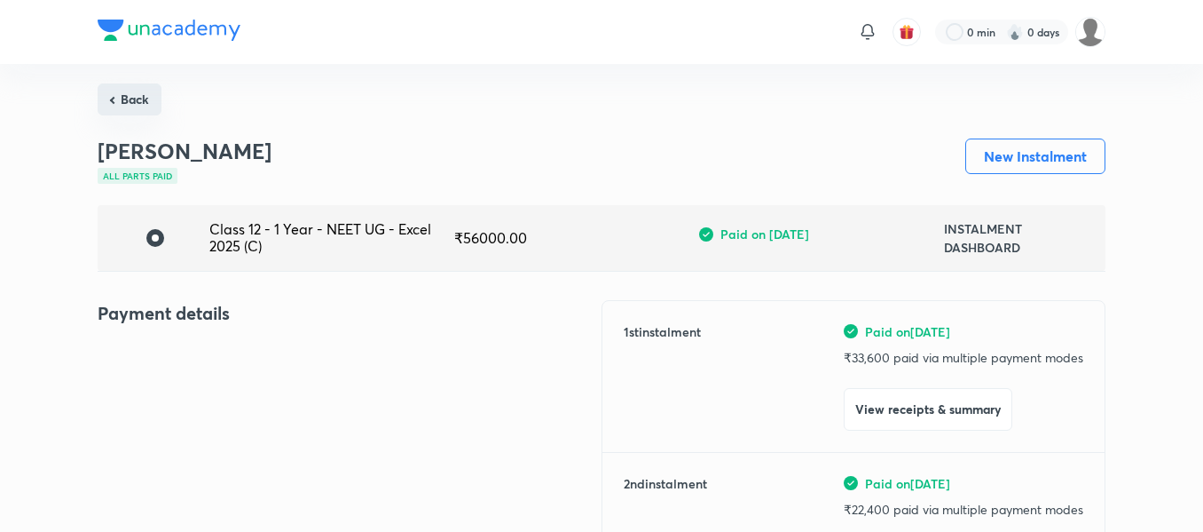
click at [123, 112] on button "Back" at bounding box center [130, 99] width 64 height 32
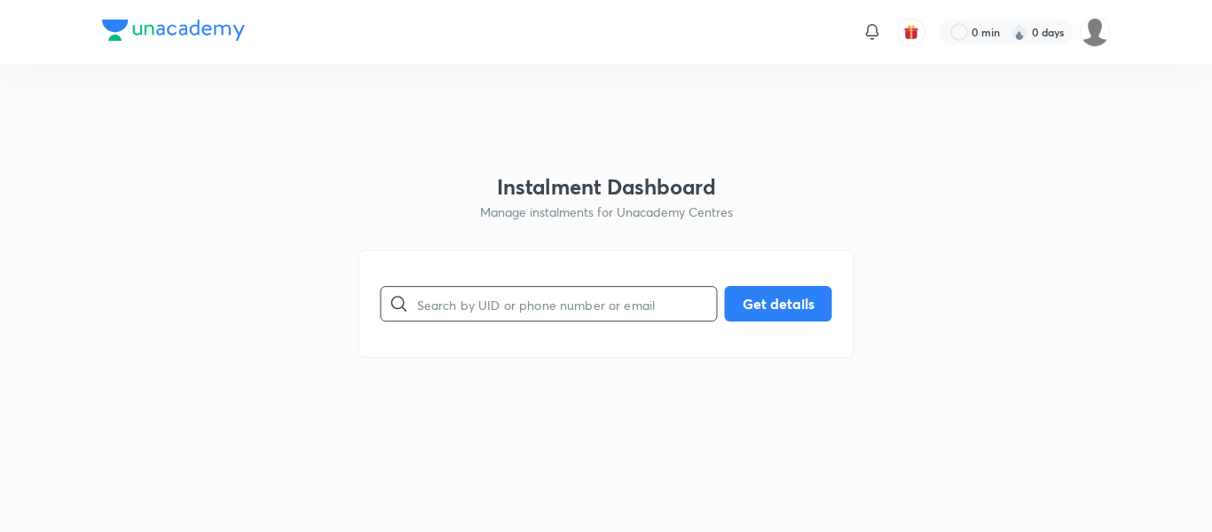
click at [439, 310] on input "text" at bounding box center [567, 303] width 300 height 45
paste input "[EMAIL_ADDRESS][DOMAIN_NAME]"
type input "[EMAIL_ADDRESS][DOMAIN_NAME]"
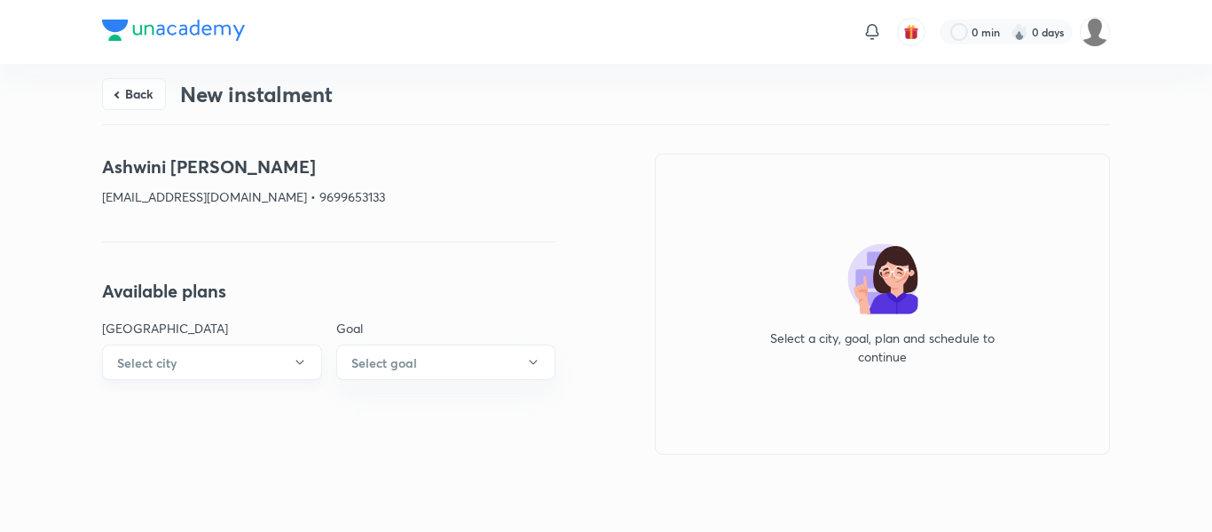
click at [232, 369] on button "Select city" at bounding box center [212, 361] width 220 height 35
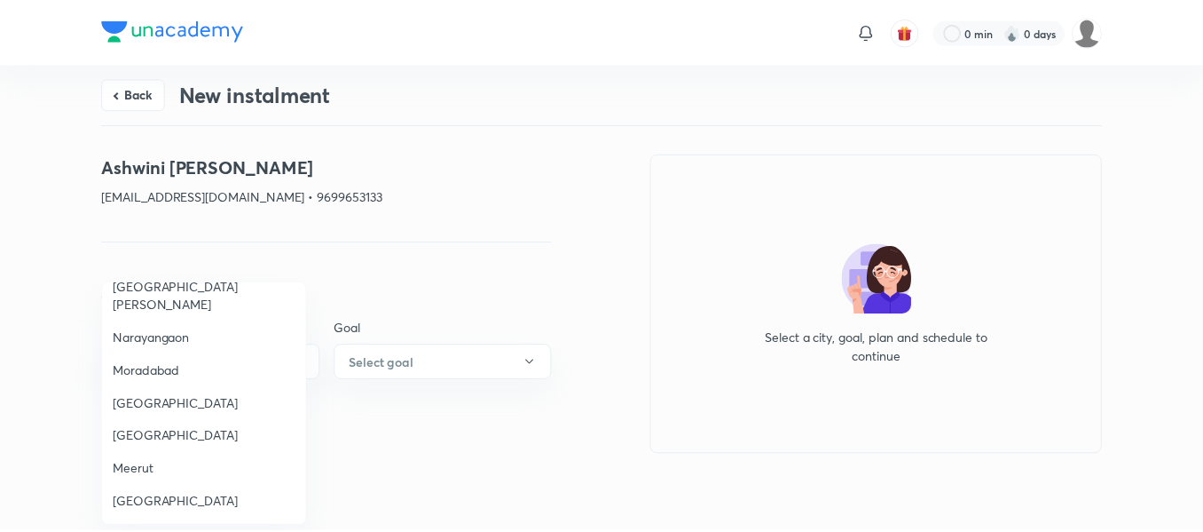
scroll to position [1005, 0]
click at [211, 290] on span "[GEOGRAPHIC_DATA][PERSON_NAME]" at bounding box center [206, 294] width 184 height 37
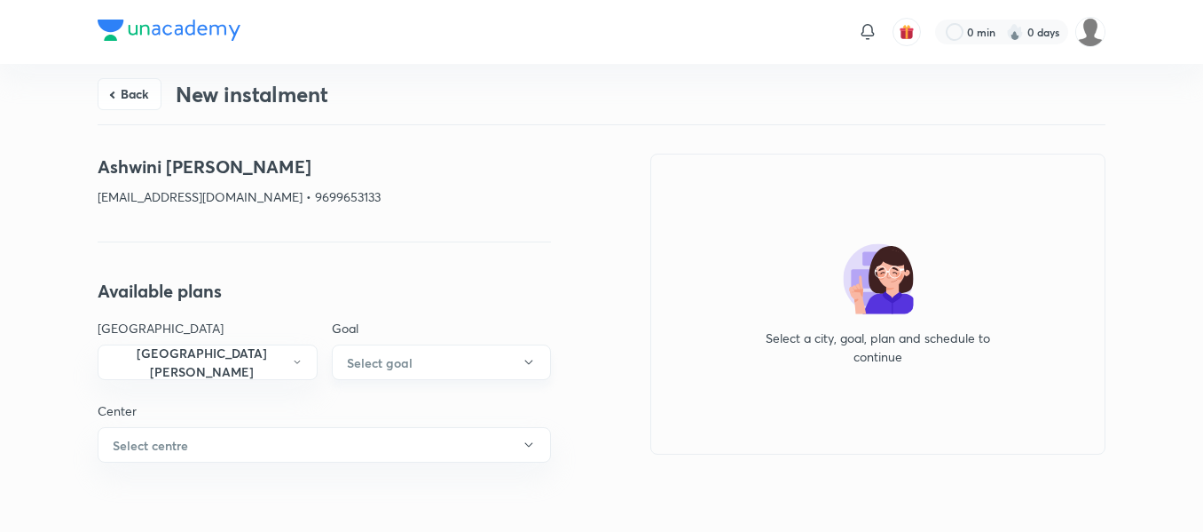
click at [398, 353] on h6 "Select goal" at bounding box center [380, 362] width 66 height 19
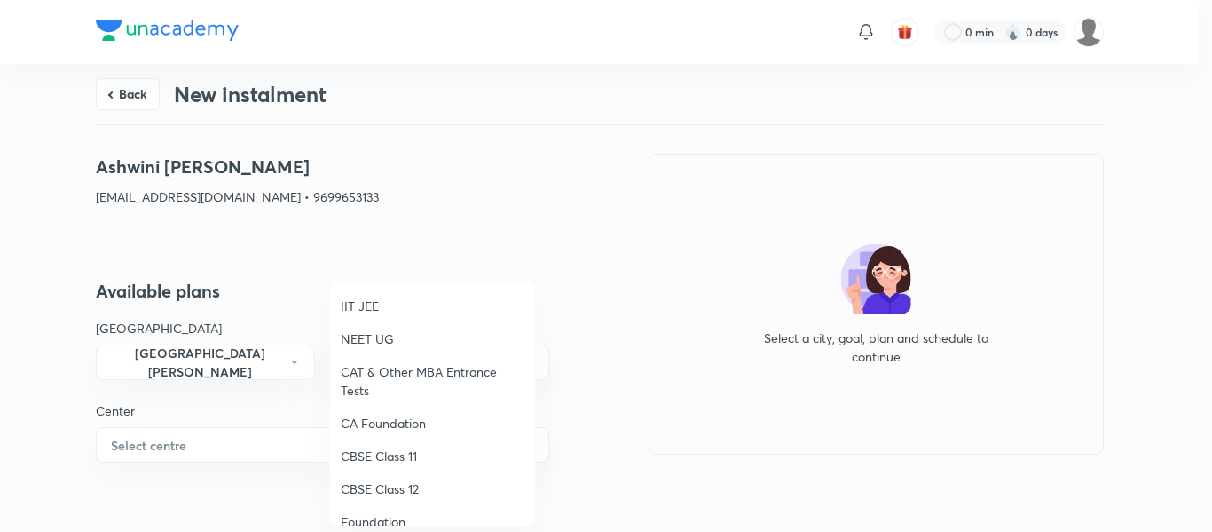
click at [379, 334] on span "NEET UG" at bounding box center [433, 338] width 184 height 19
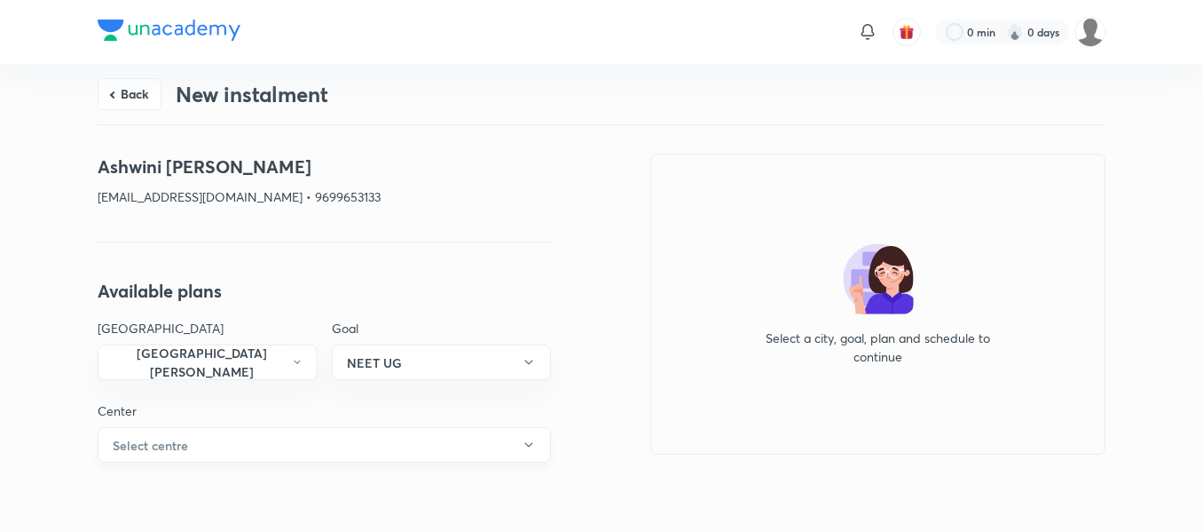
click at [256, 442] on button "Select centre" at bounding box center [324, 444] width 453 height 35
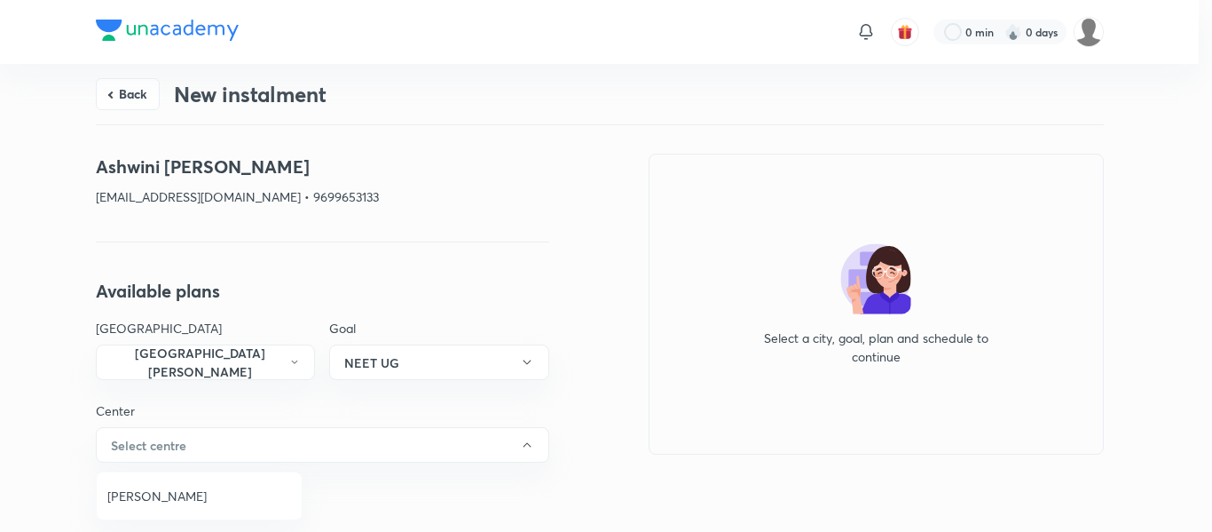
click at [185, 492] on span "[PERSON_NAME]" at bounding box center [199, 495] width 184 height 19
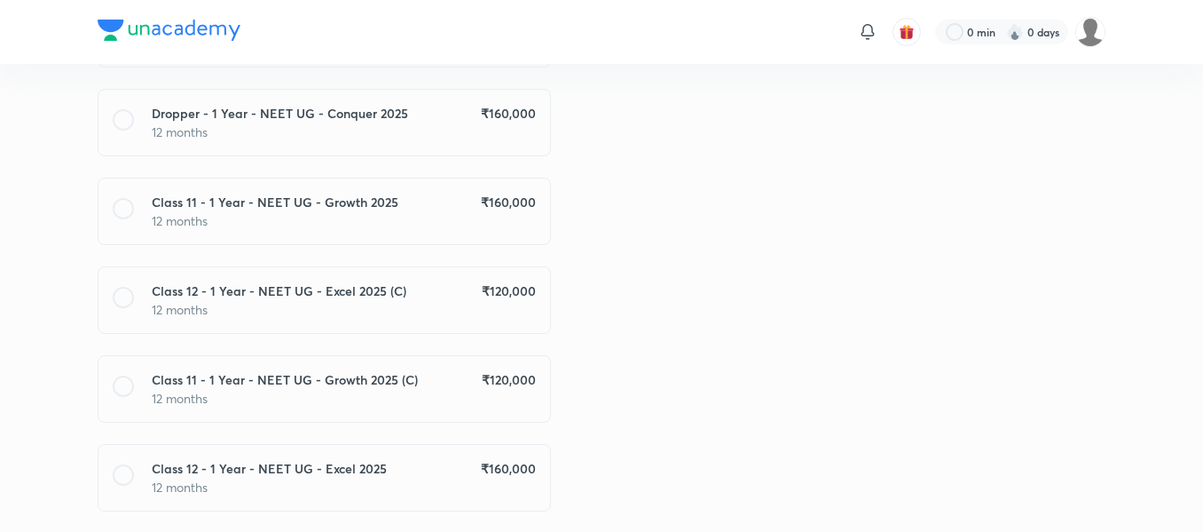
scroll to position [579, 0]
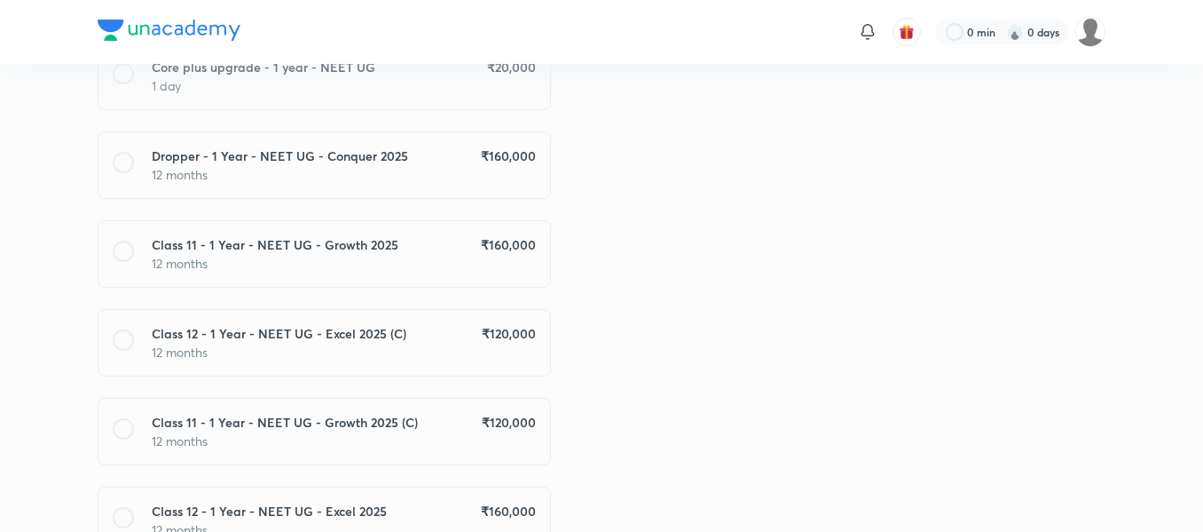
click at [501, 152] on h6 "₹ 160,000" at bounding box center [508, 155] width 55 height 19
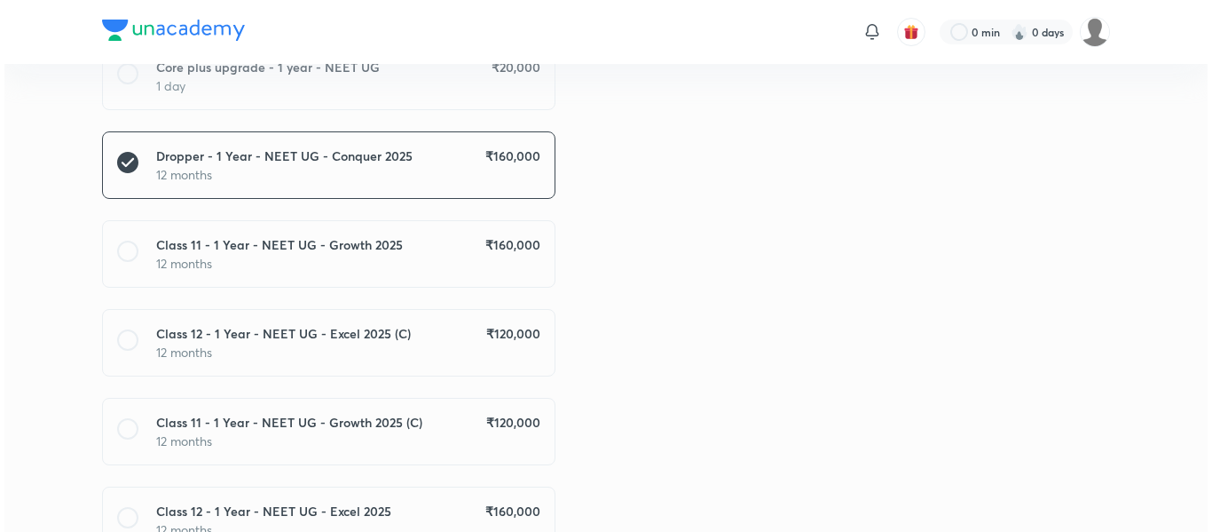
scroll to position [972, 0]
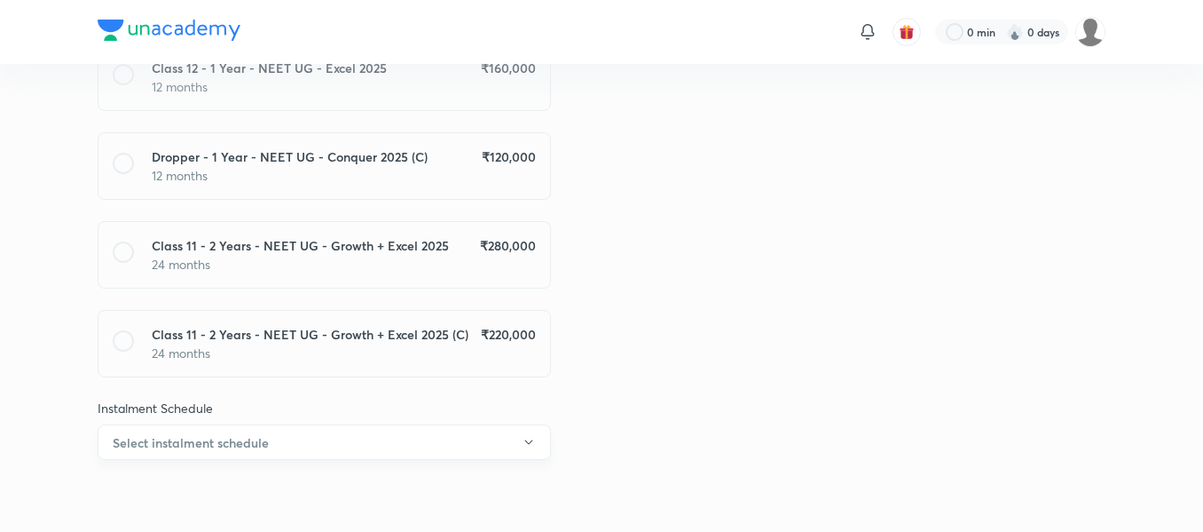
click at [420, 445] on button "Select instalment schedule" at bounding box center [324, 441] width 453 height 35
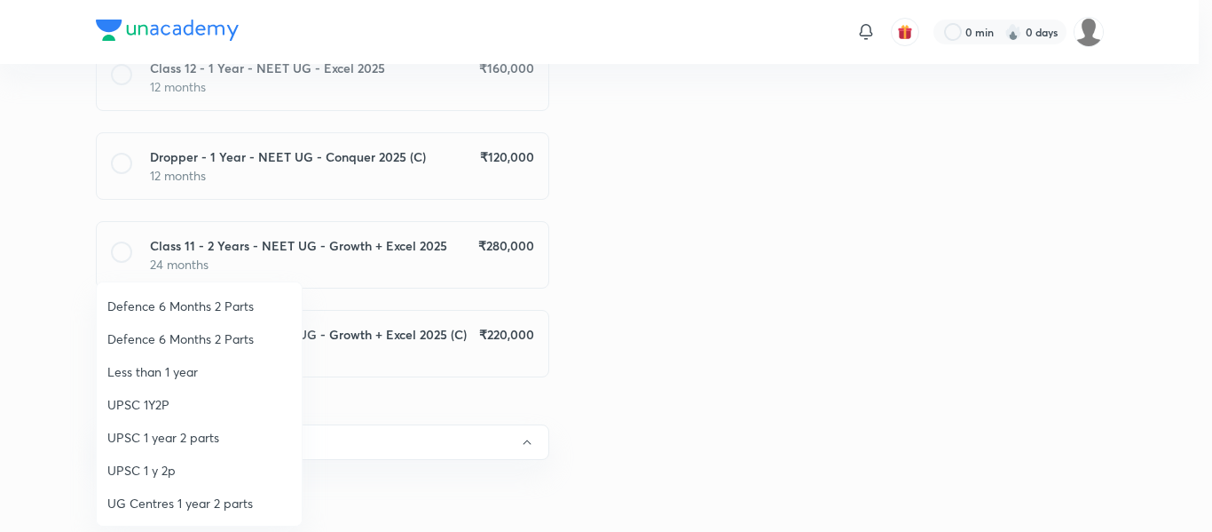
click at [232, 443] on span "UPSC 1 year 2 parts" at bounding box center [199, 437] width 184 height 19
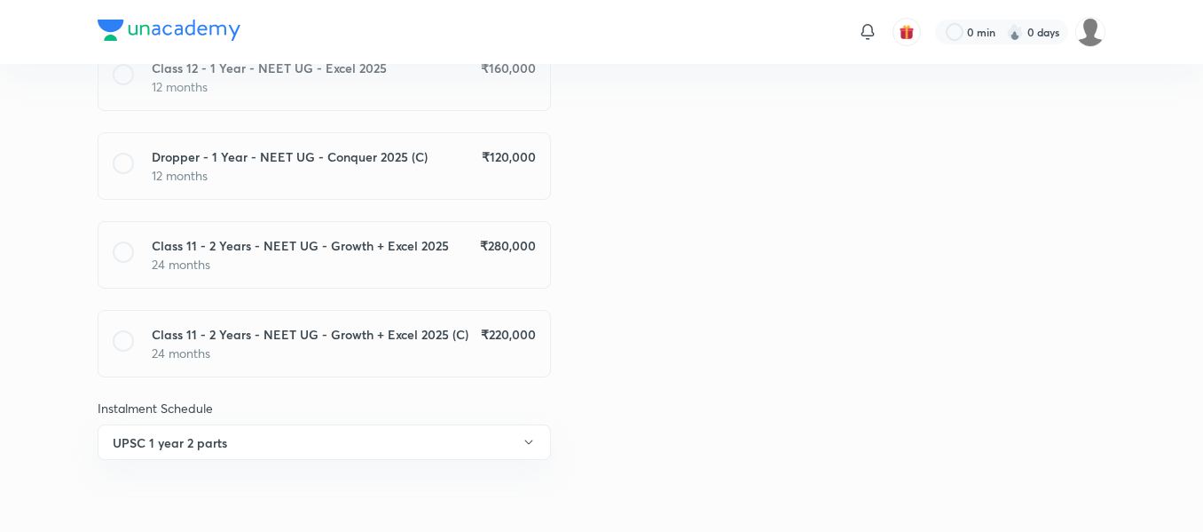
click at [232, 443] on button "UPSC 1 year 2 parts" at bounding box center [324, 441] width 453 height 35
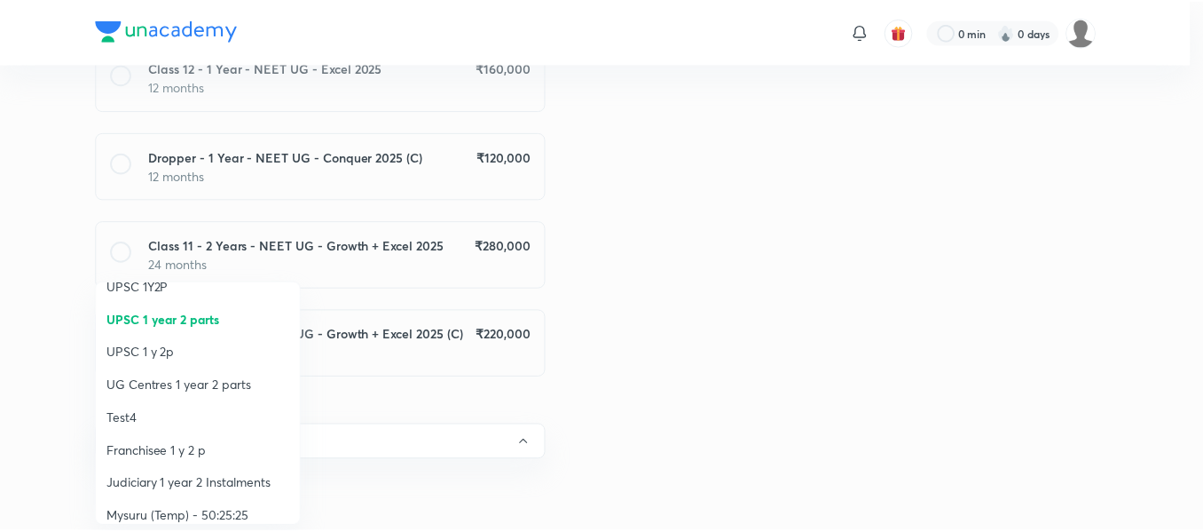
scroll to position [147, 0]
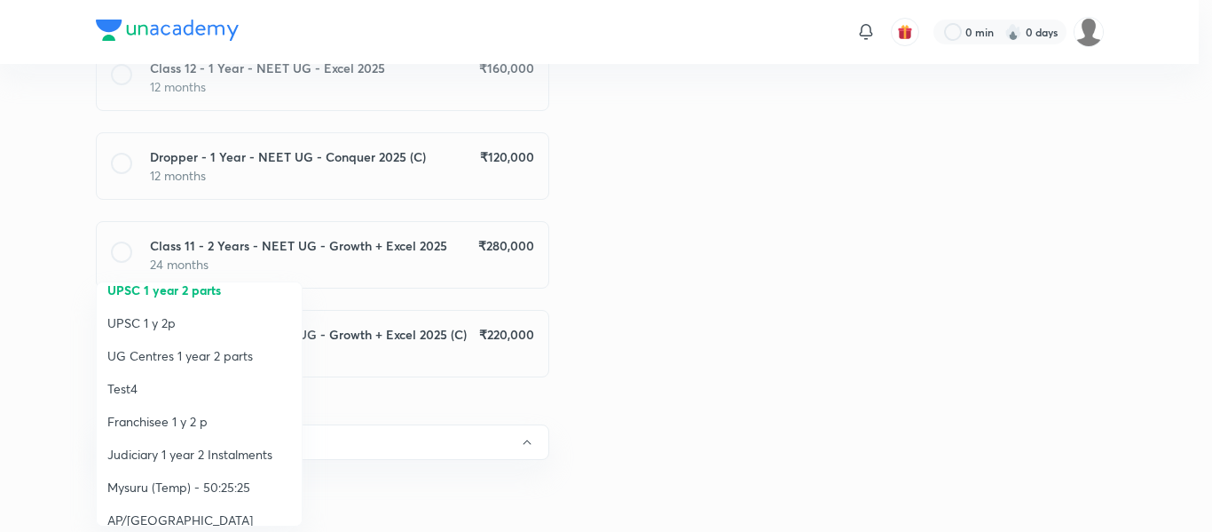
click at [214, 410] on li "Franchisee 1 y 2 p" at bounding box center [199, 421] width 205 height 33
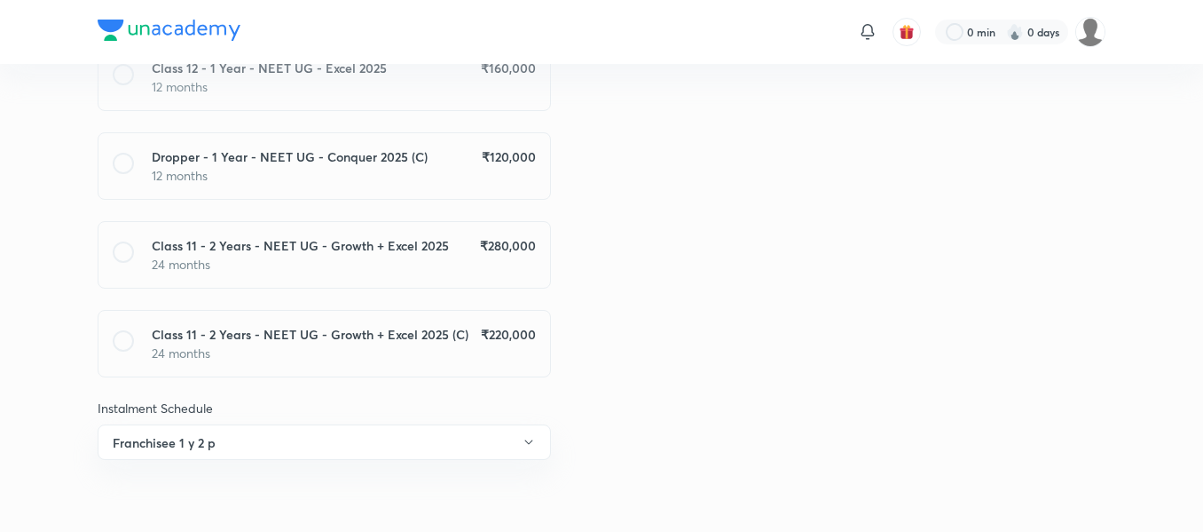
scroll to position [0, 0]
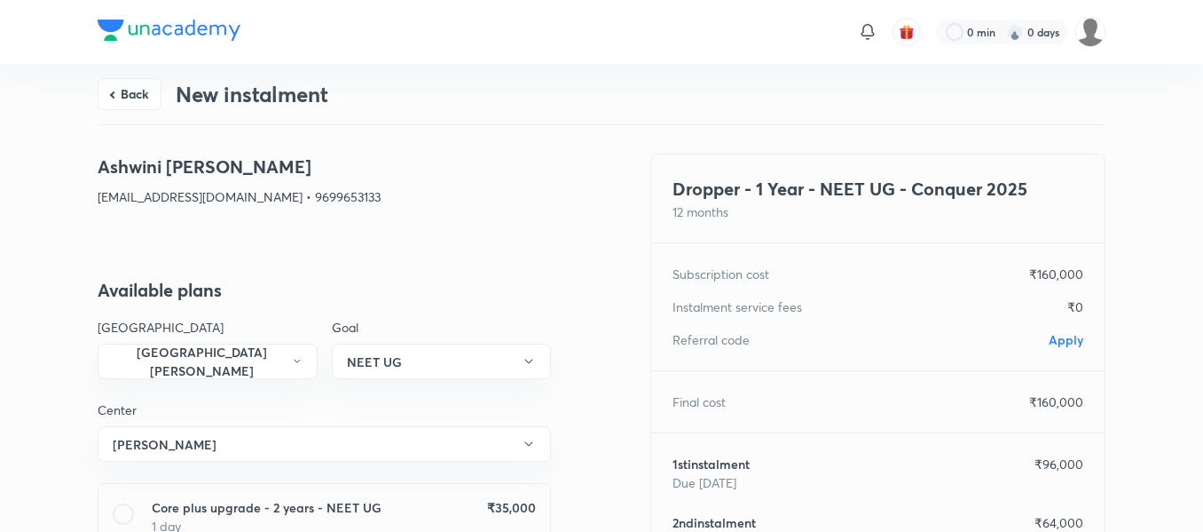
click at [1052, 344] on span "Apply" at bounding box center [1066, 339] width 35 height 17
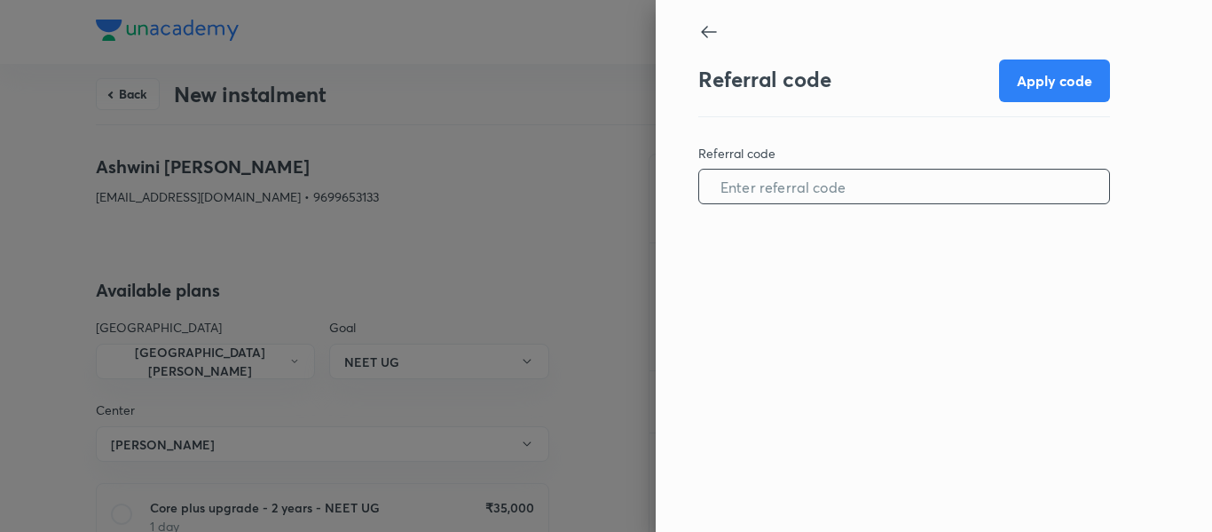
click at [858, 196] on input "text" at bounding box center [904, 186] width 410 height 45
paste input "CHHA0962UYIQZX"
type input "CHHA0962UYIQZX"
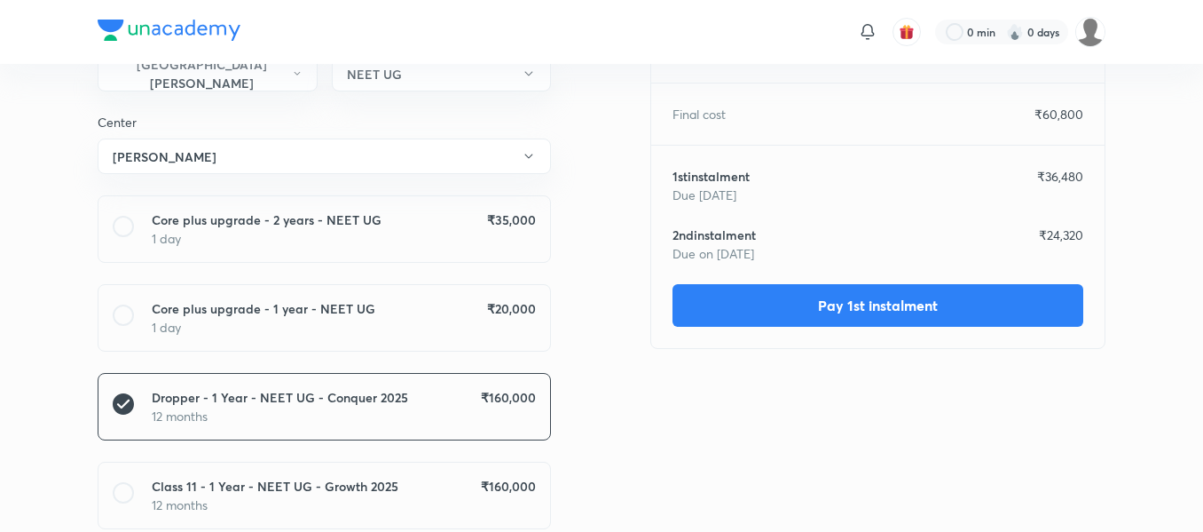
scroll to position [290, 0]
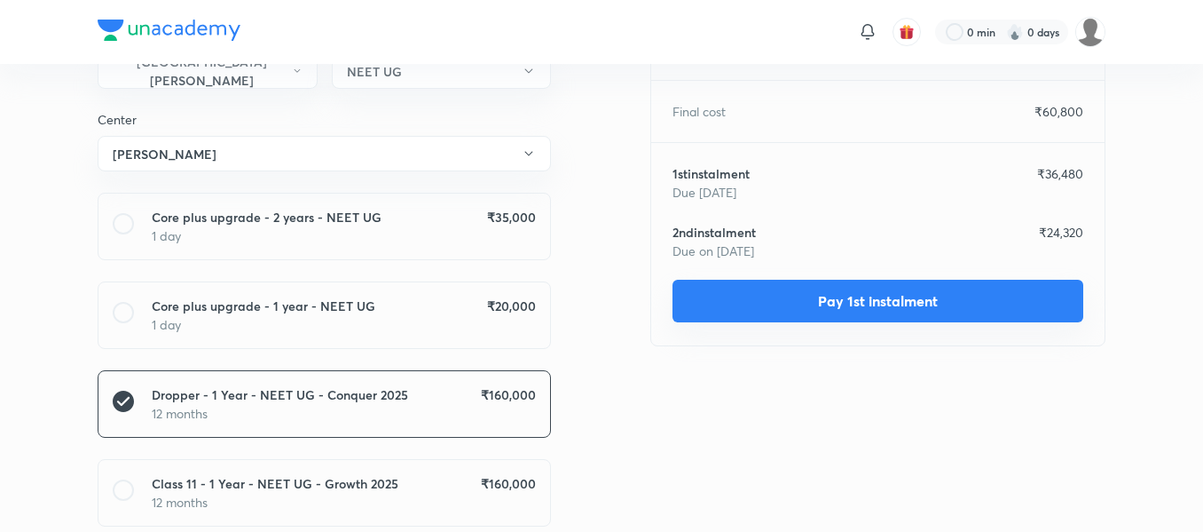
click at [832, 304] on button "Pay 1st instalment" at bounding box center [878, 301] width 411 height 43
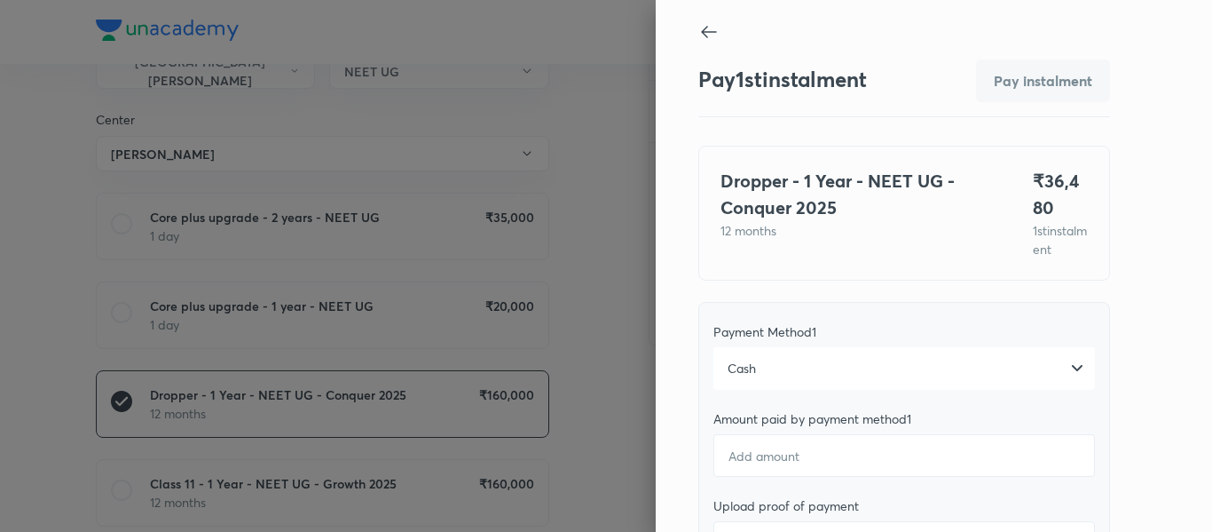
click at [703, 35] on icon at bounding box center [708, 31] width 21 height 21
type textarea "x"
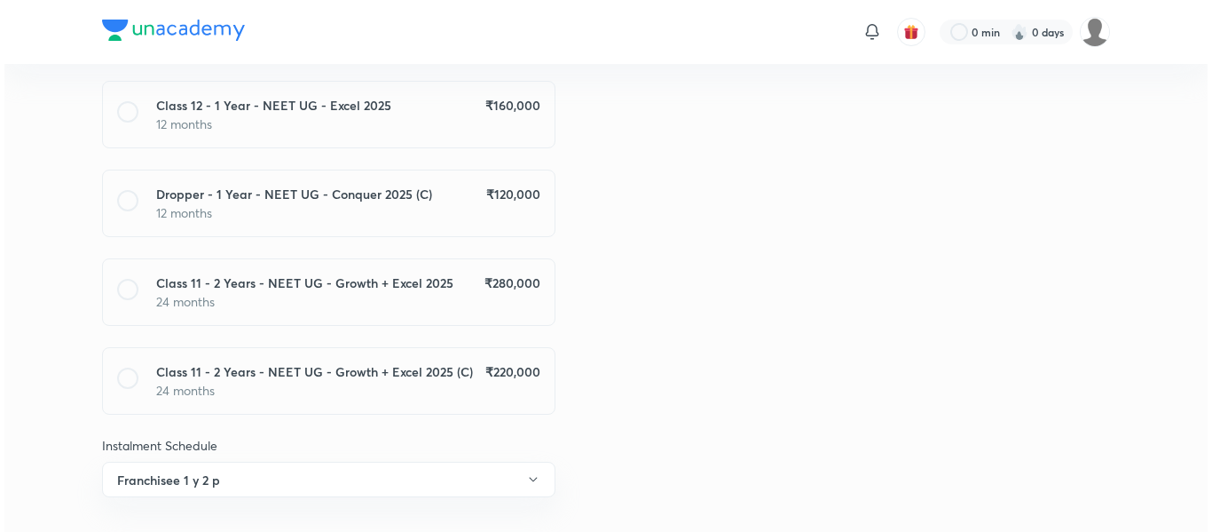
scroll to position [972, 0]
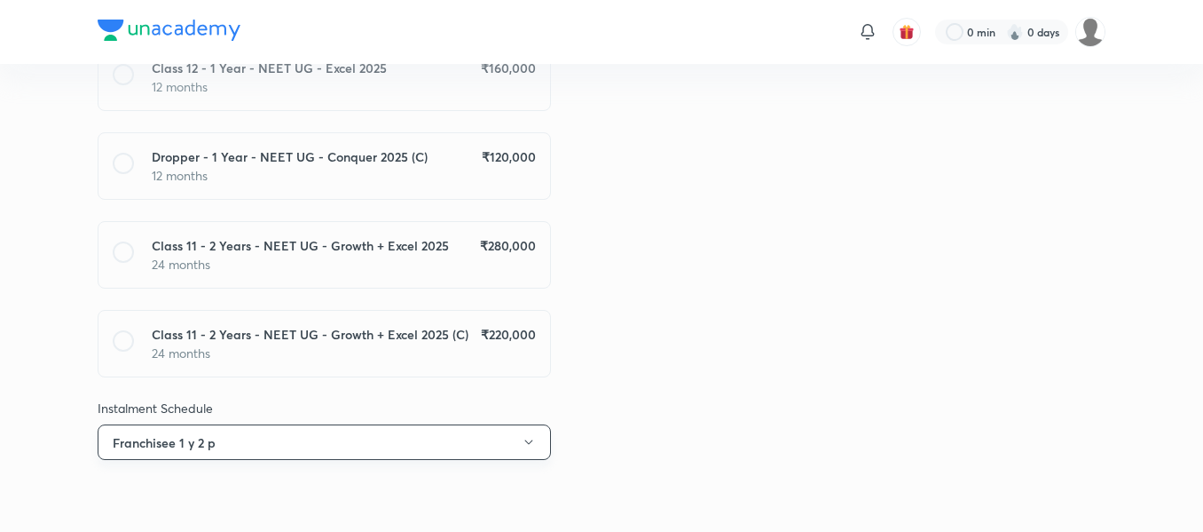
click at [481, 434] on button "Franchisee 1 y 2 p" at bounding box center [324, 441] width 453 height 35
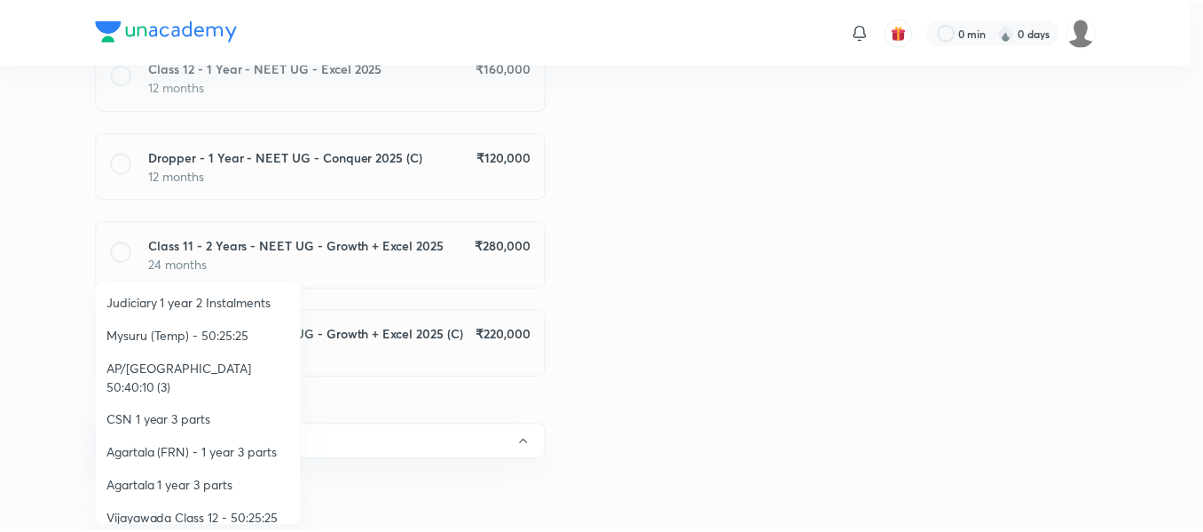
scroll to position [325, 0]
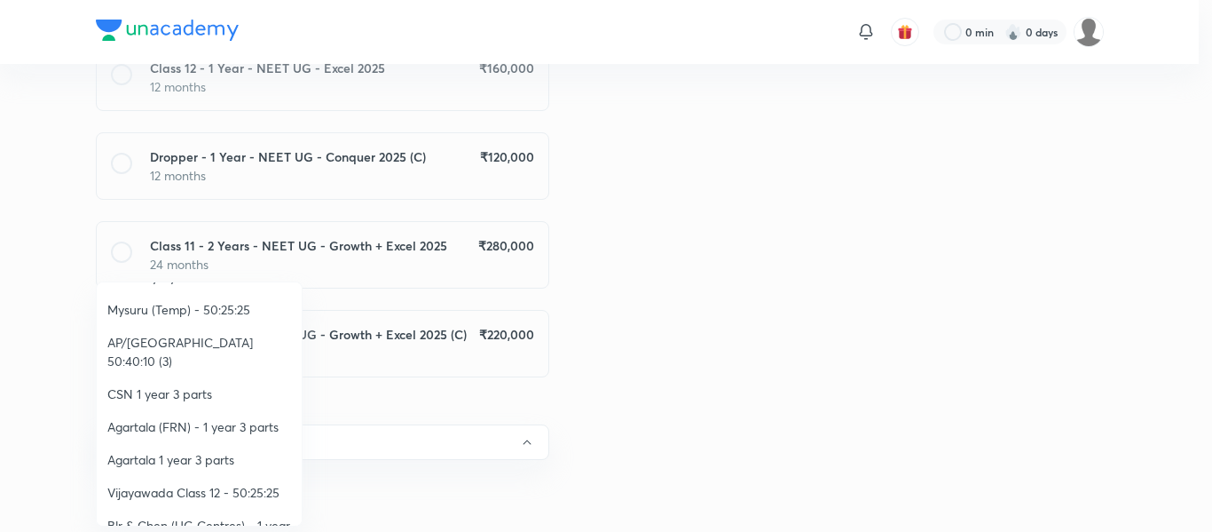
click at [240, 476] on li "Vijayawada Class 12 - 50:25:25" at bounding box center [199, 492] width 205 height 33
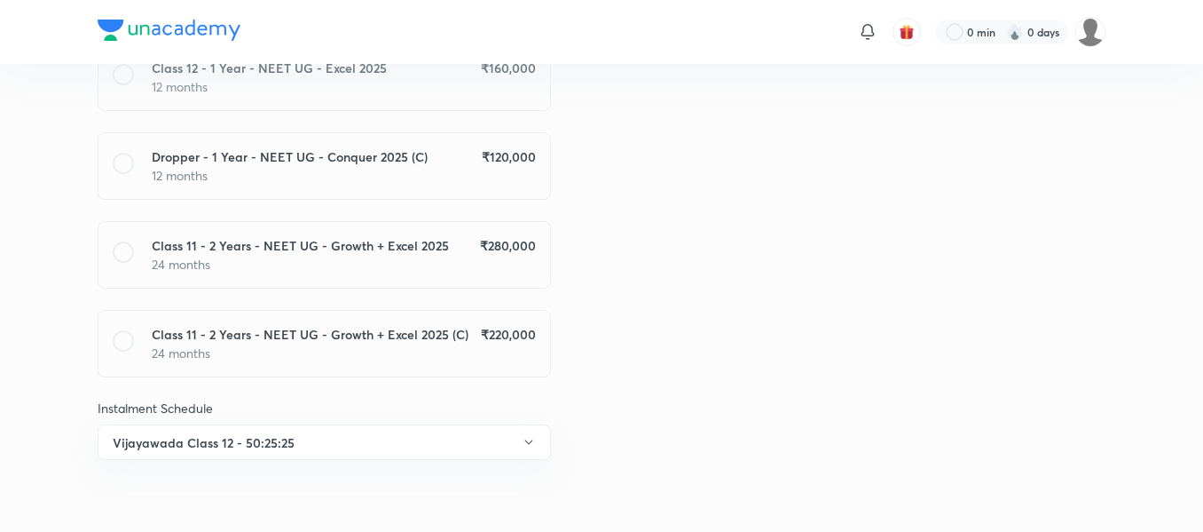
scroll to position [0, 0]
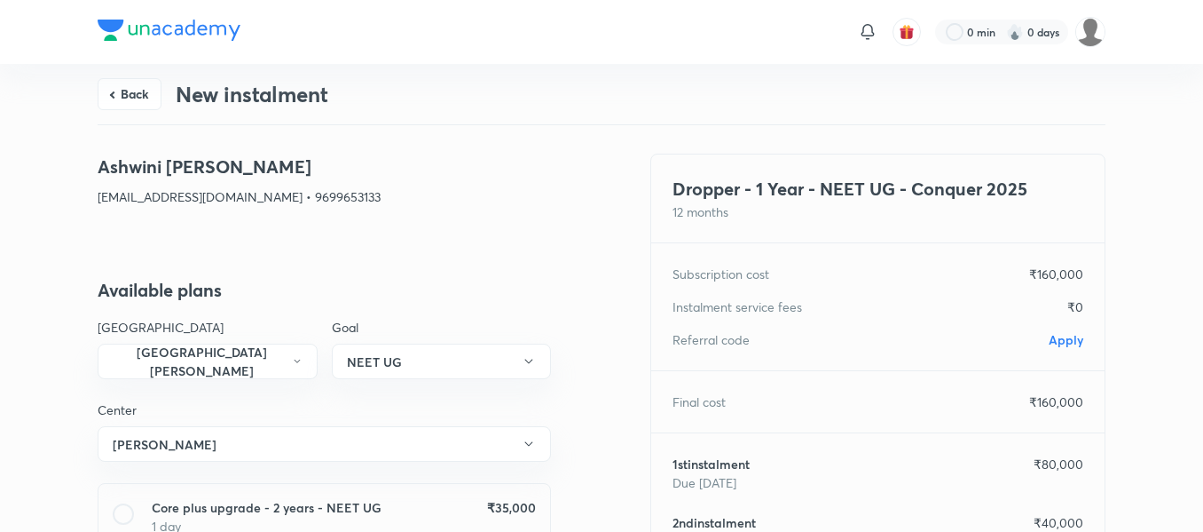
click at [1067, 342] on span "Apply" at bounding box center [1066, 339] width 35 height 17
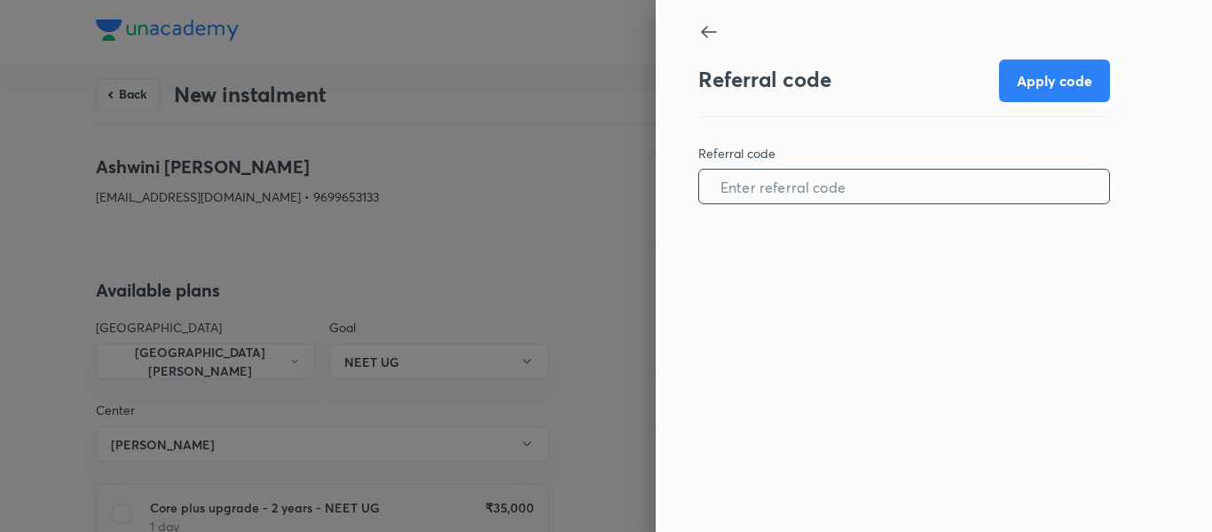
click at [894, 195] on input "text" at bounding box center [904, 186] width 410 height 45
paste input "CHHA0962UYIQZX"
type input "CHHA0962UYIQZX"
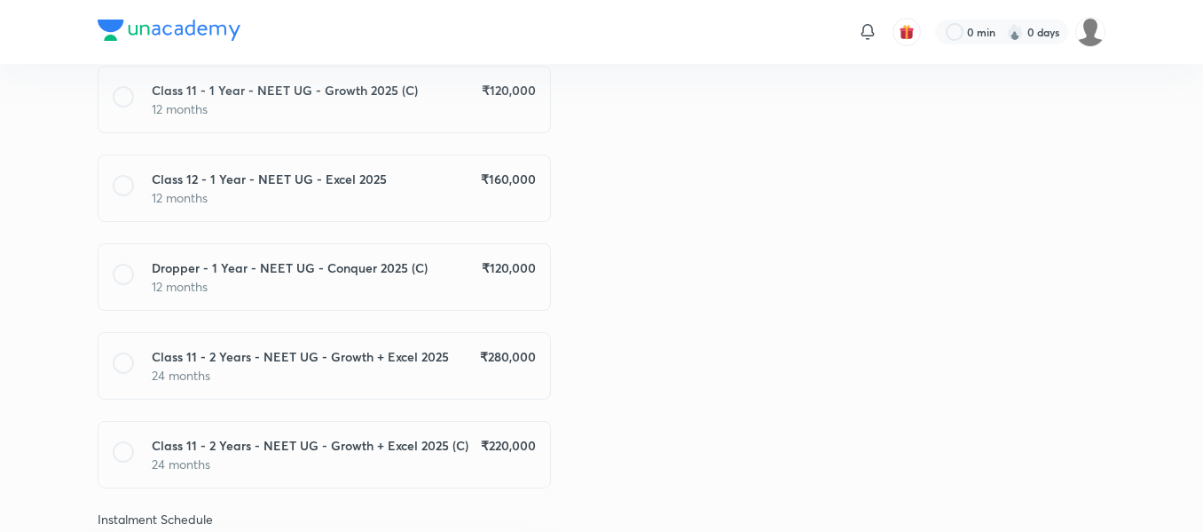
scroll to position [867, 0]
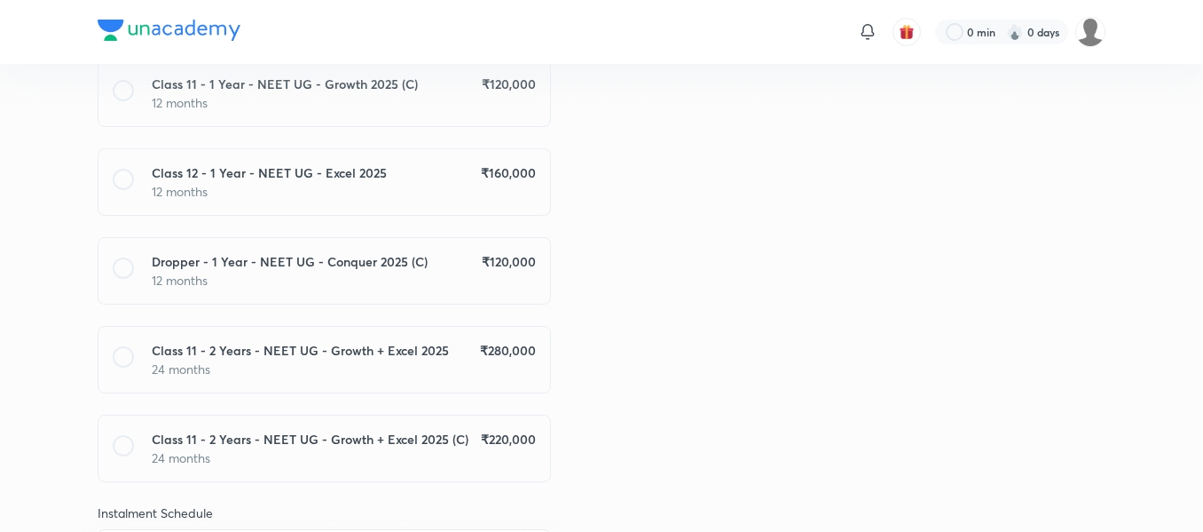
click at [492, 277] on p "12 months" at bounding box center [344, 280] width 384 height 19
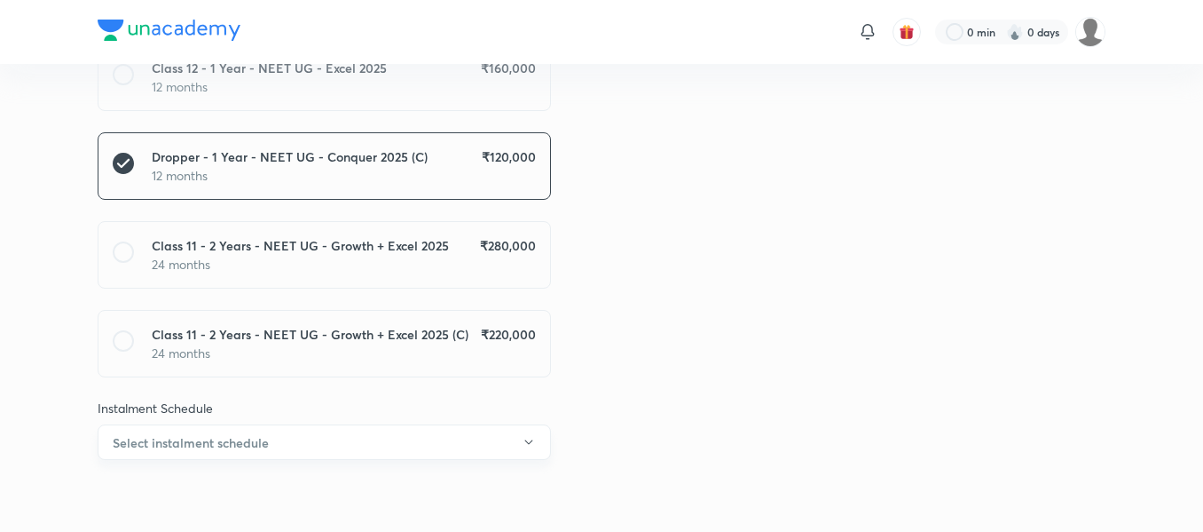
click at [475, 448] on button "Select instalment schedule" at bounding box center [324, 441] width 453 height 35
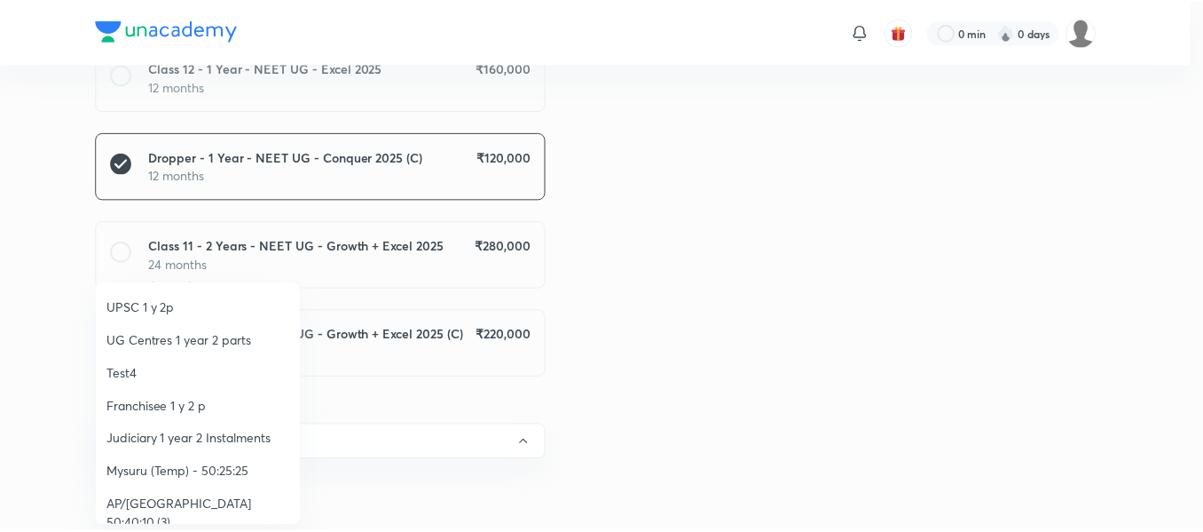
scroll to position [163, 0]
click at [186, 402] on span "Franchisee 1 y 2 p" at bounding box center [199, 405] width 184 height 19
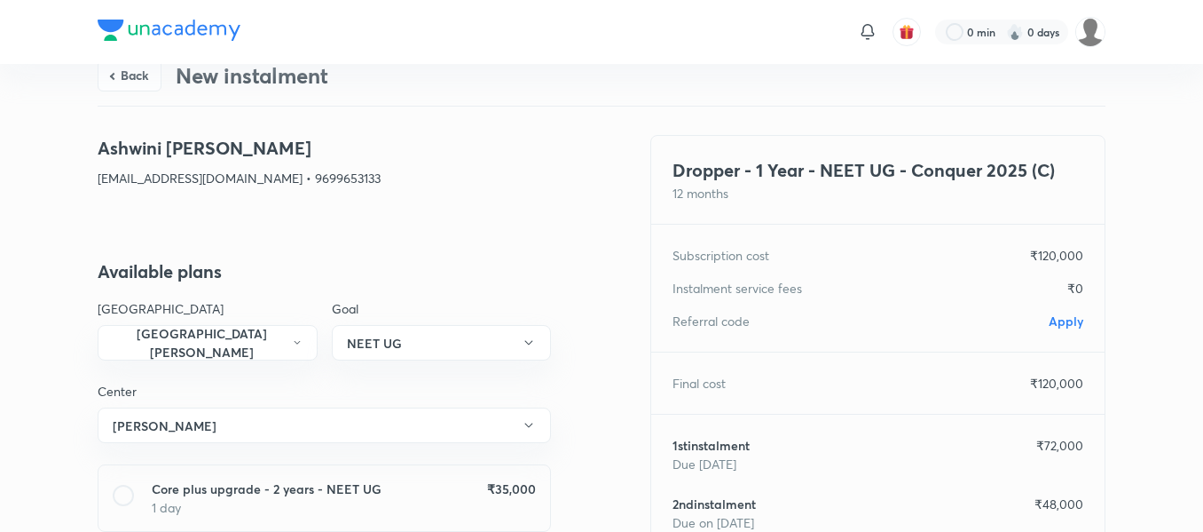
scroll to position [0, 0]
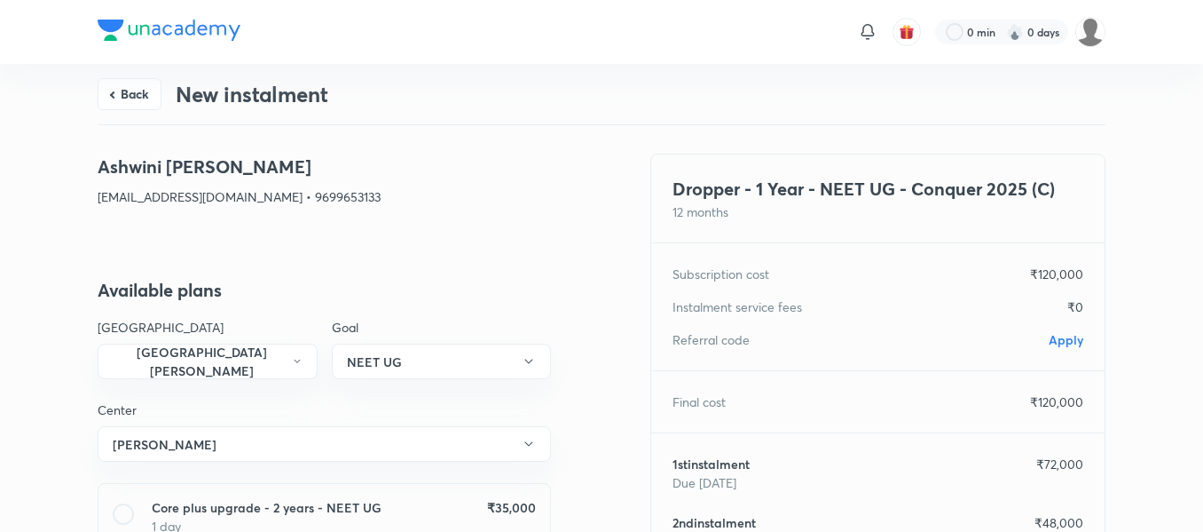
click at [1059, 337] on span "Apply" at bounding box center [1066, 339] width 35 height 17
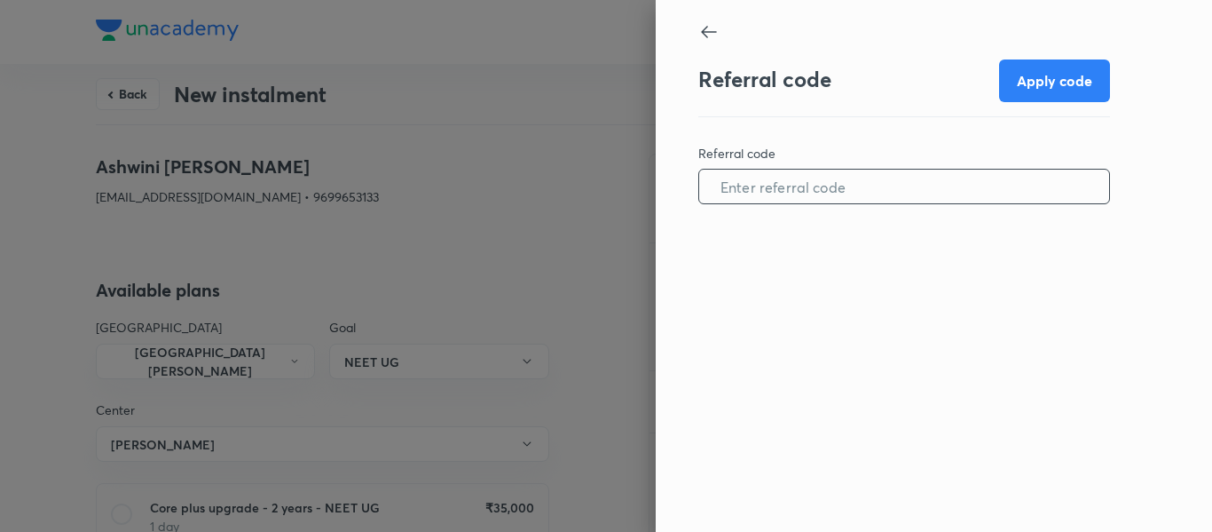
click at [922, 200] on input "text" at bounding box center [904, 186] width 410 height 45
paste input "CHHA0962UYIQZX"
type input "CHHA0962UYIQZX"
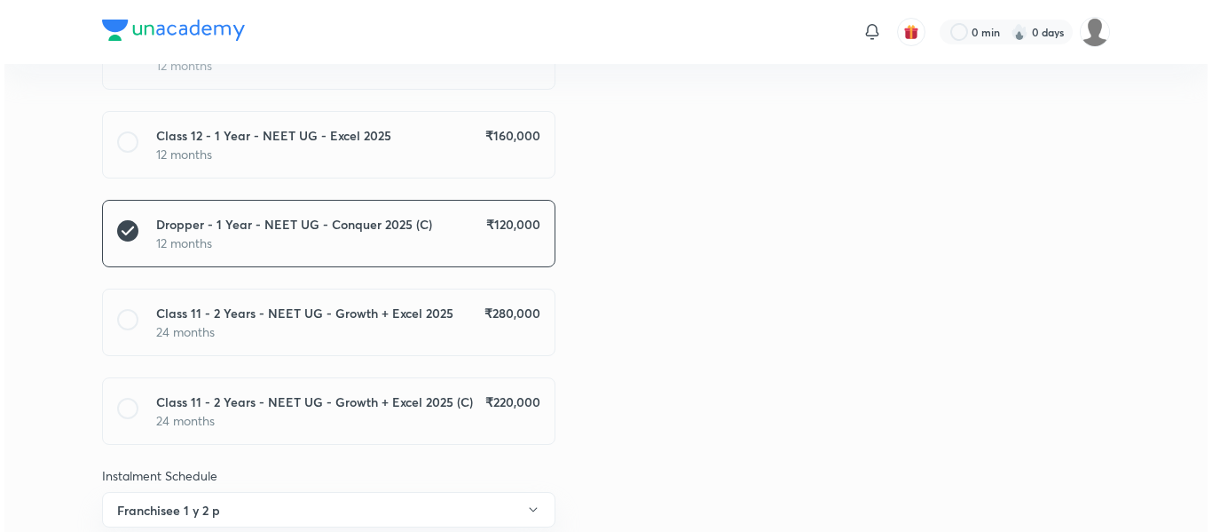
scroll to position [972, 0]
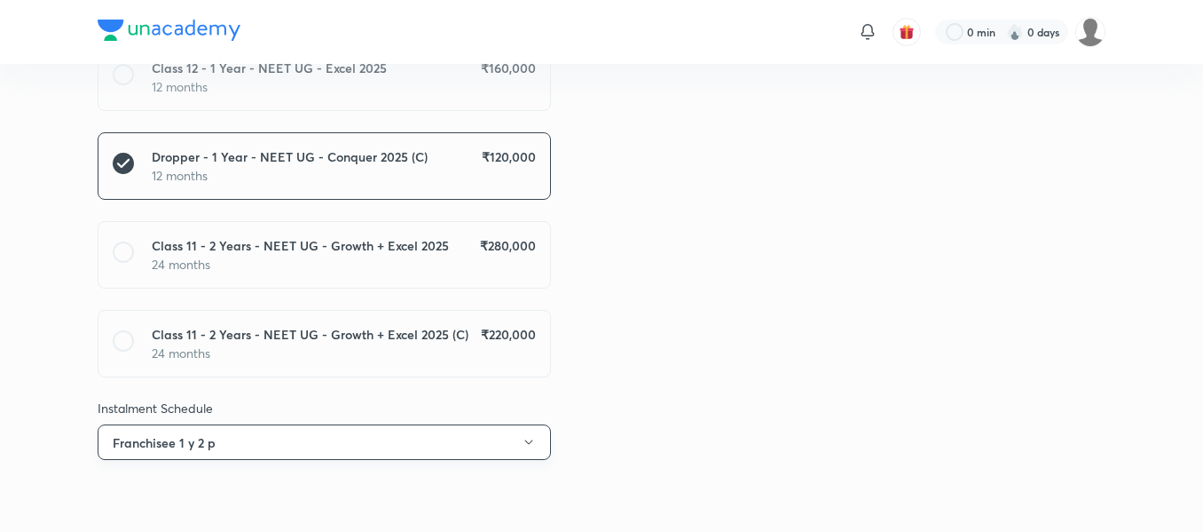
click at [496, 440] on button "Franchisee 1 y 2 p" at bounding box center [324, 441] width 453 height 35
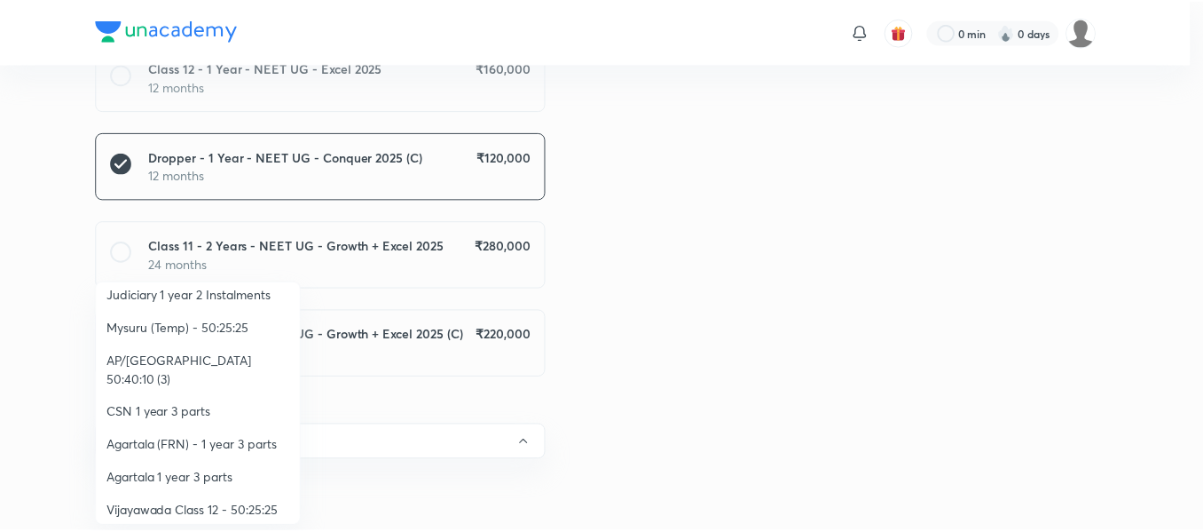
scroll to position [307, 0]
click at [224, 500] on span "Vijayawada Class 12 - 50:25:25" at bounding box center [199, 509] width 184 height 19
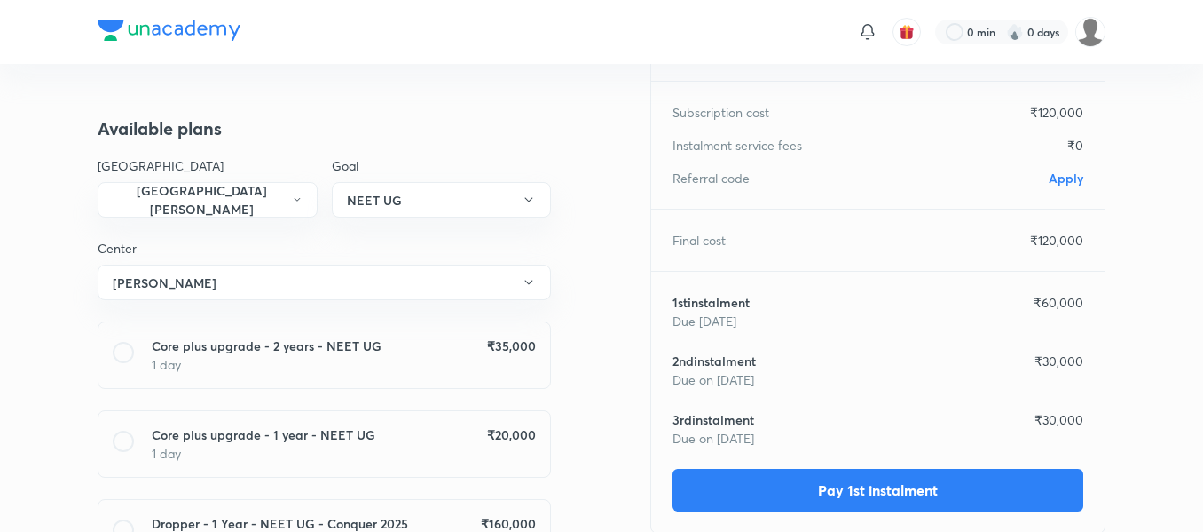
scroll to position [0, 0]
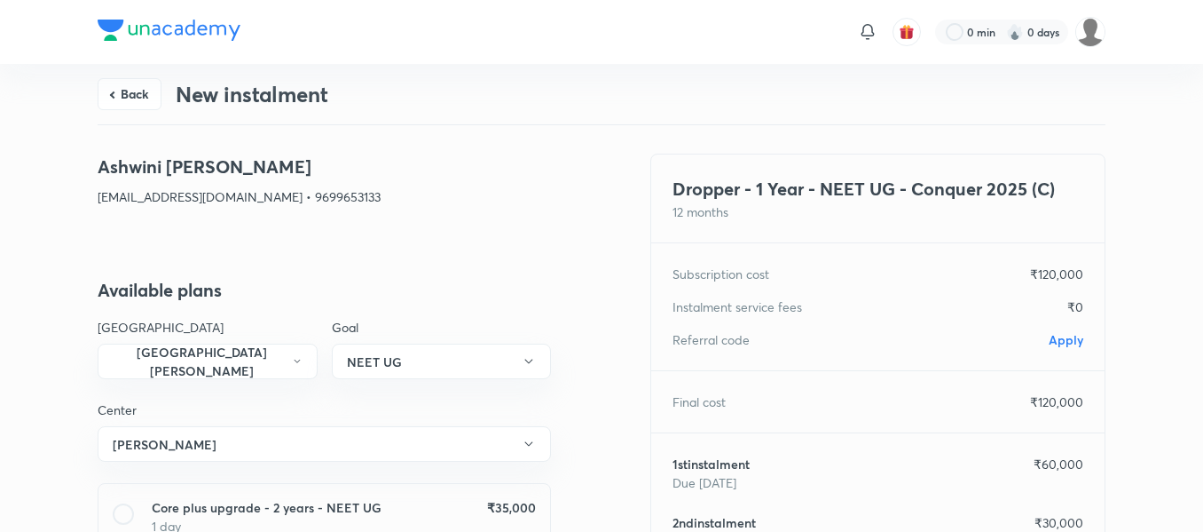
click at [1063, 337] on span "Apply" at bounding box center [1066, 339] width 35 height 17
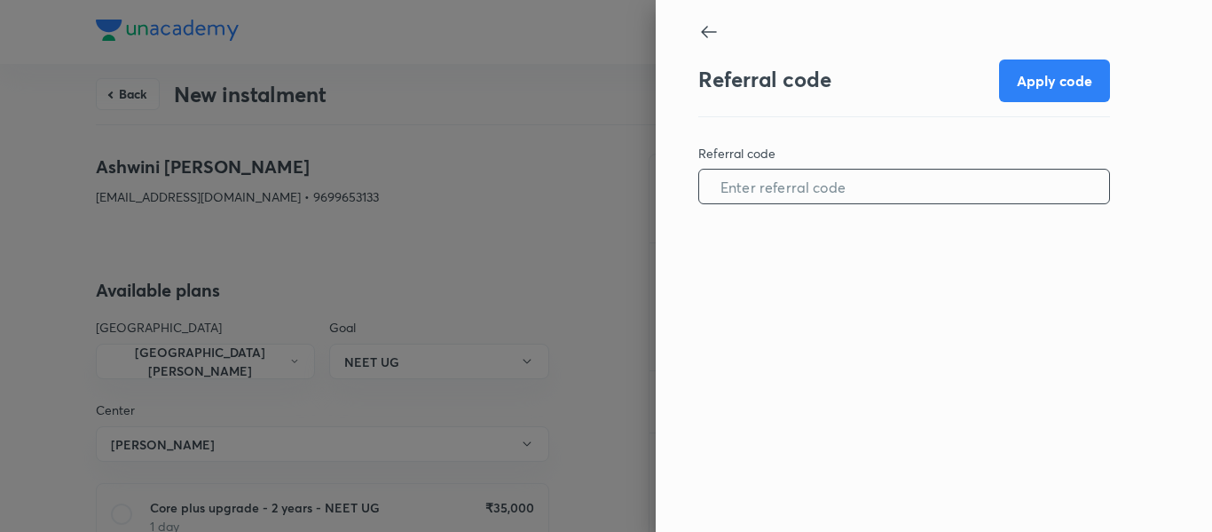
click at [855, 197] on input "text" at bounding box center [904, 186] width 410 height 45
paste input "CHHA0962UYIQZX"
type input "CHHA0962UYIQZX"
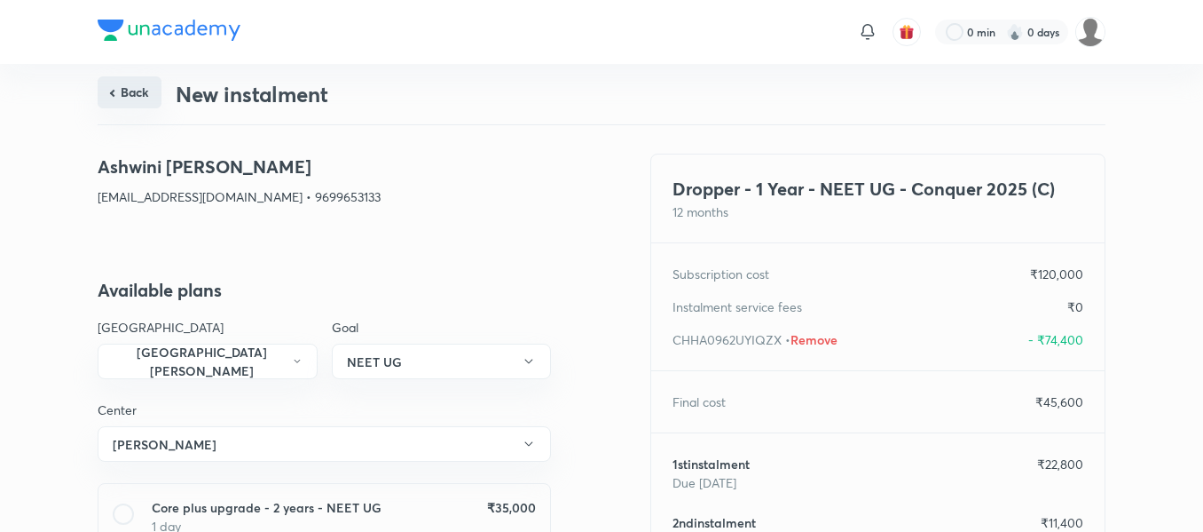
drag, startPoint x: 105, startPoint y: 72, endPoint x: 124, endPoint y: 87, distance: 24.7
click at [124, 87] on div "Back New instalment" at bounding box center [602, 94] width 1008 height 60
click at [124, 87] on button "Back" at bounding box center [130, 92] width 64 height 32
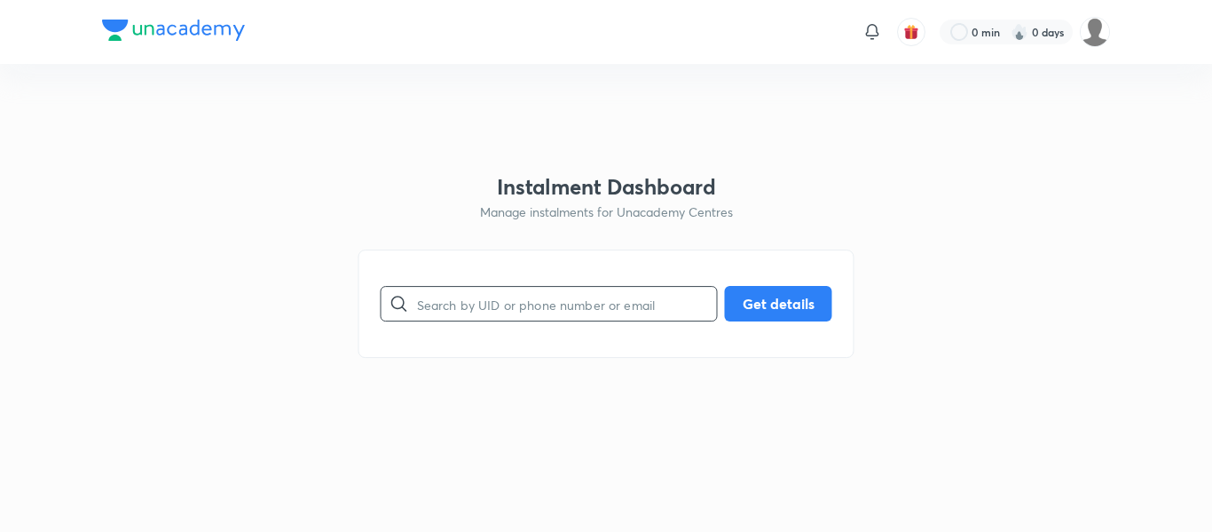
click at [425, 295] on input "text" at bounding box center [567, 303] width 300 height 45
paste input "9699653133"
type input "9699653133"
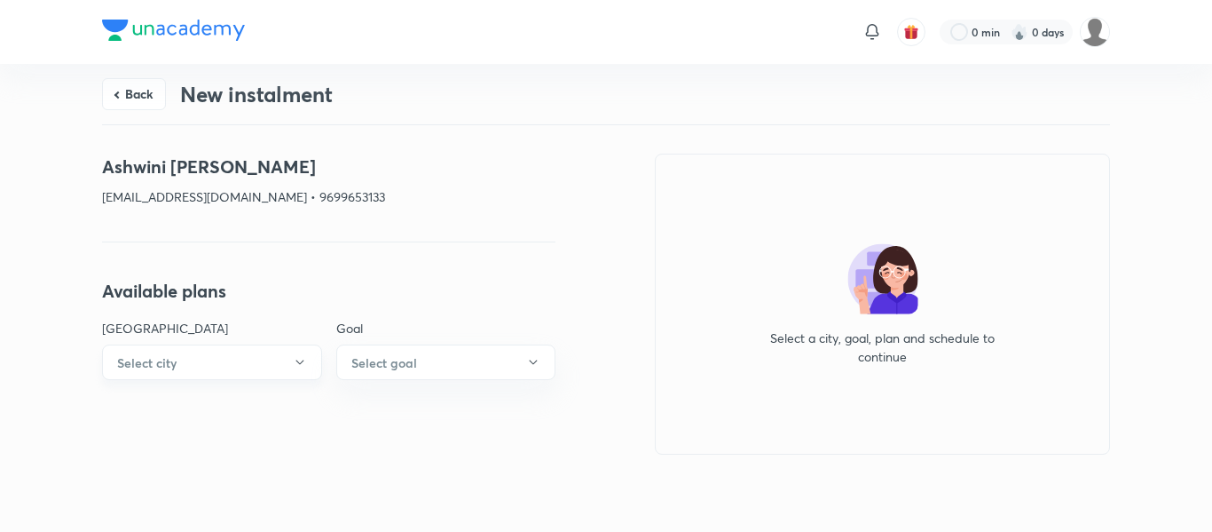
click at [294, 368] on icon "button" at bounding box center [300, 362] width 14 height 14
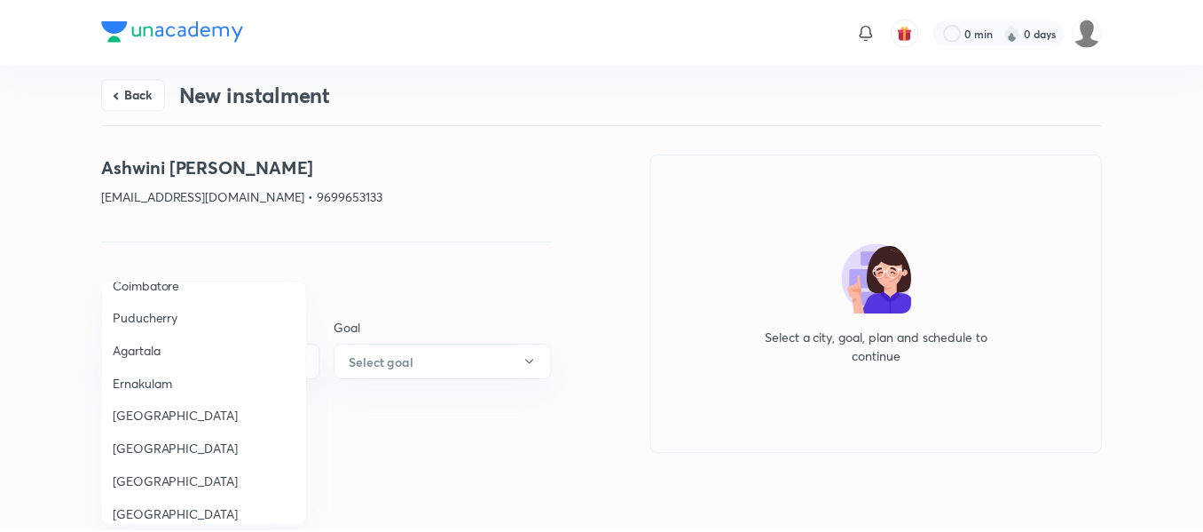
scroll to position [876, 0]
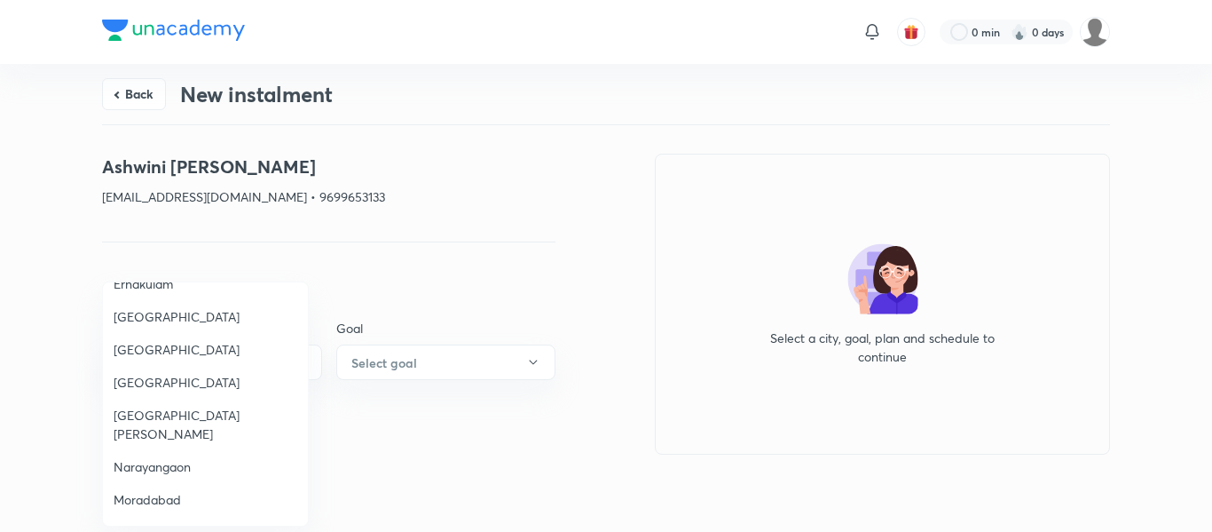
click at [172, 419] on span "[GEOGRAPHIC_DATA][PERSON_NAME]" at bounding box center [206, 424] width 184 height 37
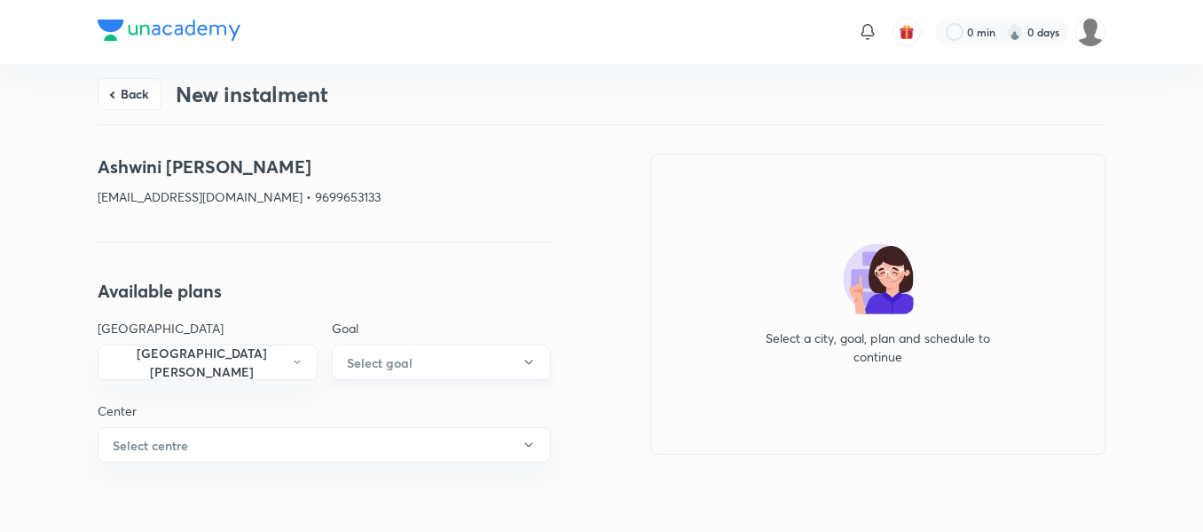
click at [366, 368] on h6 "Select goal" at bounding box center [380, 362] width 66 height 19
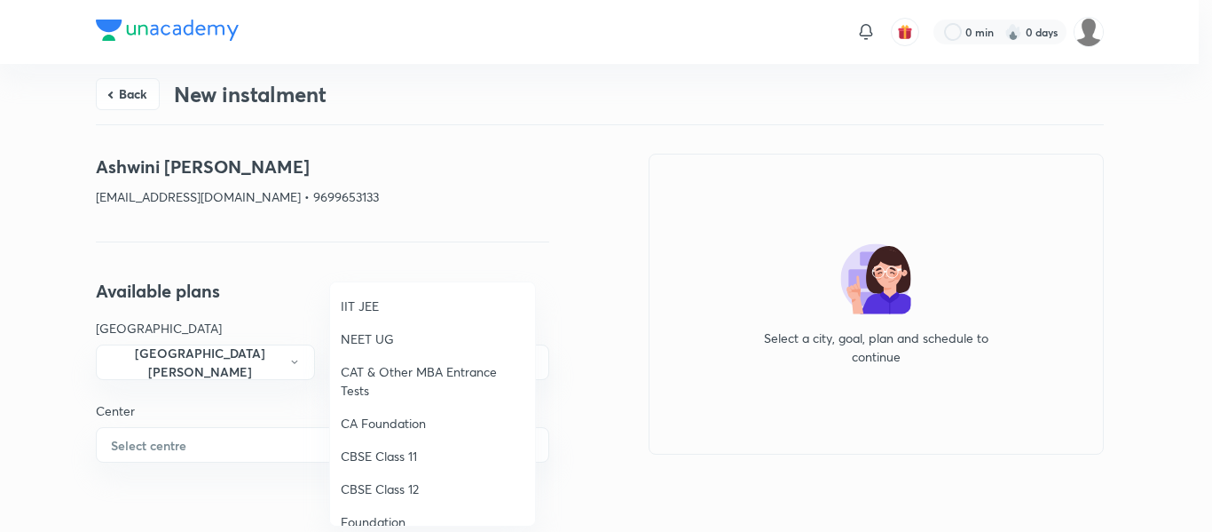
click at [375, 343] on span "NEET UG" at bounding box center [433, 338] width 184 height 19
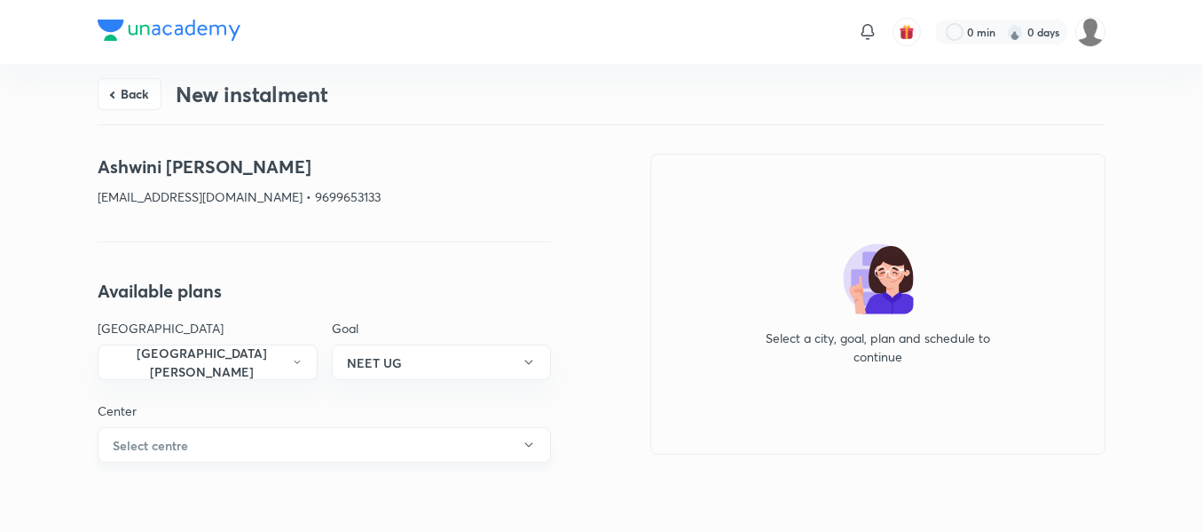
click at [303, 460] on button "Select centre" at bounding box center [324, 444] width 453 height 35
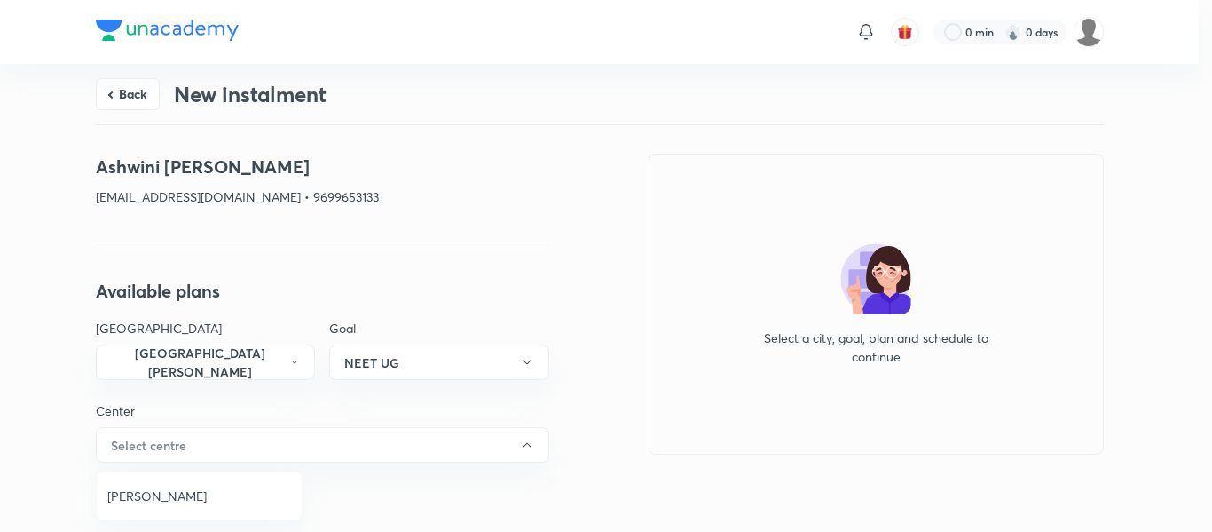
click at [228, 502] on span "[PERSON_NAME]" at bounding box center [199, 495] width 184 height 19
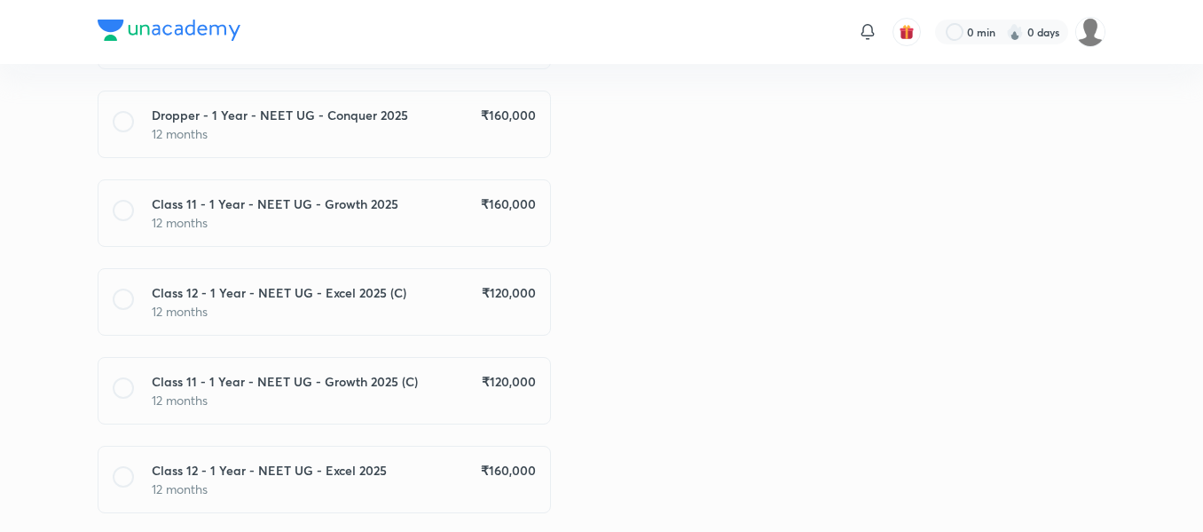
scroll to position [570, 0]
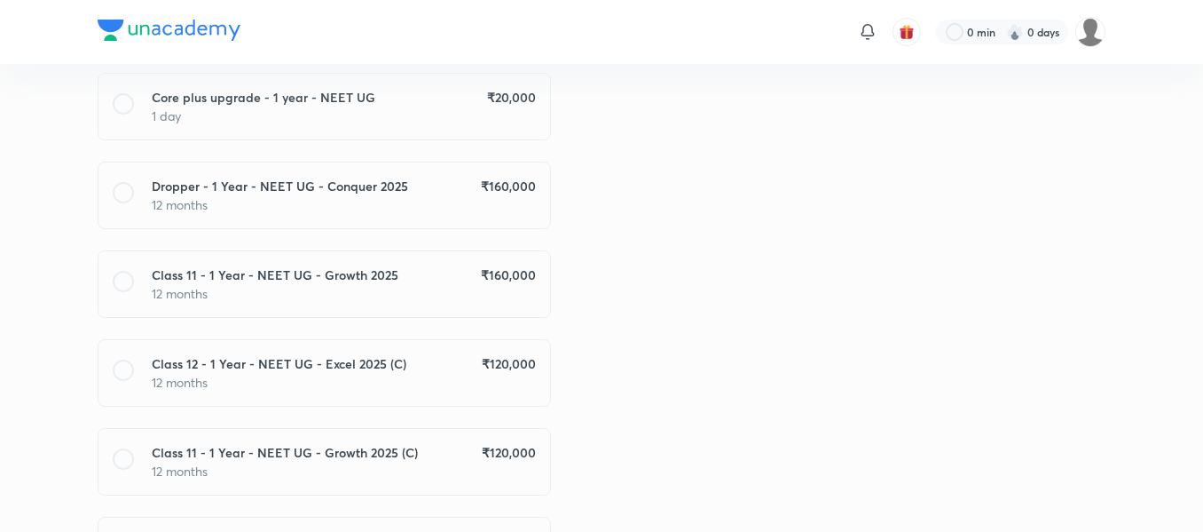
click at [497, 214] on div "Dropper - 1 Year - NEET UG - Conquer 2025 ₹ 160,000 12 months" at bounding box center [324, 194] width 453 height 67
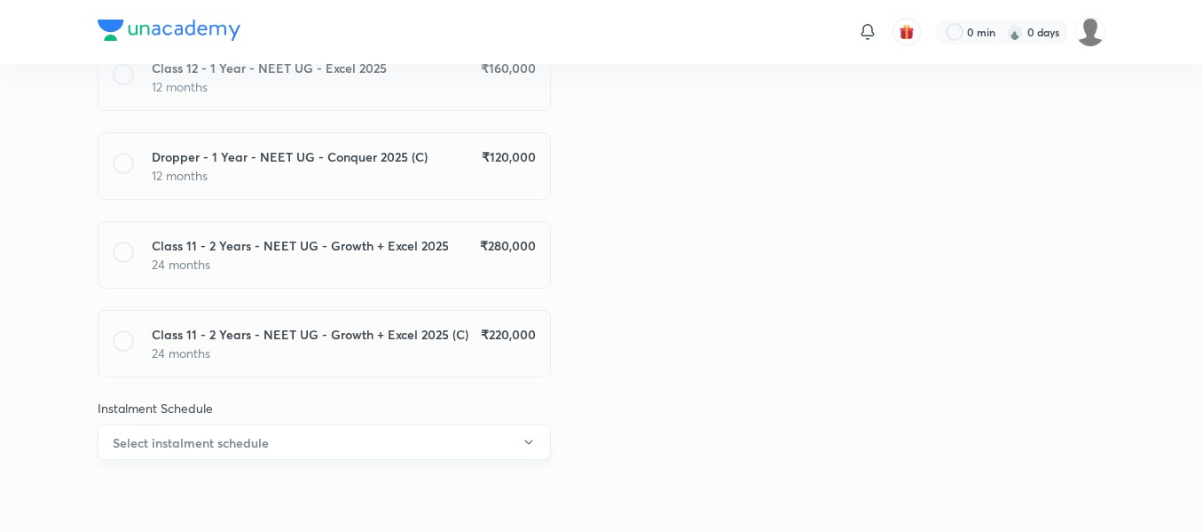
click at [376, 441] on button "Select instalment schedule" at bounding box center [324, 441] width 453 height 35
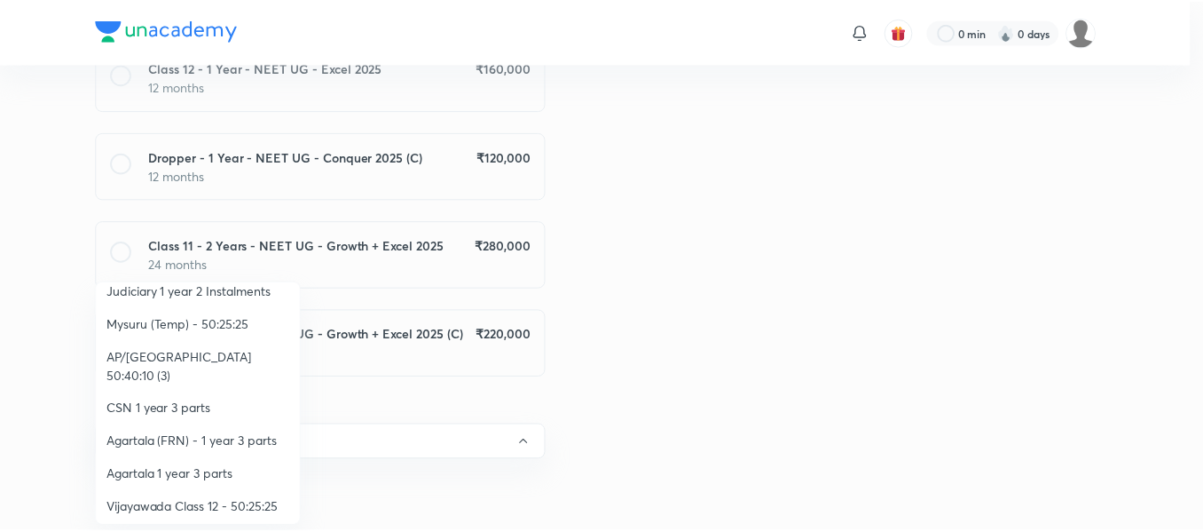
scroll to position [311, 0]
click at [207, 398] on span "CSN 1 year 3 parts" at bounding box center [199, 407] width 184 height 19
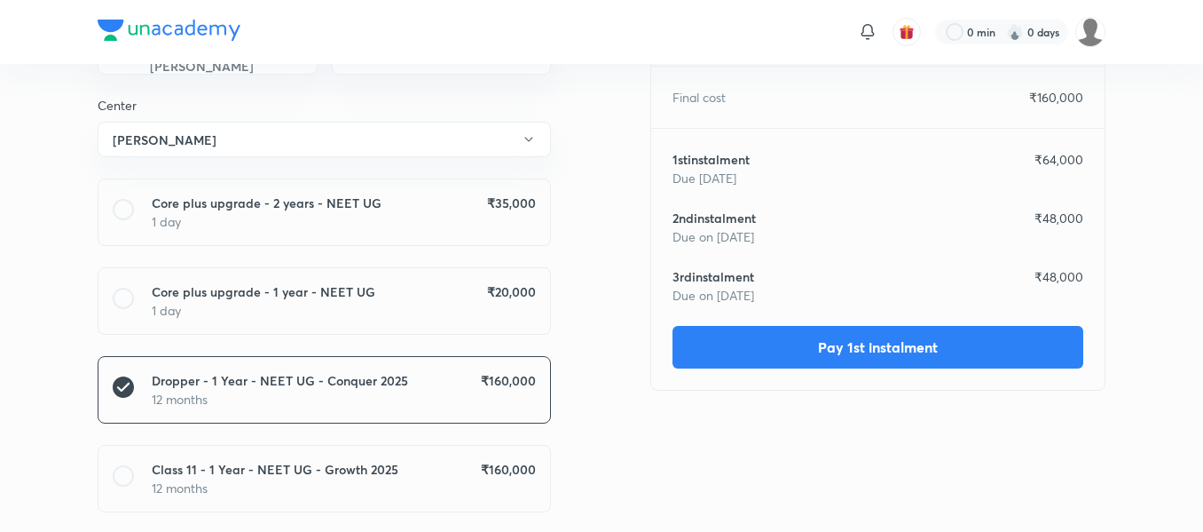
scroll to position [0, 0]
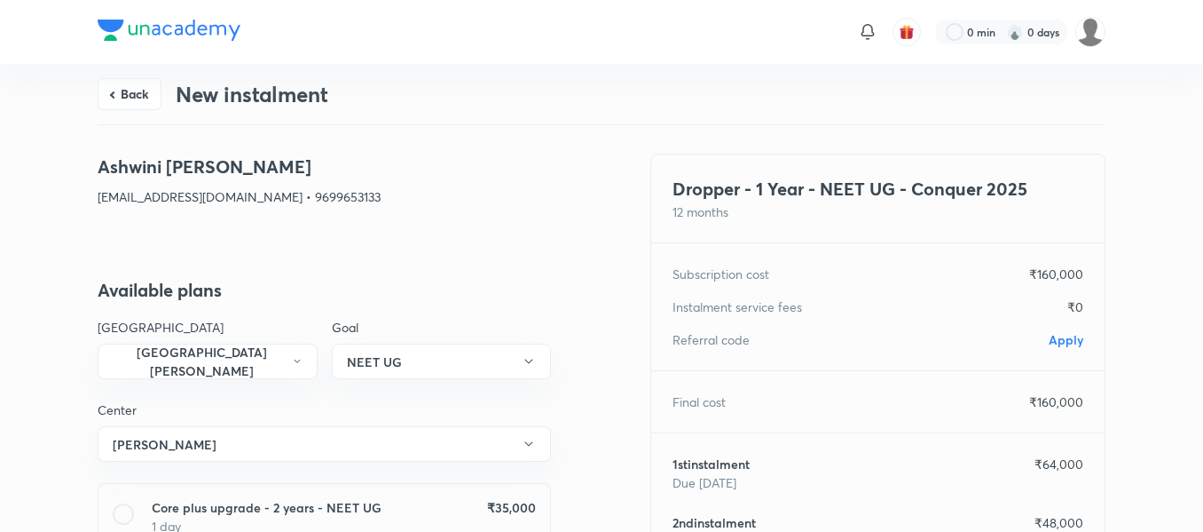
click at [1063, 339] on span "Apply" at bounding box center [1066, 339] width 35 height 17
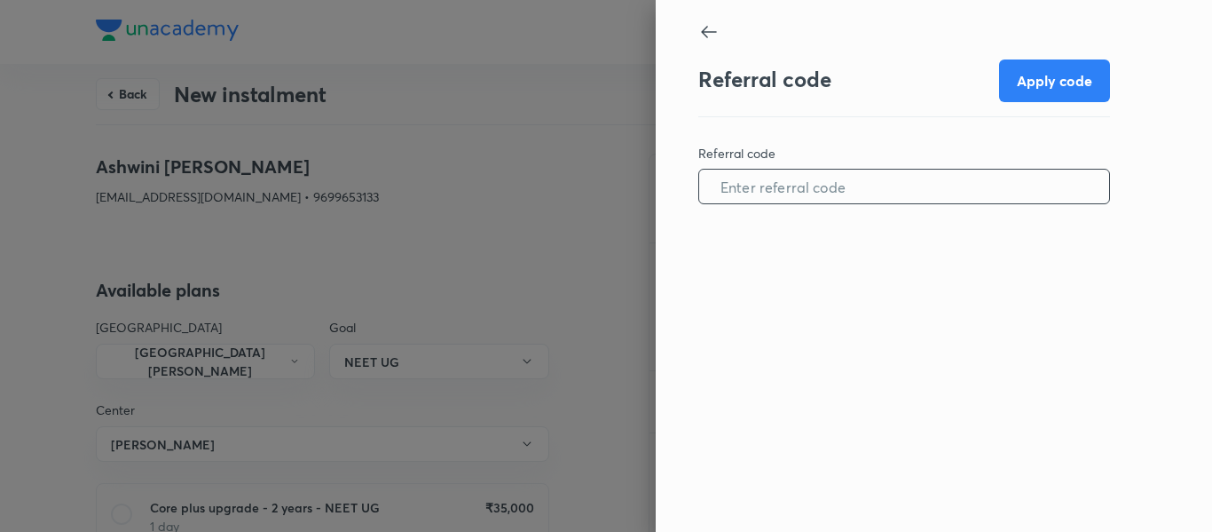
click at [906, 202] on input "text" at bounding box center [904, 186] width 410 height 45
paste input "CHHA0962UYIQZX"
type input "CHHA0962UYIQZX"
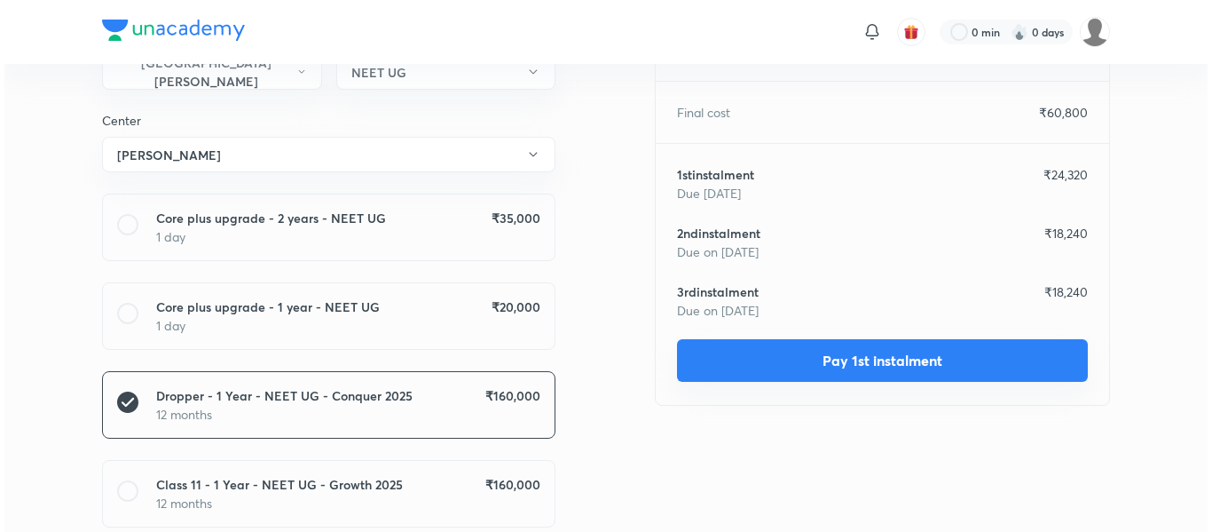
scroll to position [322, 0]
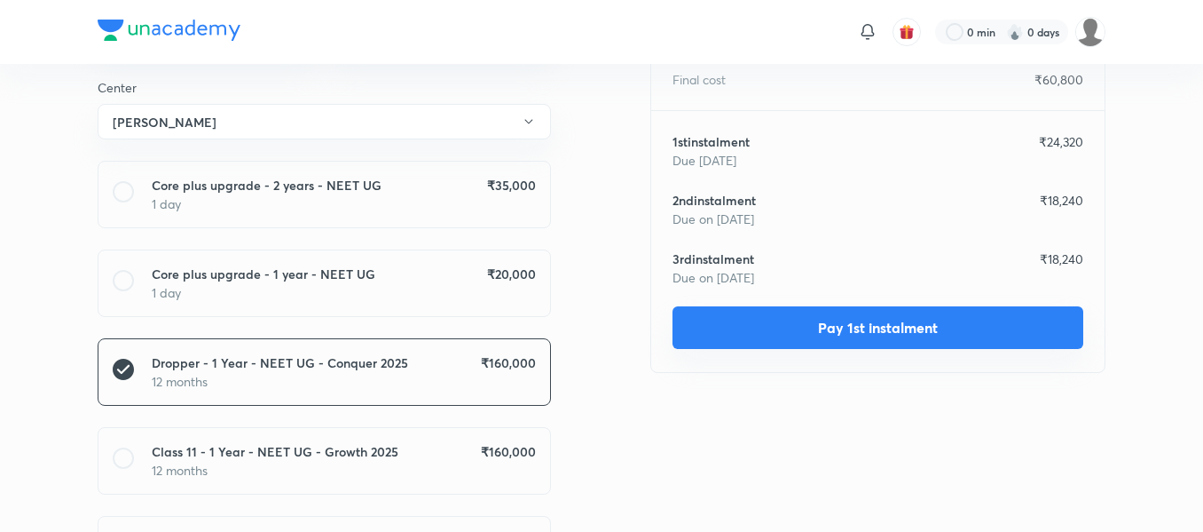
click at [882, 335] on button "Pay 1st instalment" at bounding box center [878, 327] width 411 height 43
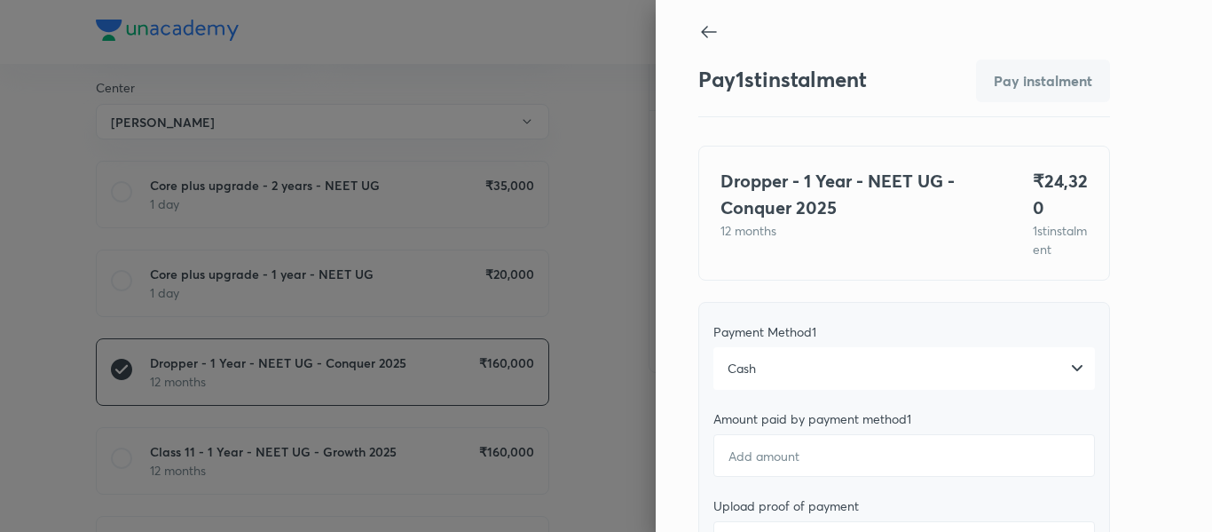
click at [874, 380] on div "Cash" at bounding box center [904, 368] width 382 height 43
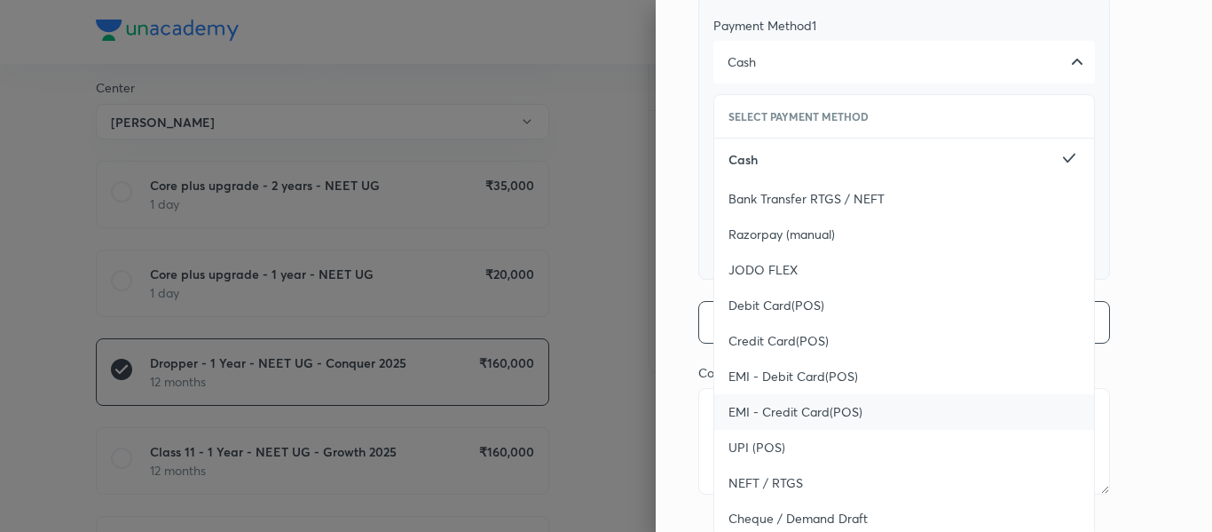
scroll to position [307, 0]
click at [816, 454] on div "UPI (POS)" at bounding box center [904, 446] width 380 height 35
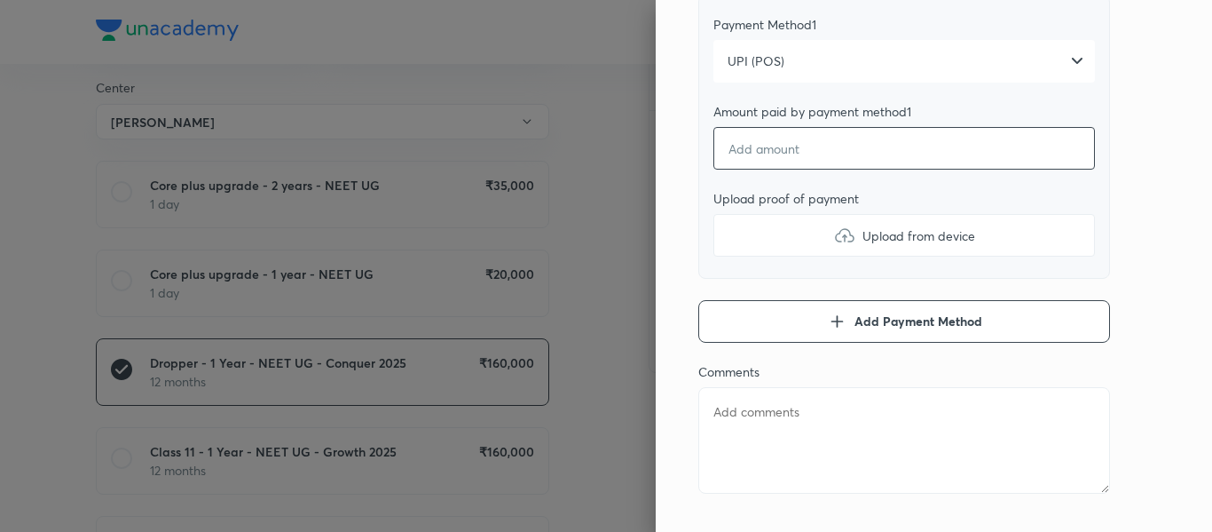
click at [780, 165] on input "number" at bounding box center [904, 148] width 382 height 43
type textarea "x"
type input "2"
type textarea "x"
type input "24"
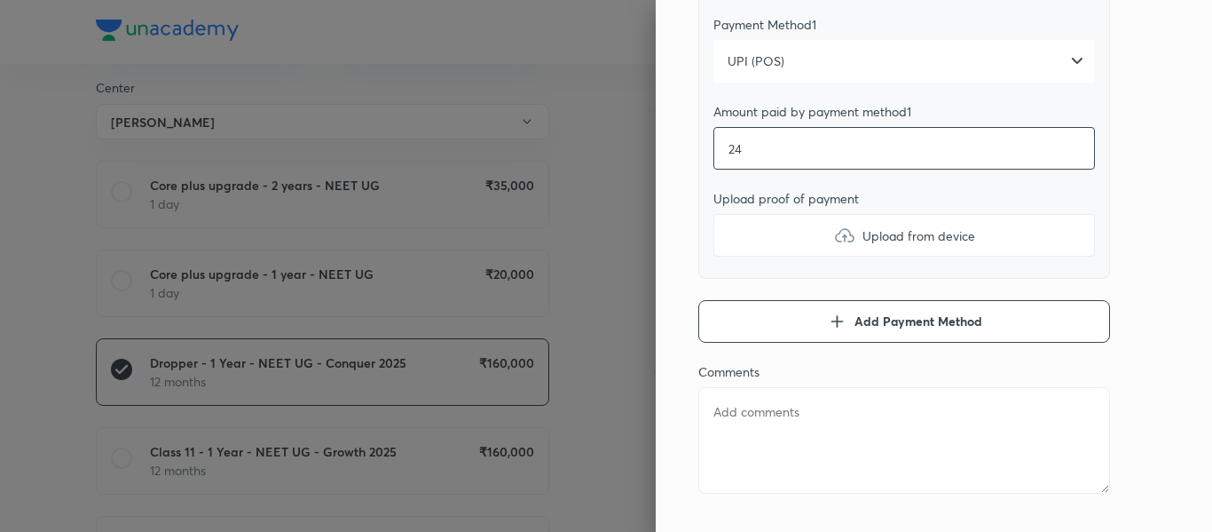
type textarea "x"
type input "243"
type textarea "x"
type input "2432"
type textarea "x"
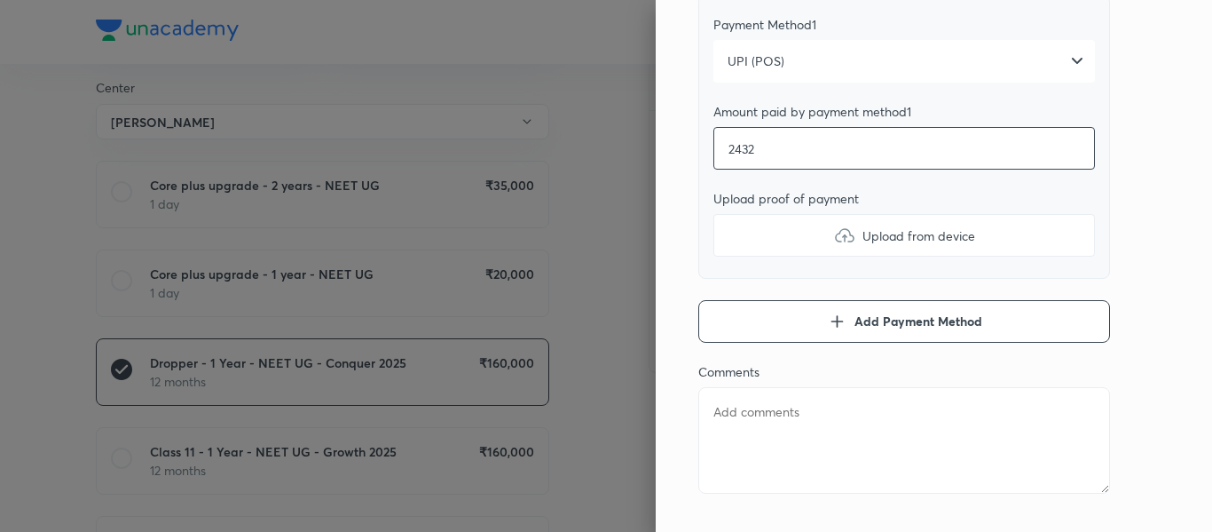
type input "24320"
type textarea "x"
type input "24320"
click at [772, 256] on label "Upload from device" at bounding box center [904, 235] width 382 height 43
click at [0, 0] on input "Upload from device" at bounding box center [0, 0] width 0 height 0
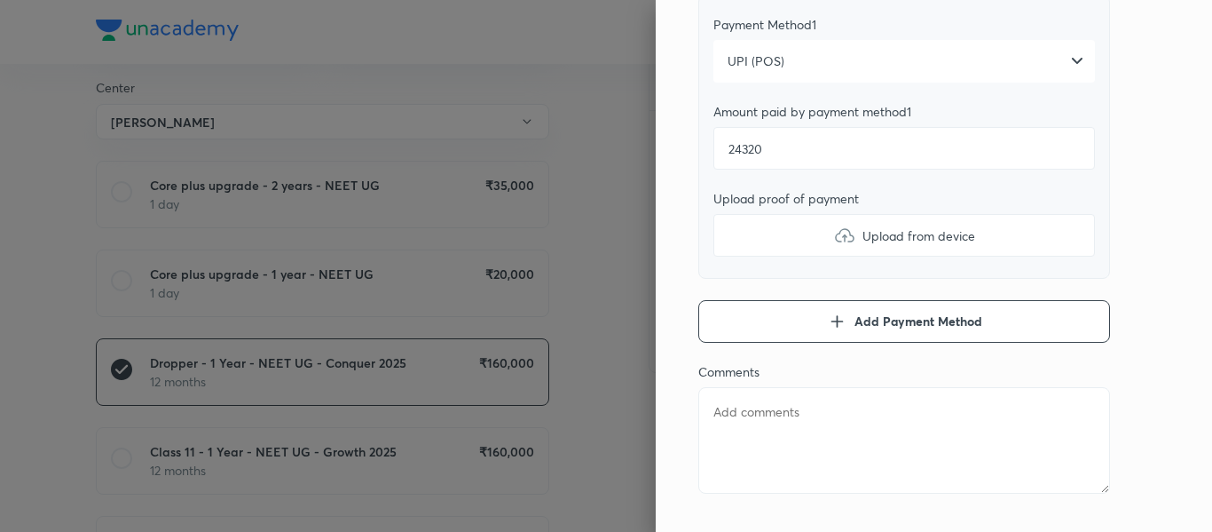
type textarea "x"
click at [795, 437] on textarea at bounding box center [904, 440] width 412 height 106
type textarea "1"
type textarea "x"
type textarea "1s"
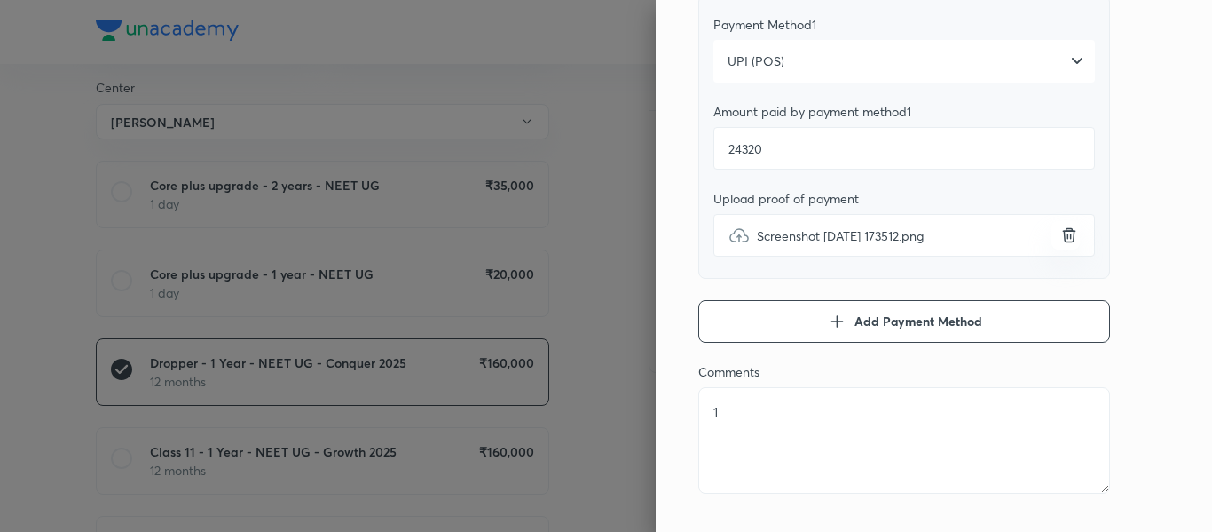
type textarea "x"
type textarea "1st"
type textarea "x"
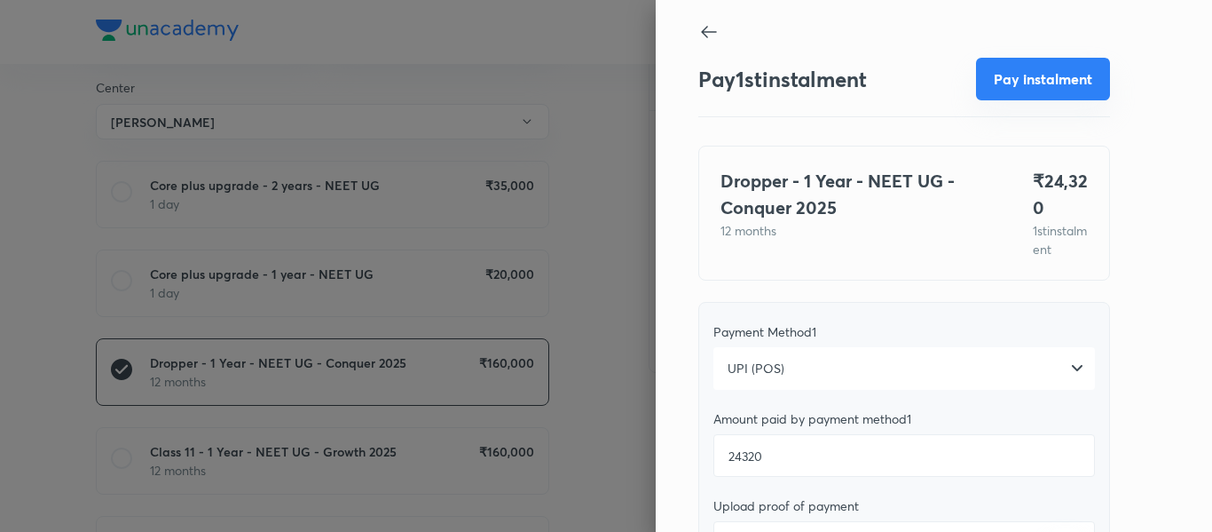
type textarea "1st"
click at [1035, 94] on button "Pay instalment" at bounding box center [1043, 79] width 134 height 43
